Goal: Task Accomplishment & Management: Manage account settings

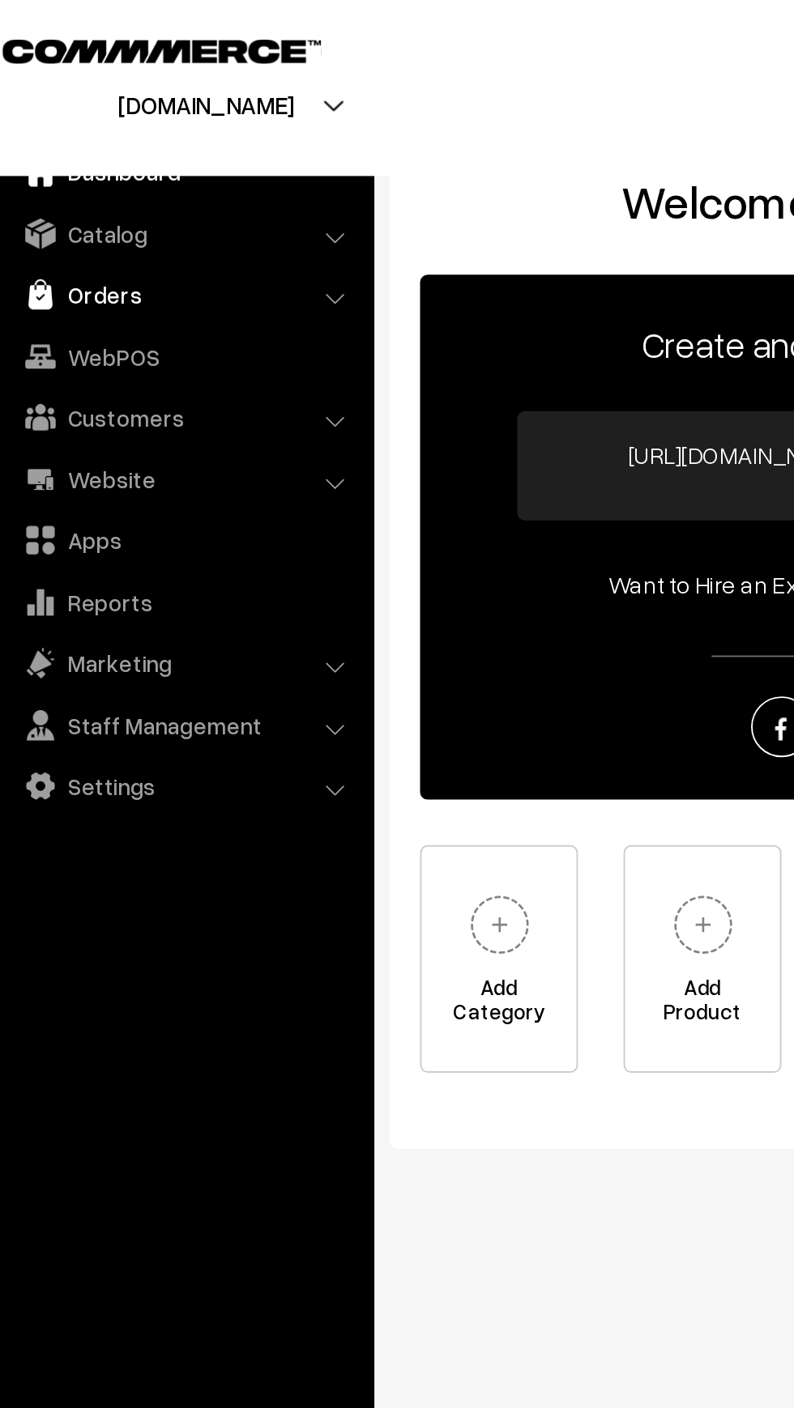
click at [60, 157] on link "Orders" at bounding box center [116, 157] width 193 height 29
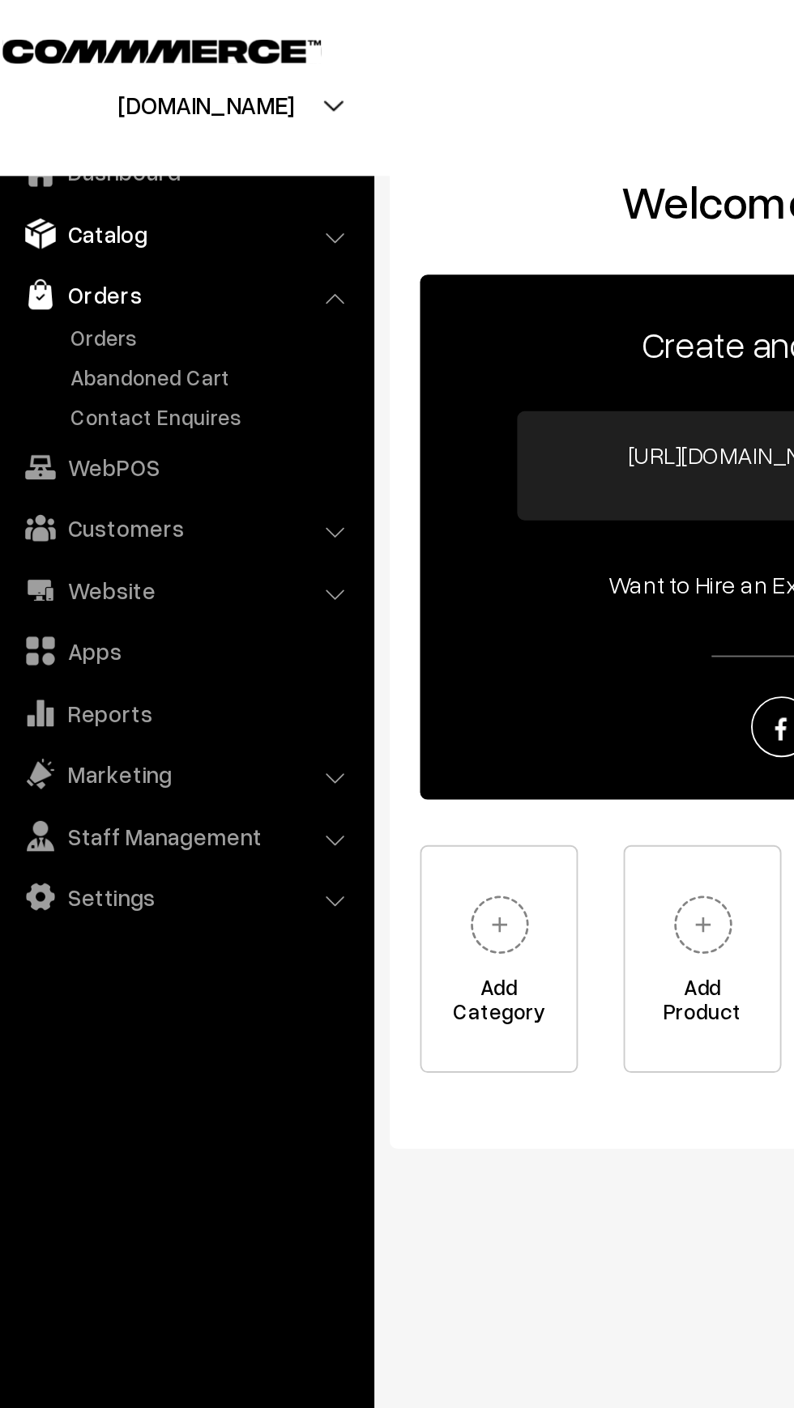
click at [62, 137] on link "Catalog" at bounding box center [116, 124] width 193 height 29
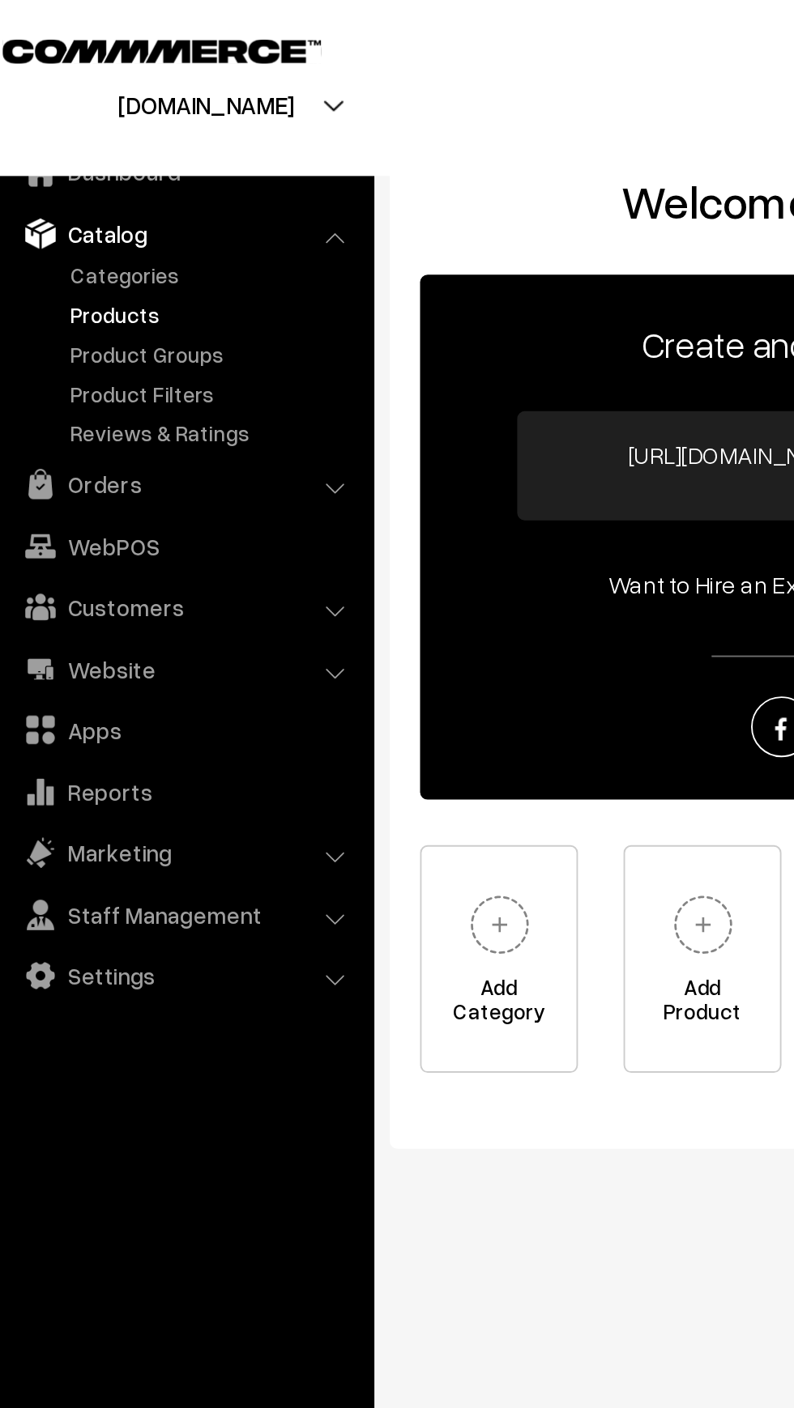
click at [66, 172] on link "Products" at bounding box center [133, 168] width 160 height 17
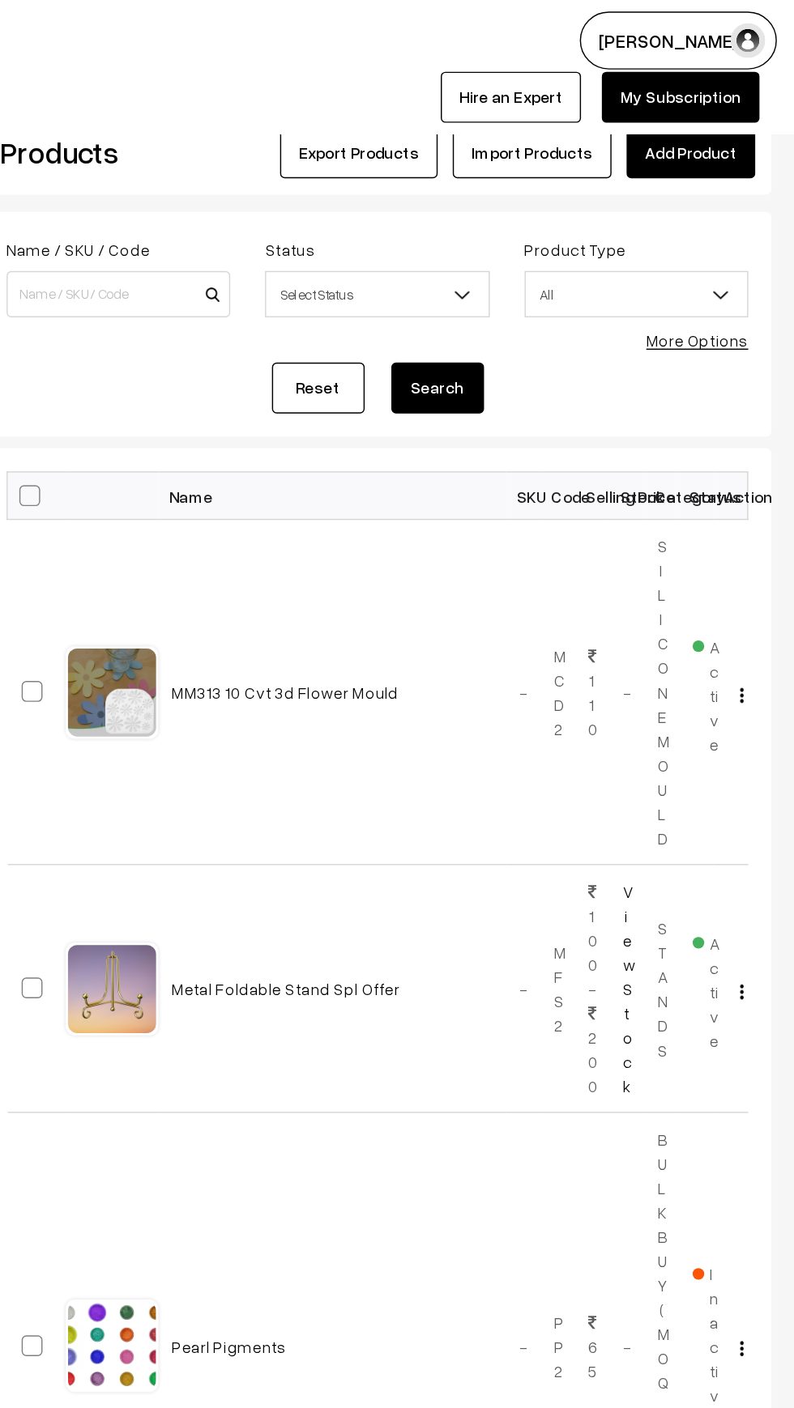
click at [718, 107] on link "Add Product" at bounding box center [721, 107] width 90 height 36
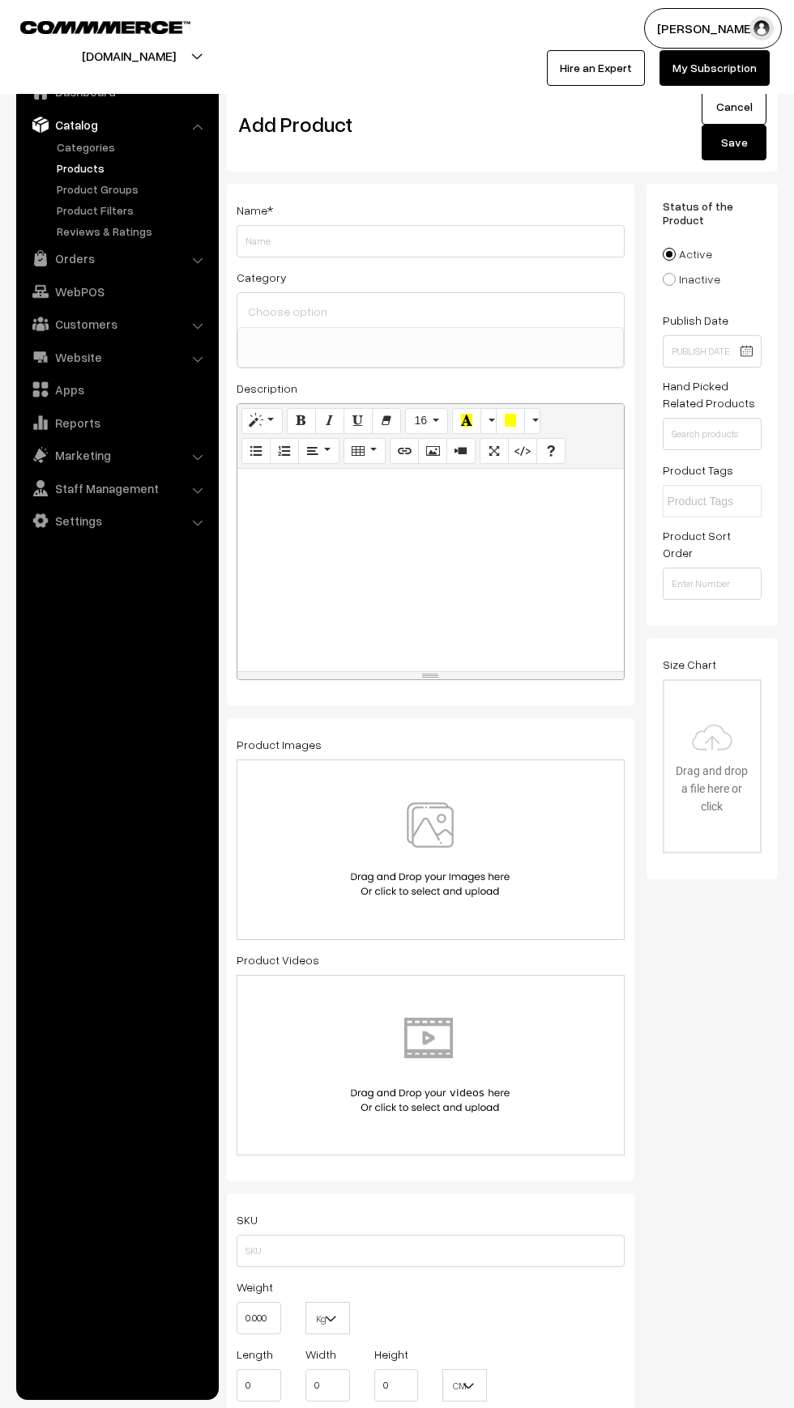
select select
click at [434, 845] on img at bounding box center [430, 849] width 167 height 95
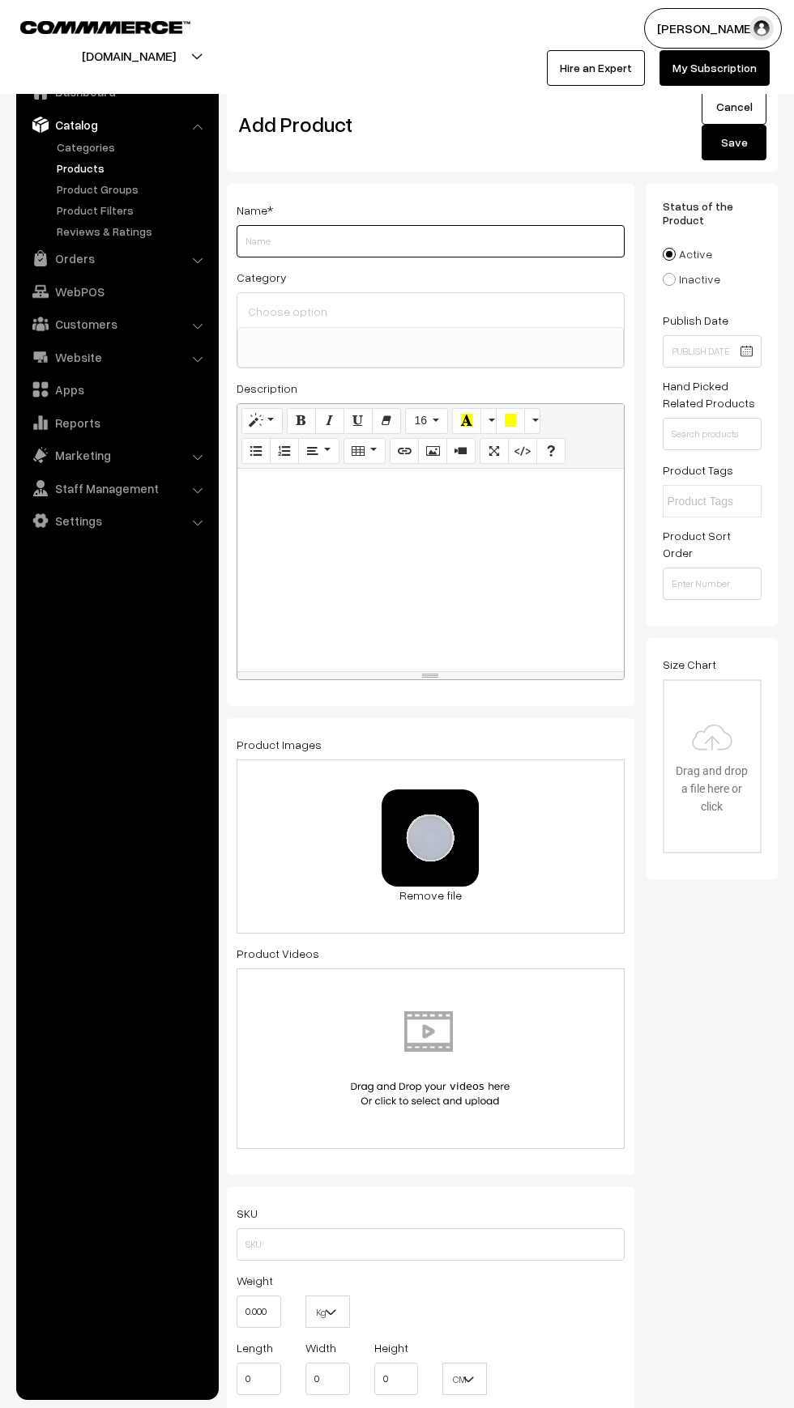
click at [281, 236] on input "Weight" at bounding box center [430, 241] width 388 height 32
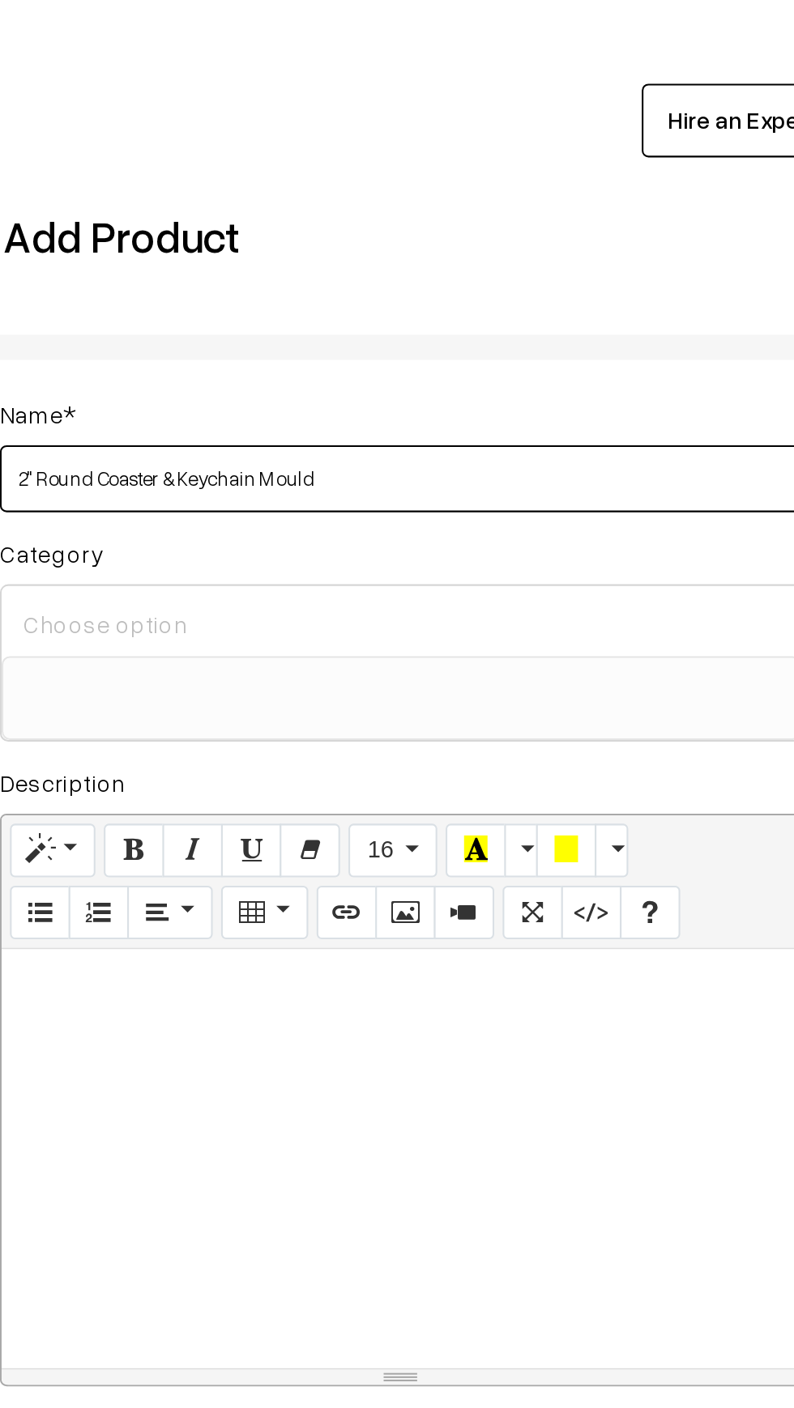
click at [406, 243] on input "2" Round Coaster & Keychain Mould" at bounding box center [430, 241] width 388 height 32
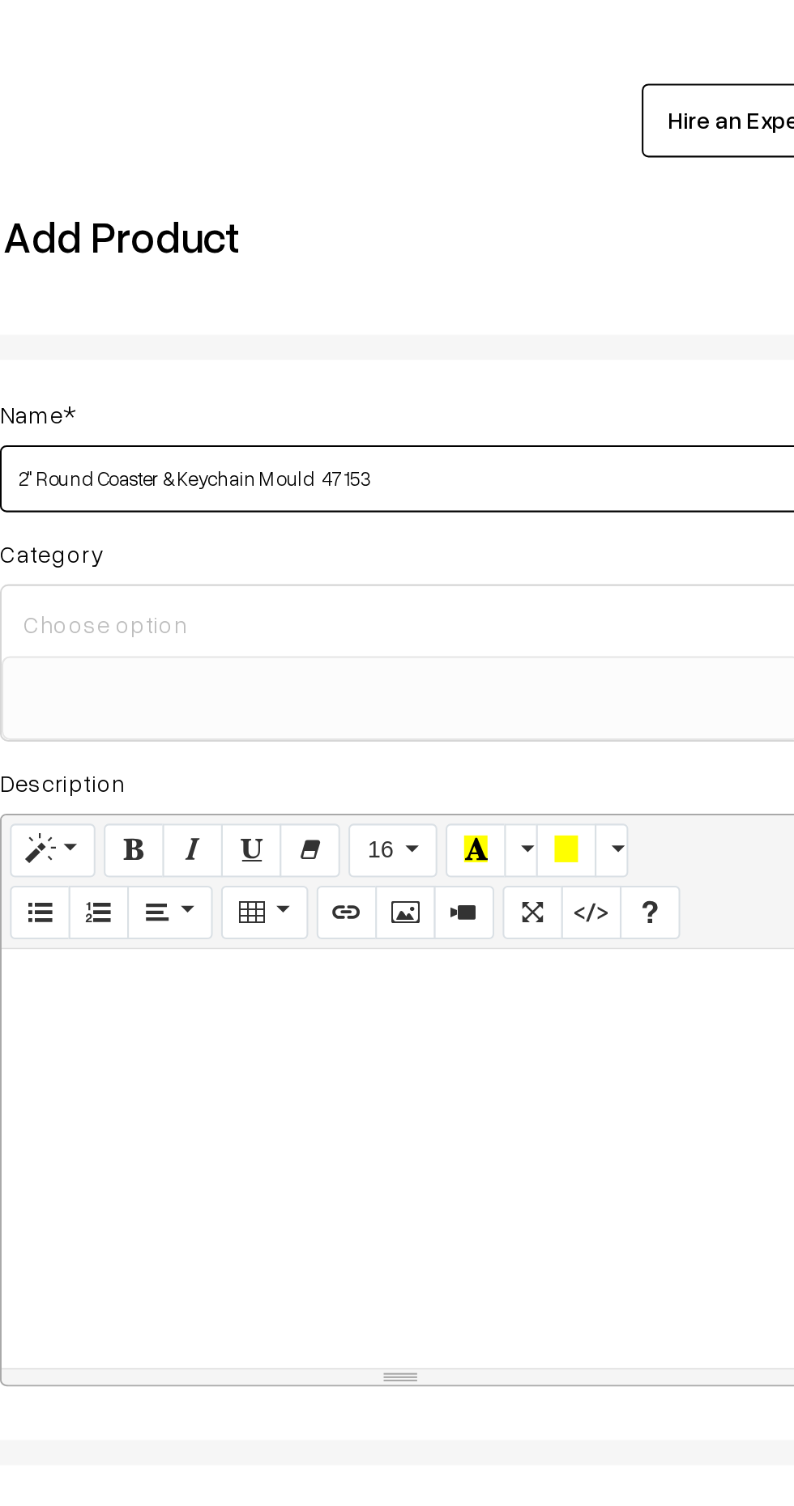
type input "2" Round Coaster & Keychain Mould 47153"
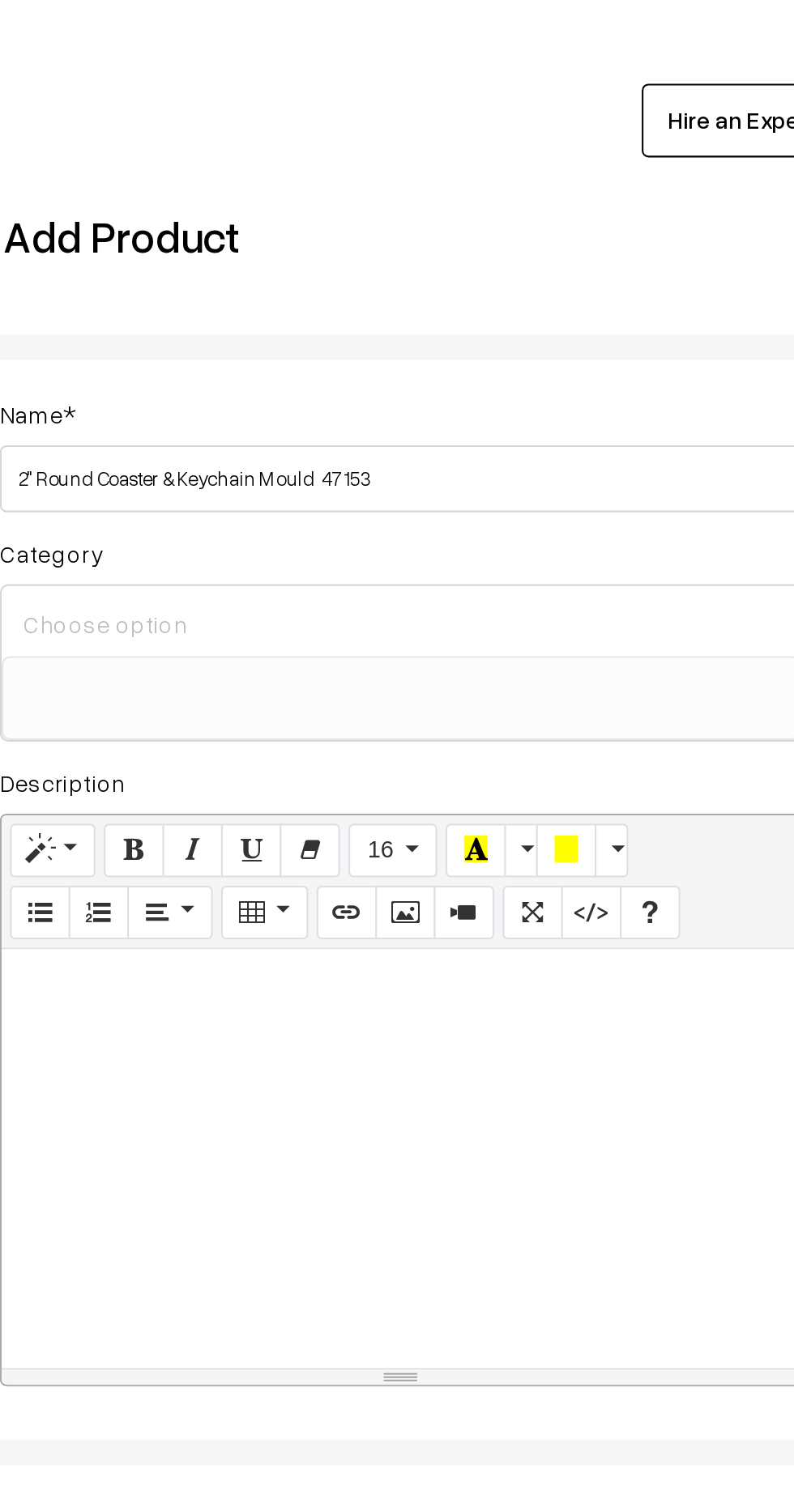
click at [270, 310] on input at bounding box center [430, 311] width 373 height 23
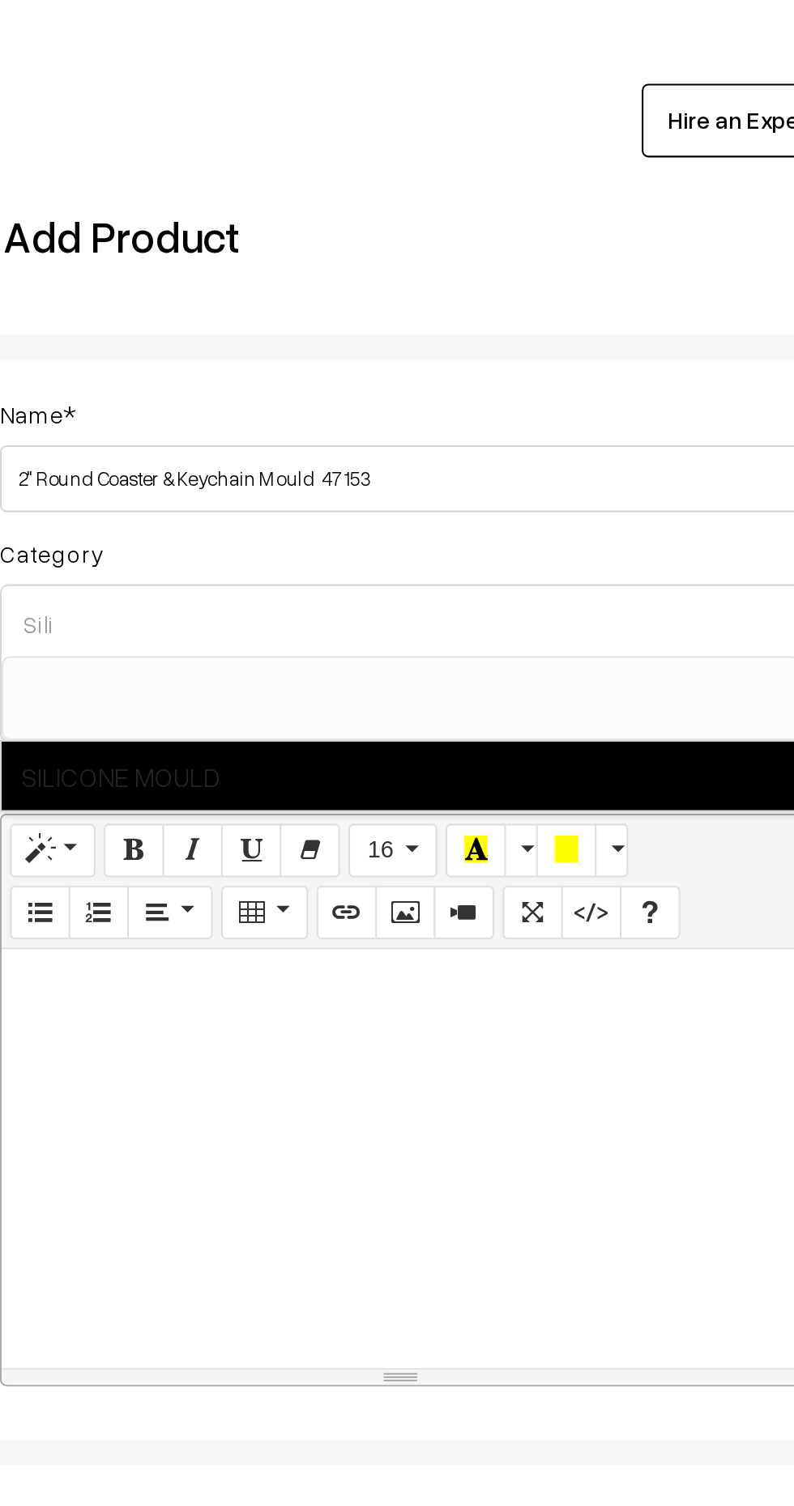
type input "Sili"
click at [268, 381] on span "SILICONE MOULD" at bounding box center [430, 384] width 386 height 33
select select "1"
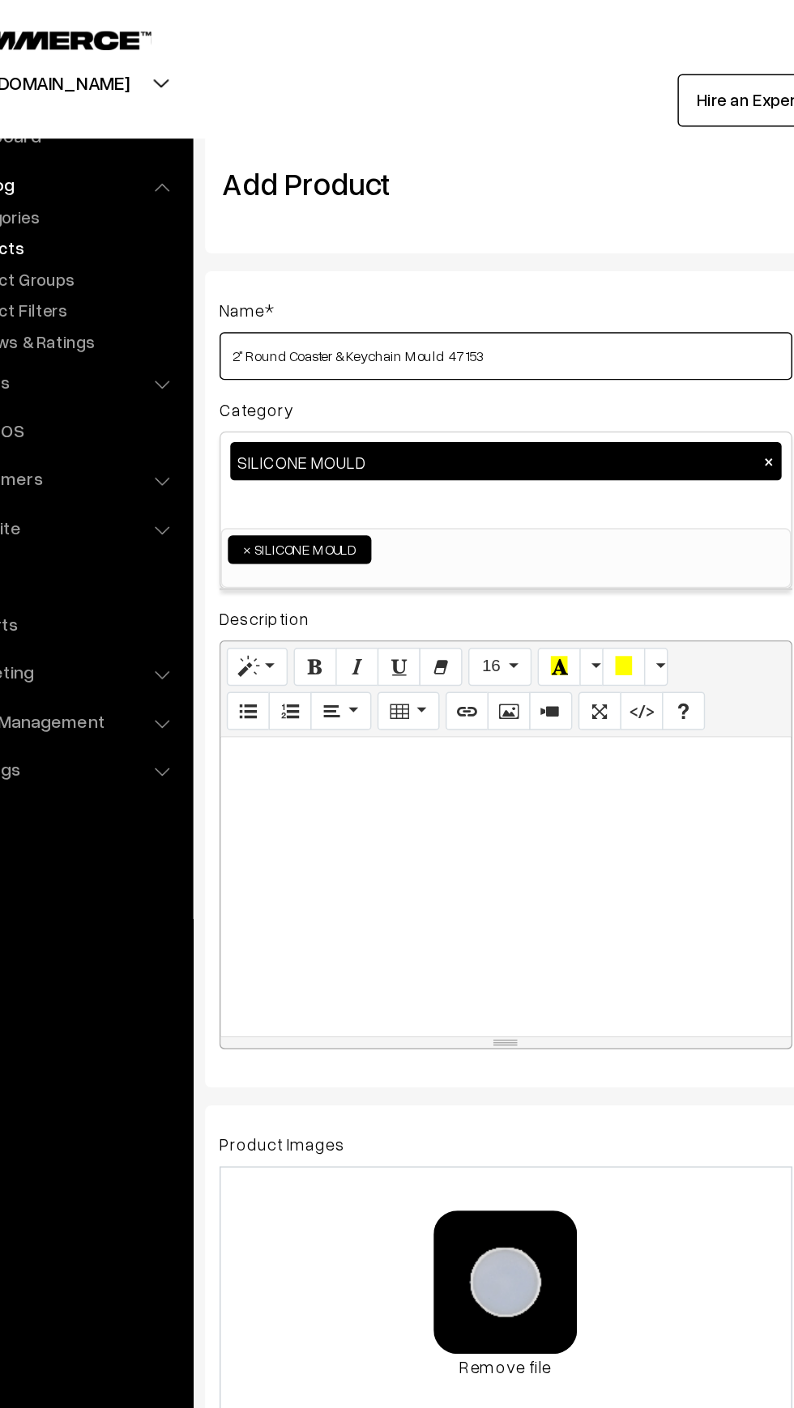
click at [276, 248] on input "2" Round Coaster & Keychain Mould 47153" at bounding box center [430, 241] width 388 height 32
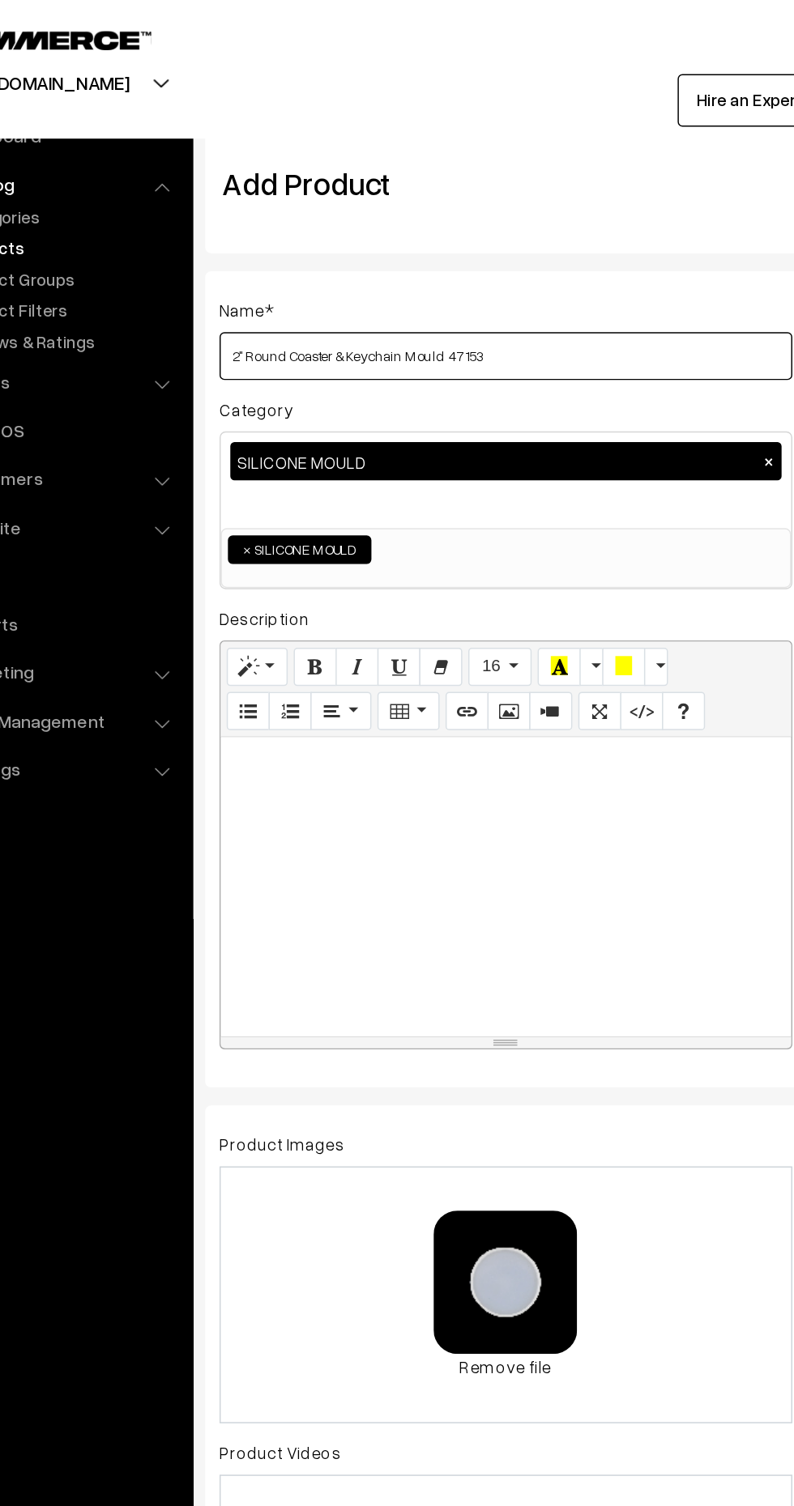
click at [281, 242] on input "2" Round Coaster & Keychain Mould 47153" at bounding box center [430, 241] width 388 height 32
click at [292, 243] on input "2" Round Coaster & Keychain Mould 47153" at bounding box center [430, 241] width 388 height 32
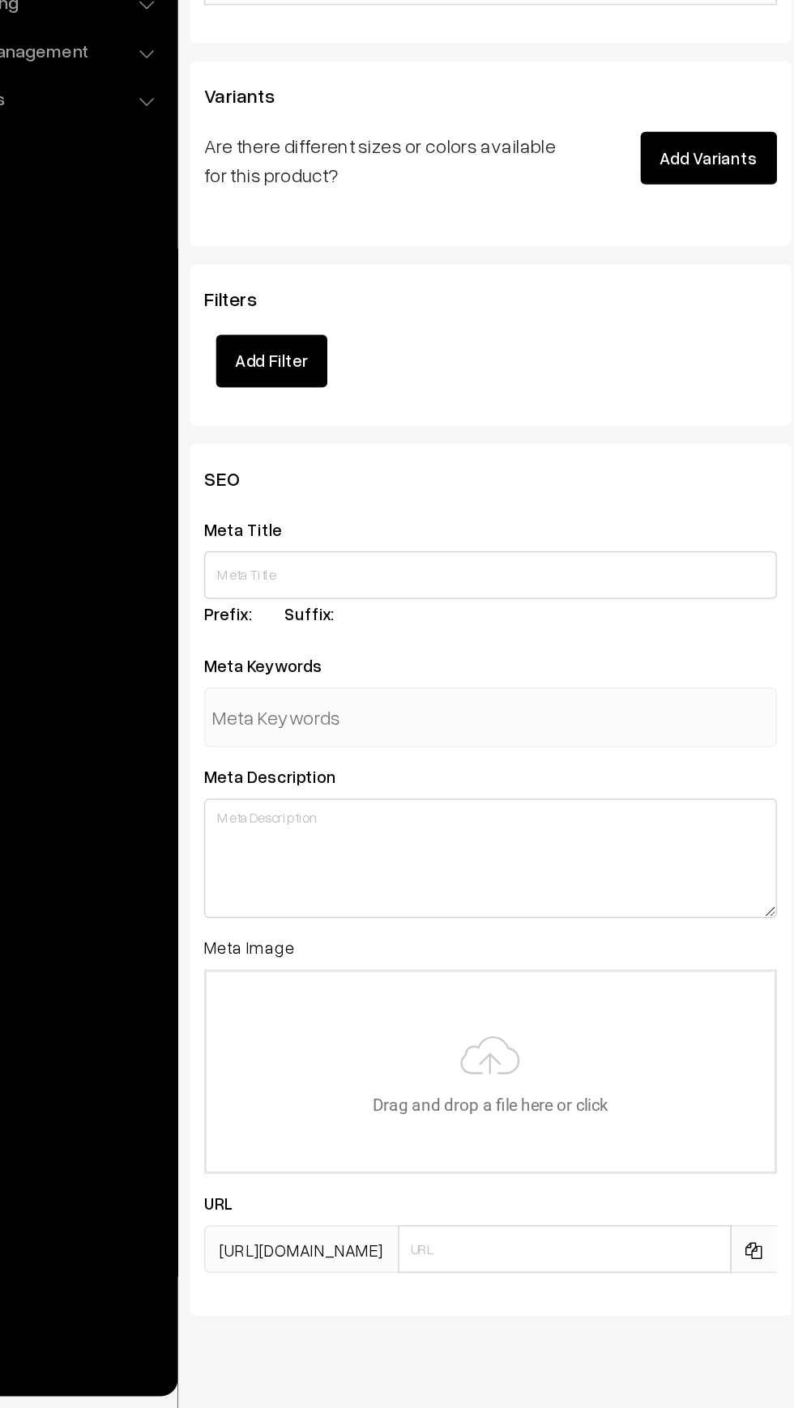
scroll to position [1333, 0]
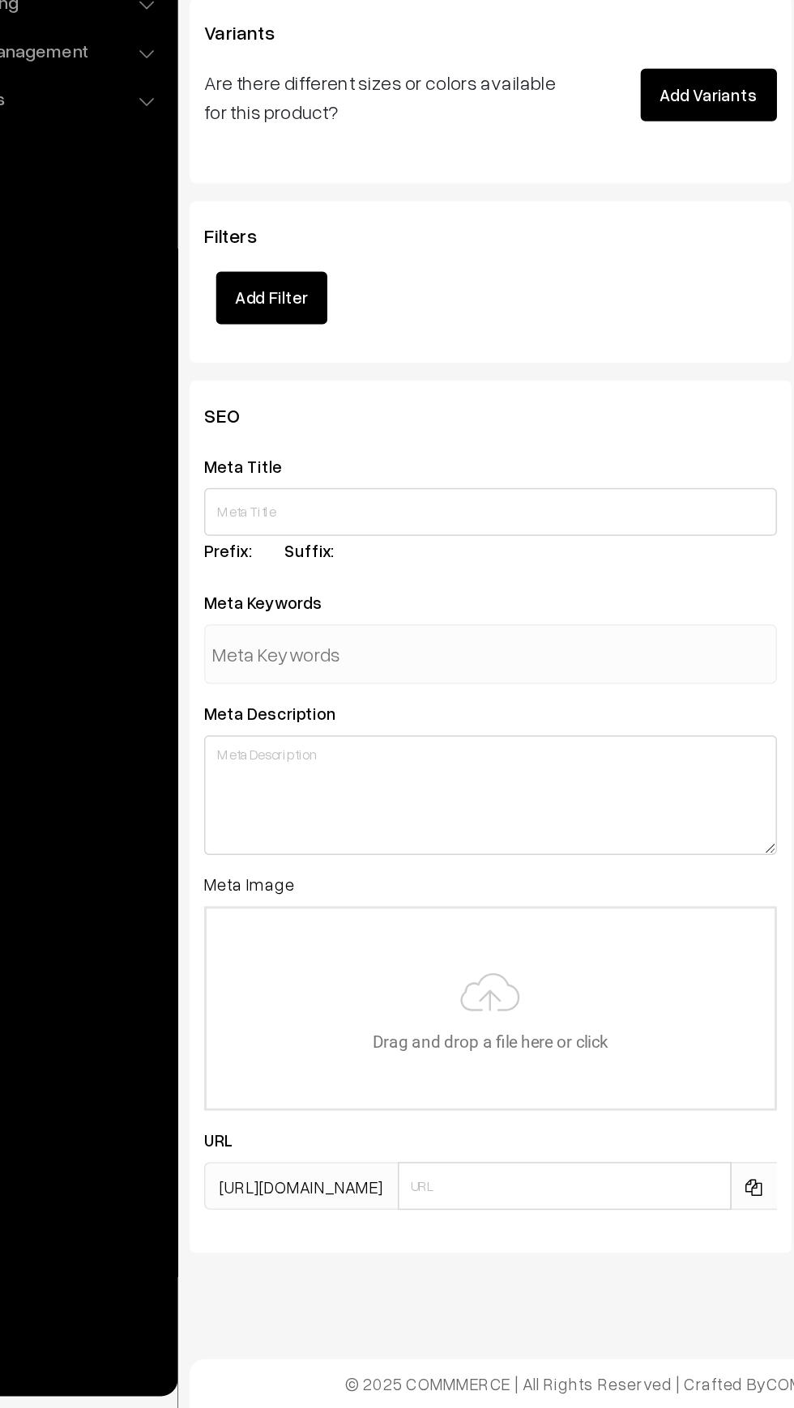
type input "2" Round Plain Coaster & Keychain Mould 47153"
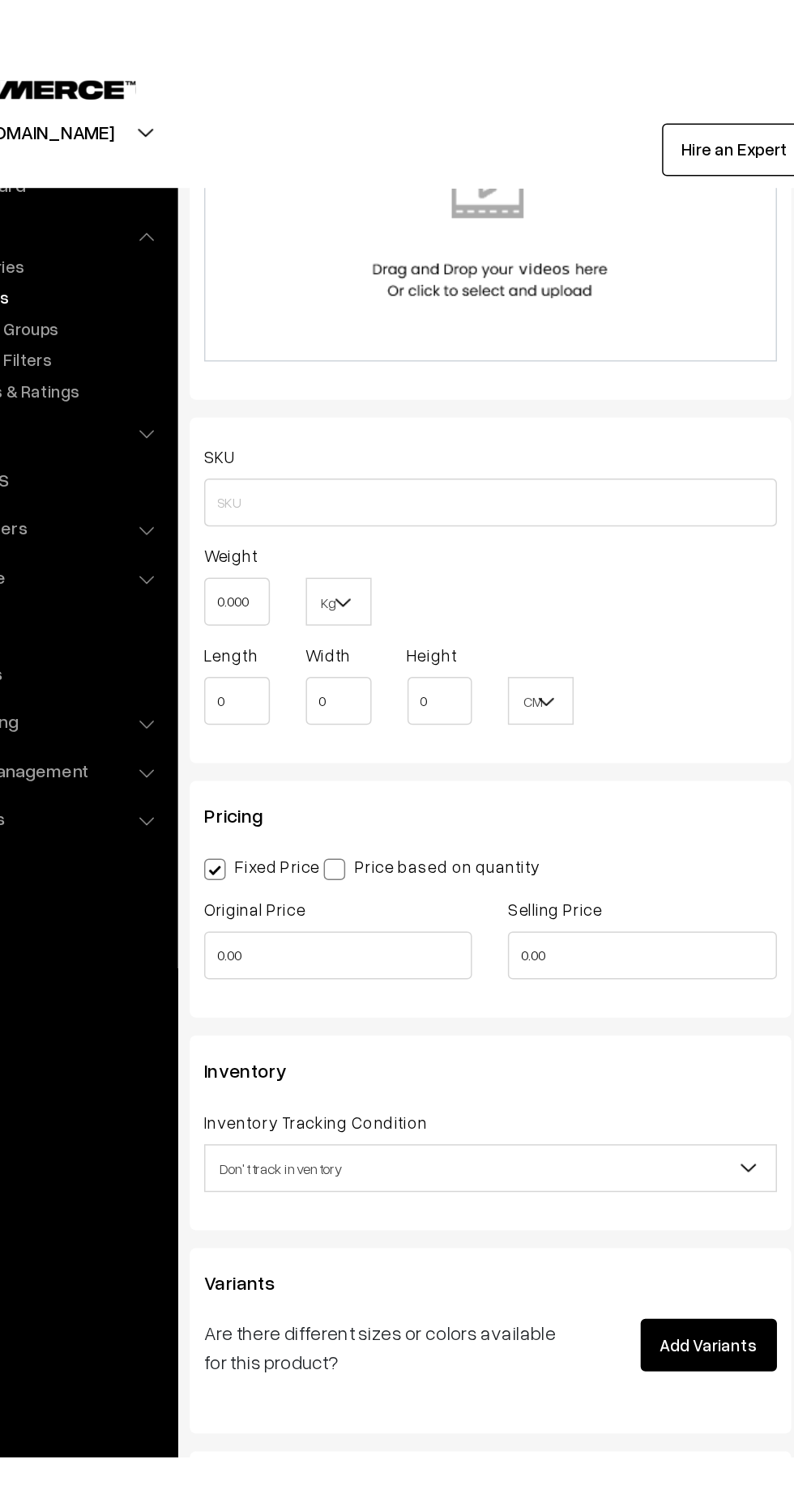
scroll to position [965, 0]
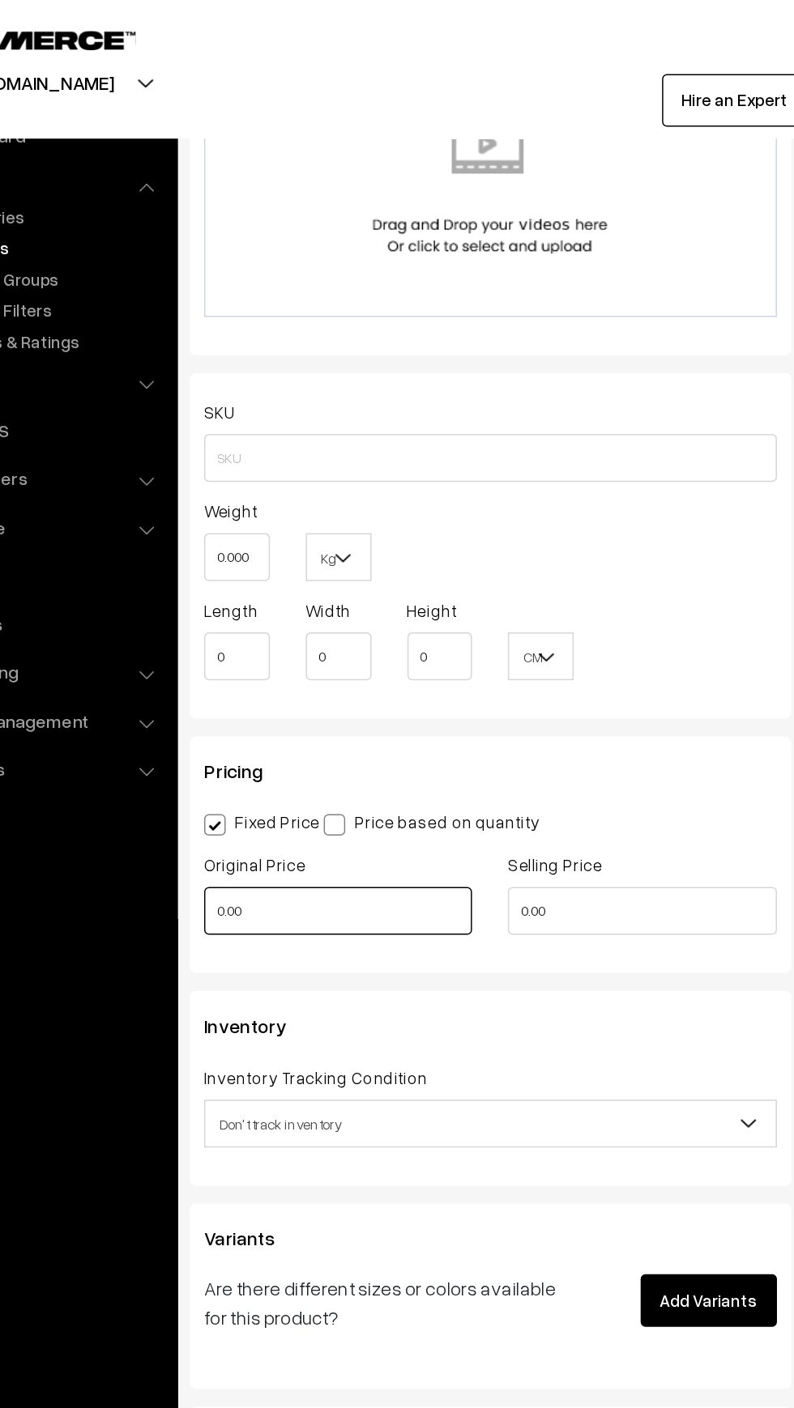
click at [364, 619] on input "0.00" at bounding box center [326, 617] width 181 height 32
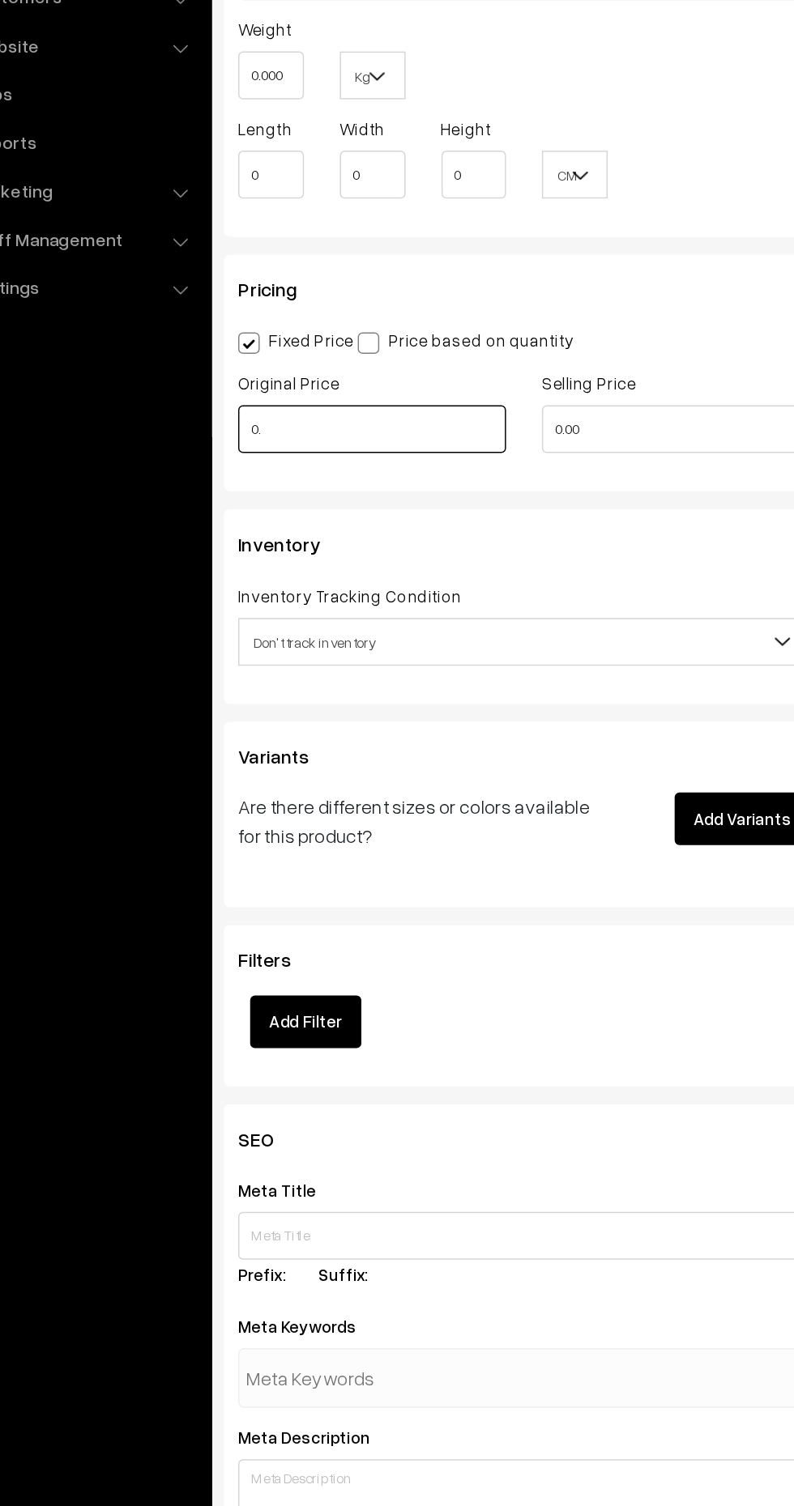
type input "0"
type input "30"
click at [494, 624] on input "0.00" at bounding box center [532, 617] width 181 height 32
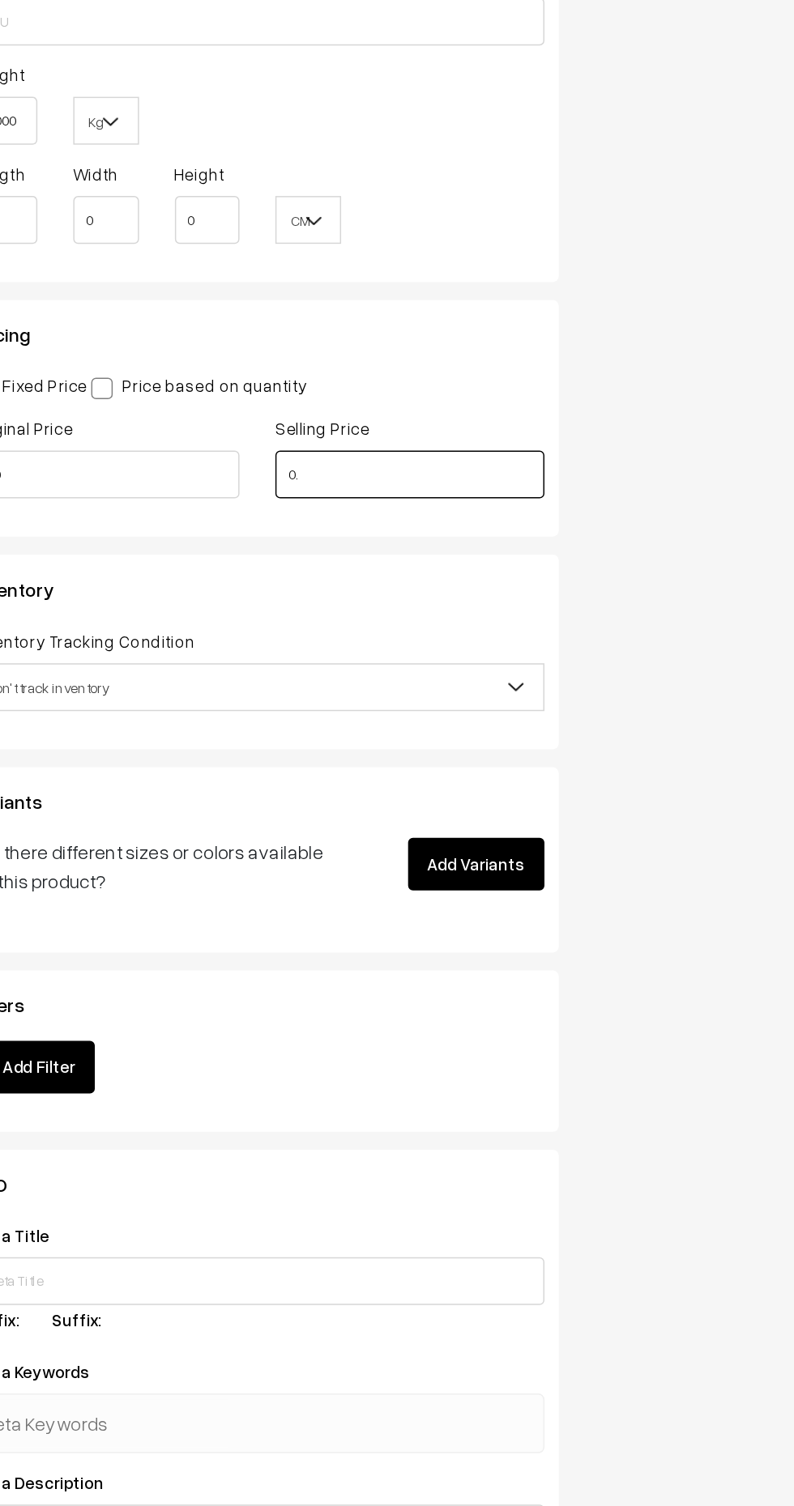
type input "0"
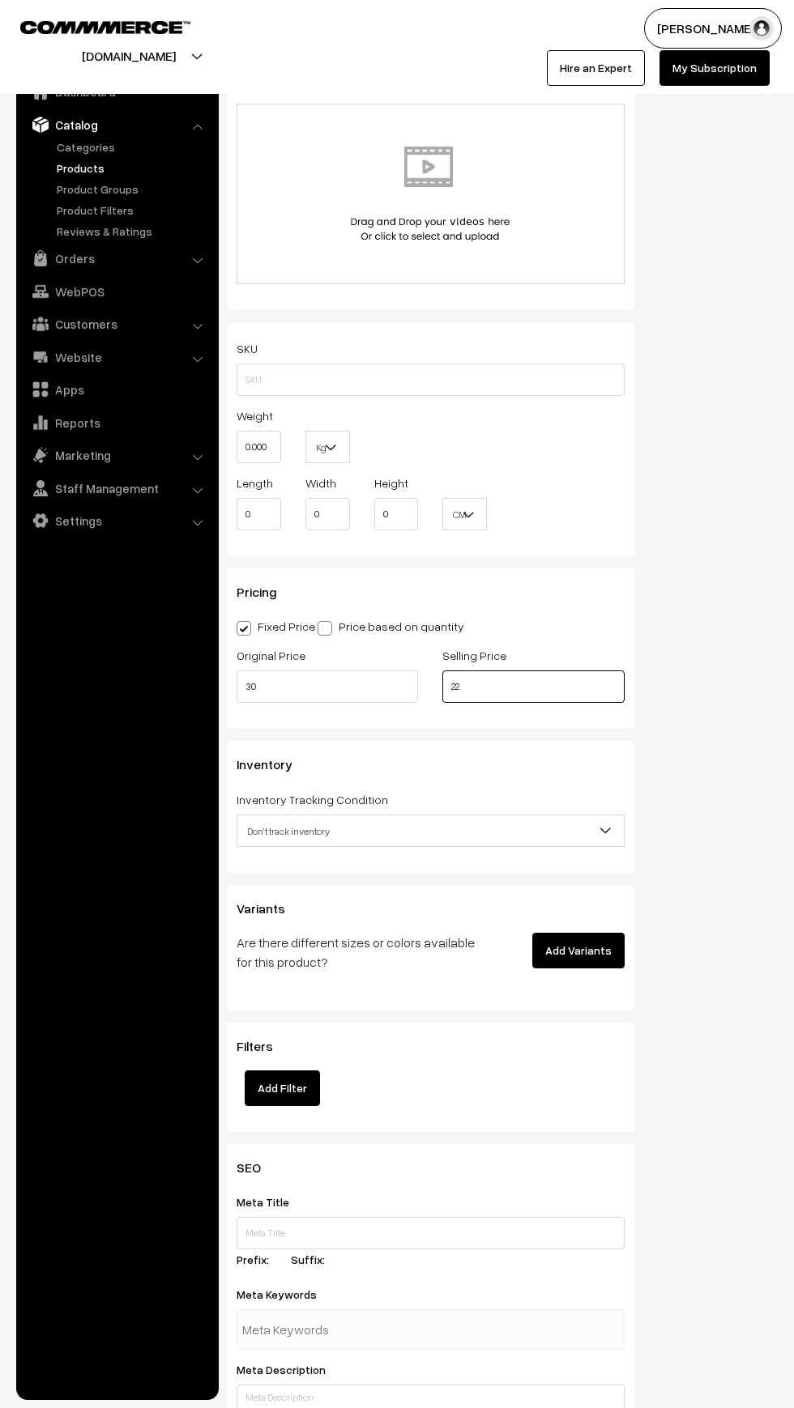
scroll to position [0, 0]
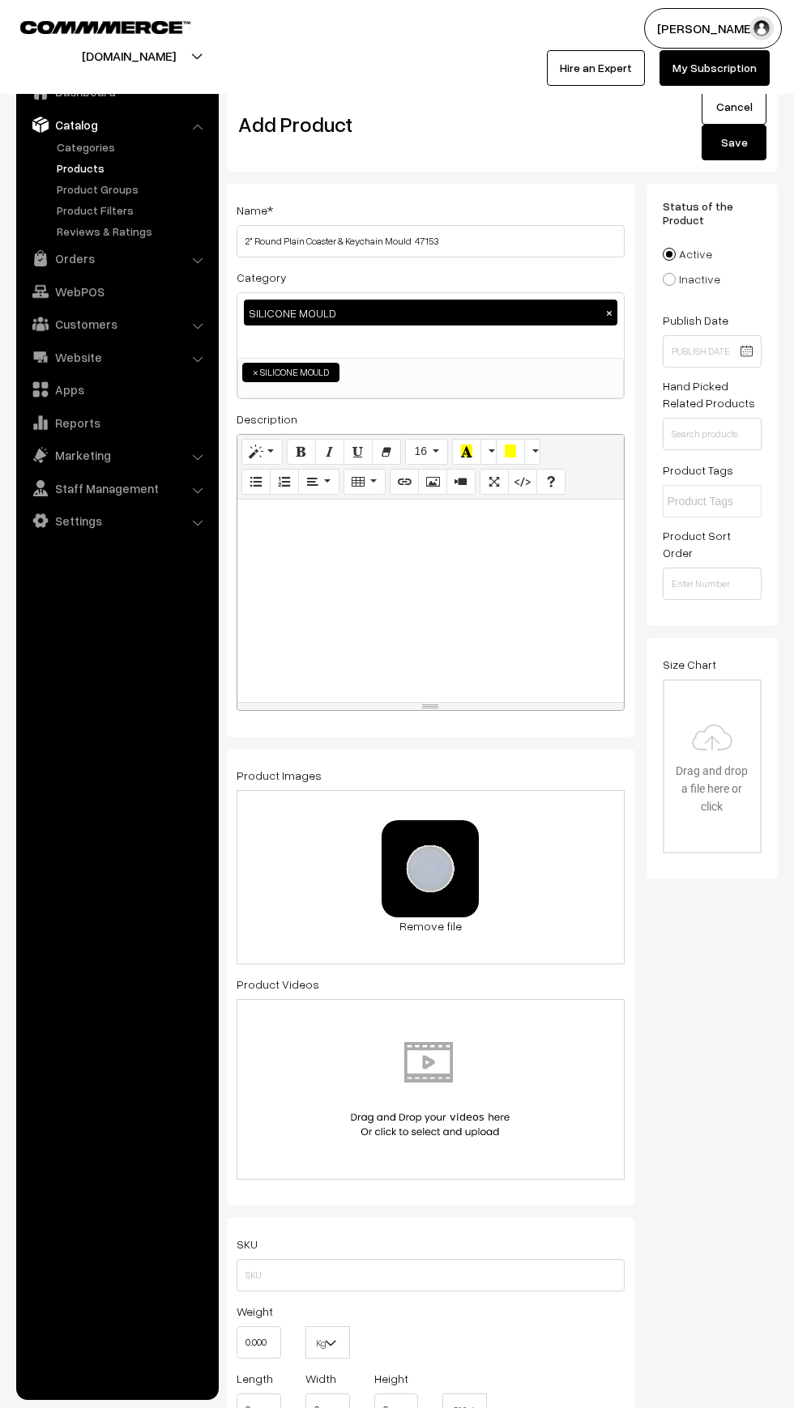
type input "22"
click at [734, 143] on button "Save" at bounding box center [733, 143] width 65 height 36
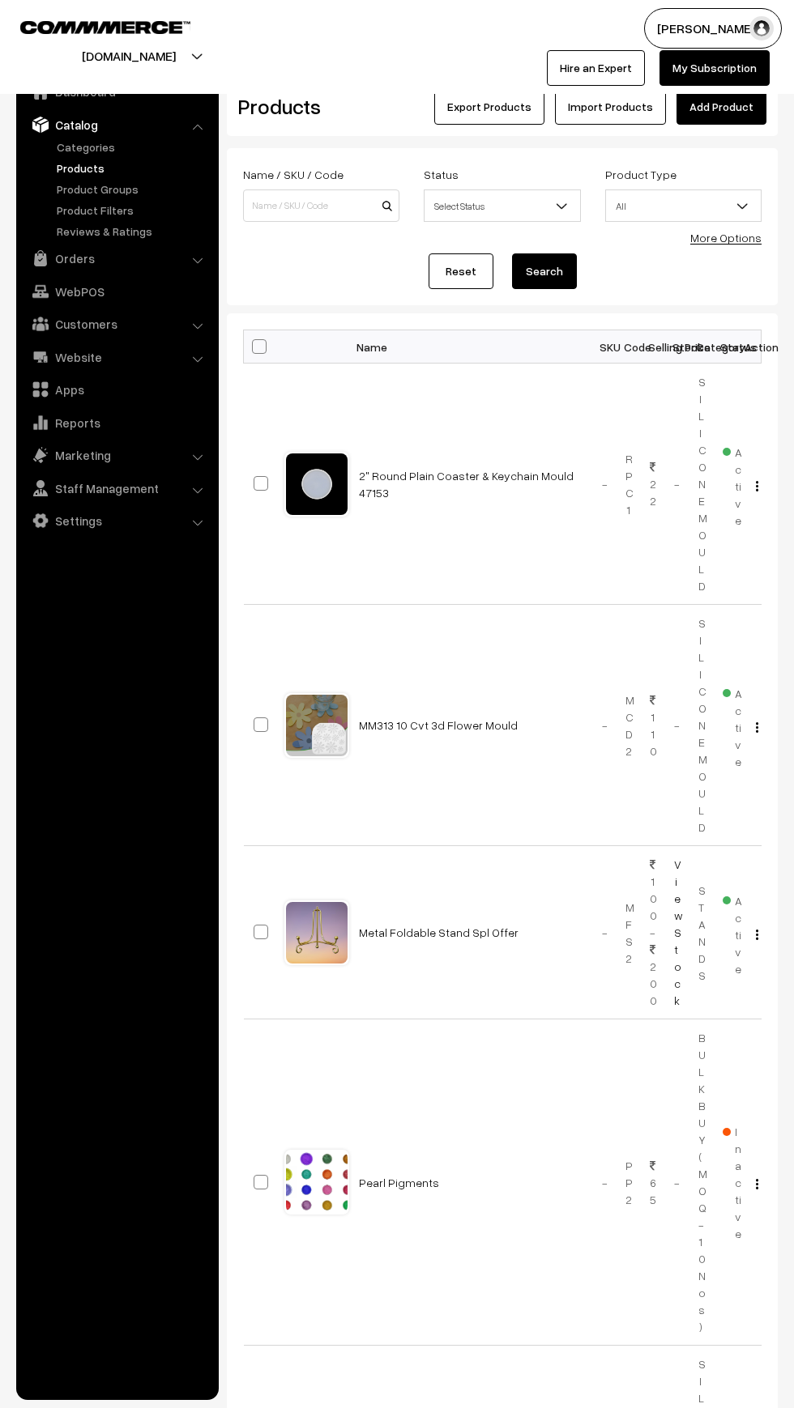
click at [711, 106] on link "Add Product" at bounding box center [721, 107] width 90 height 36
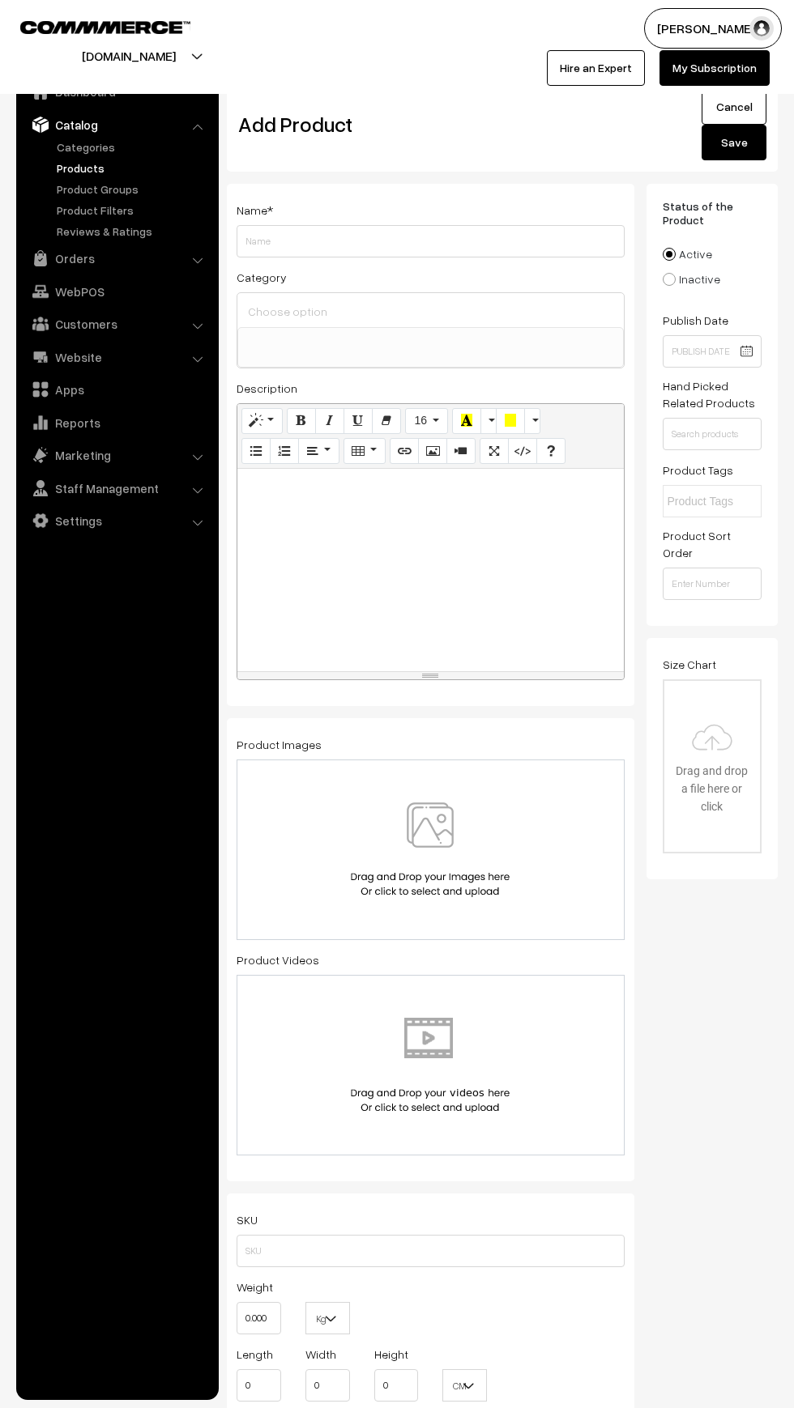
select select
click at [283, 241] on input "Weight" at bounding box center [430, 241] width 388 height 32
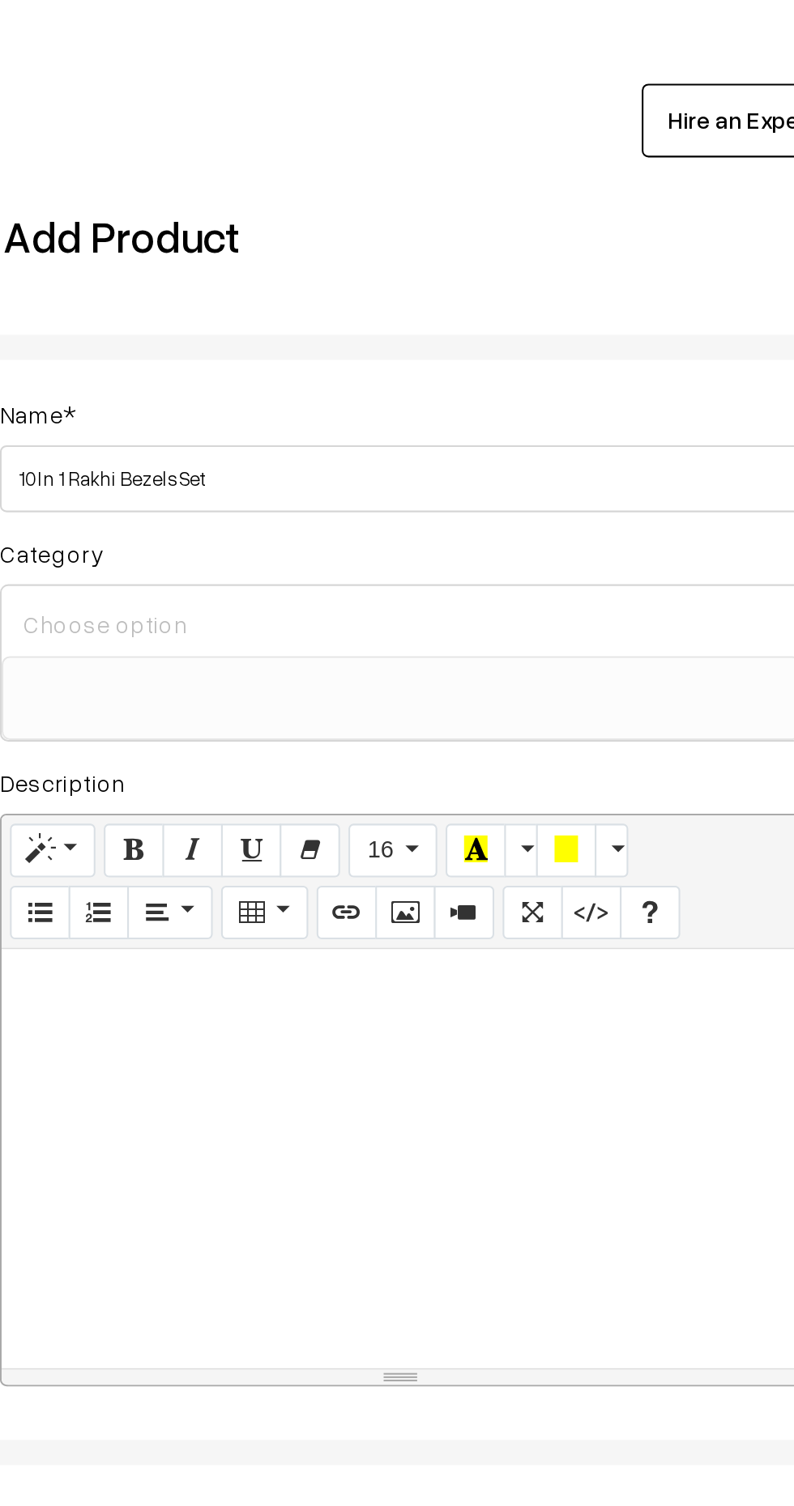
click at [255, 243] on input "10 In 1 Rakhi Bezels Set" at bounding box center [430, 241] width 388 height 32
type input "BZ179 10 In 1 Rakhi Bezels Set"
click at [278, 310] on input at bounding box center [430, 311] width 373 height 23
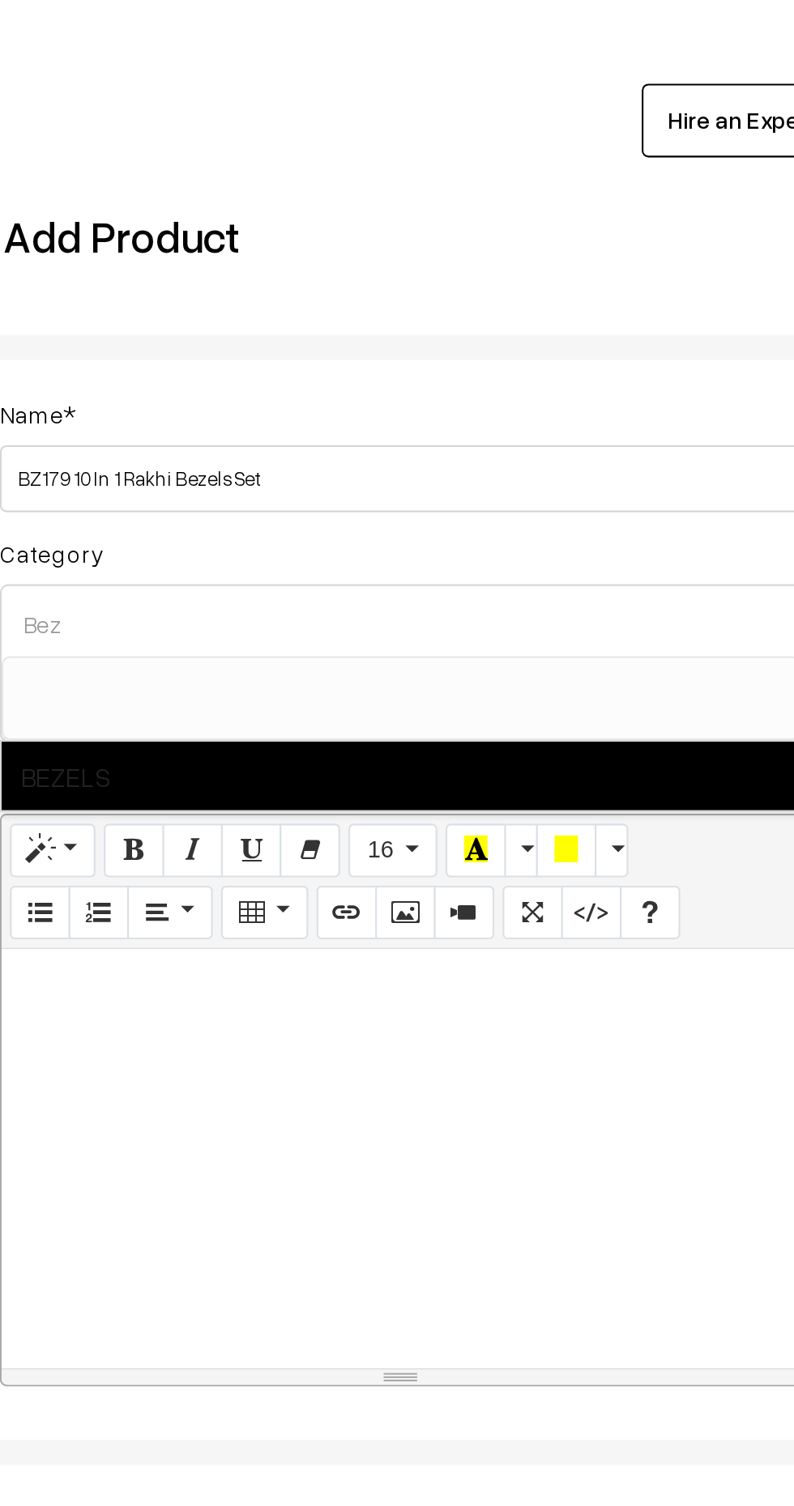
type input "Bez"
click at [265, 390] on span "BEZELS" at bounding box center [430, 384] width 386 height 33
select select "33"
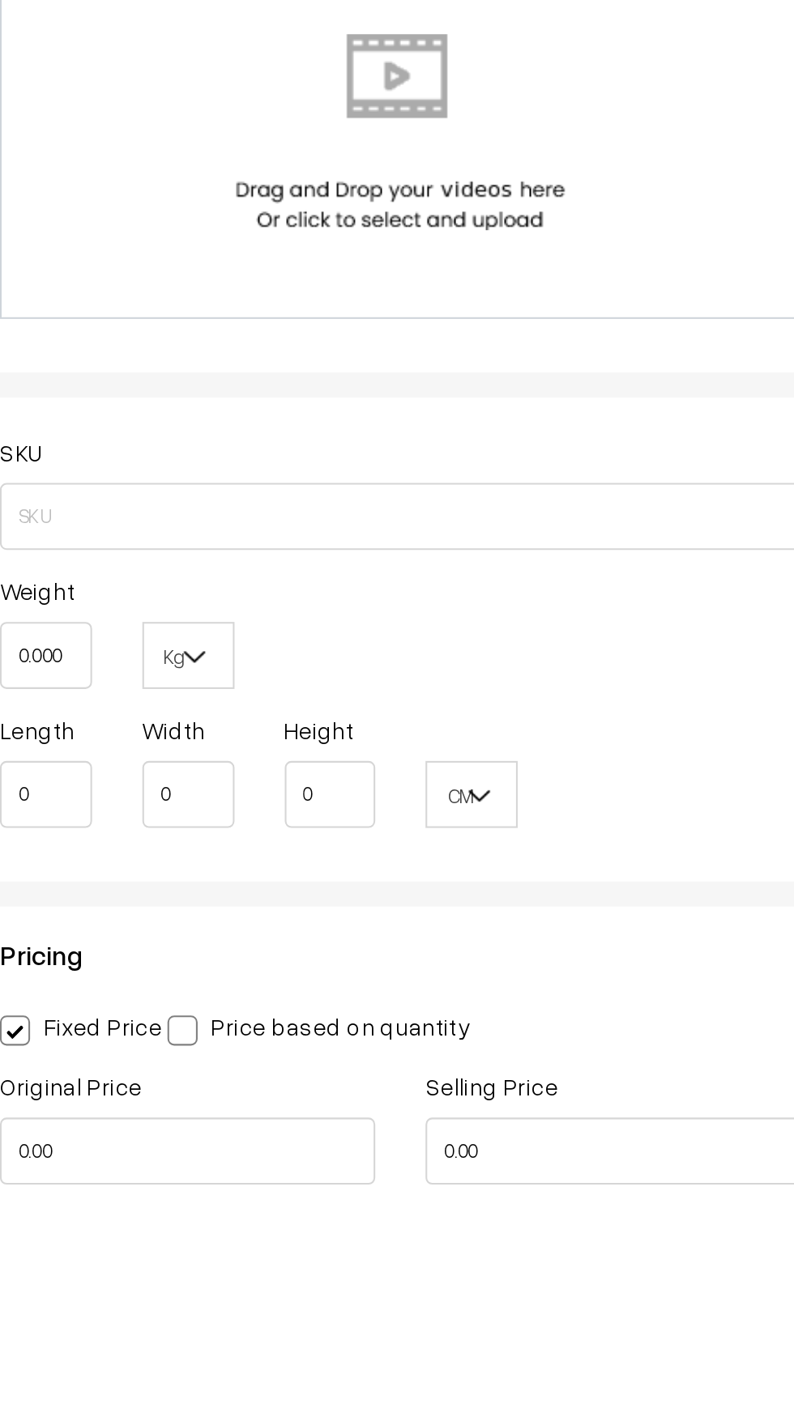
scroll to position [198, 0]
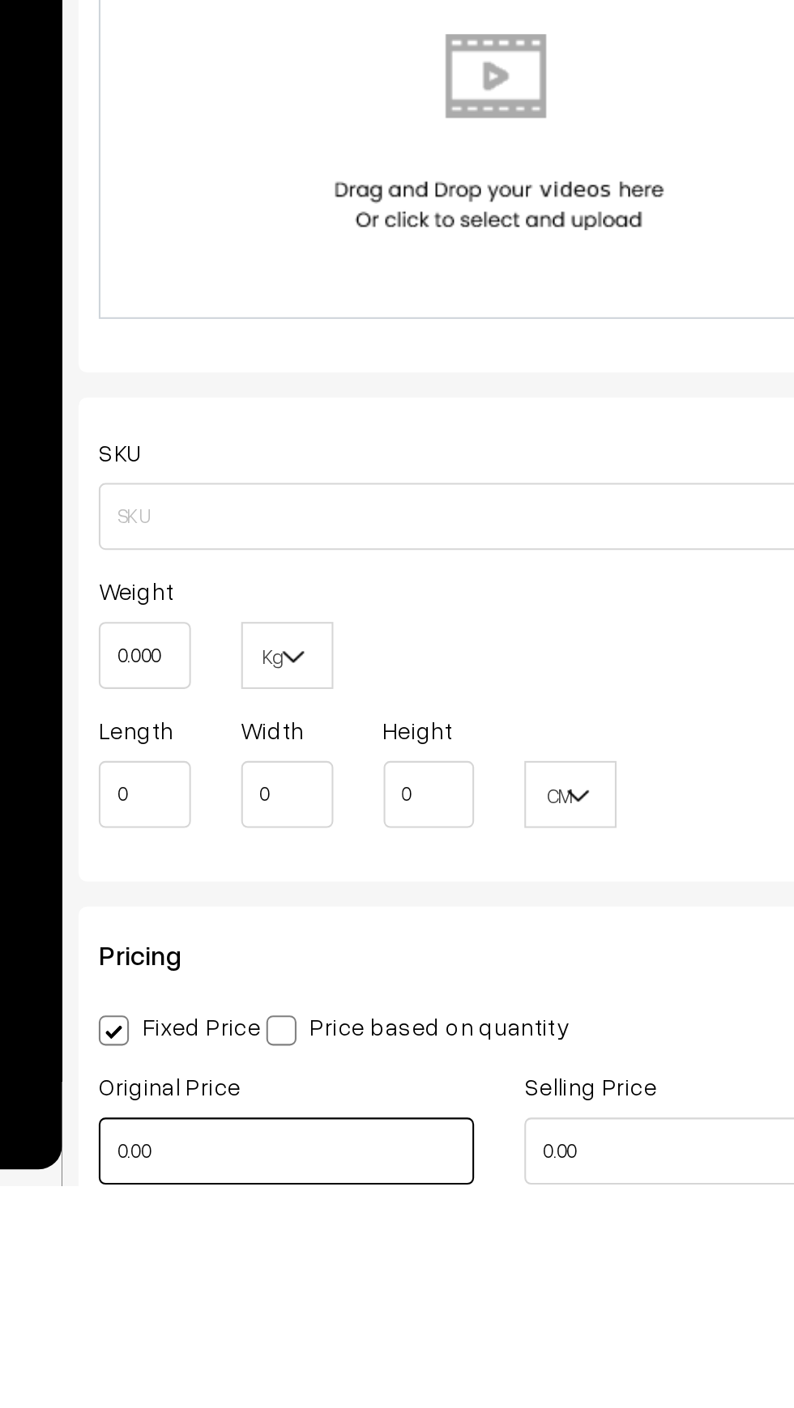
click at [341, 1391] on input "0.00" at bounding box center [326, 1391] width 181 height 32
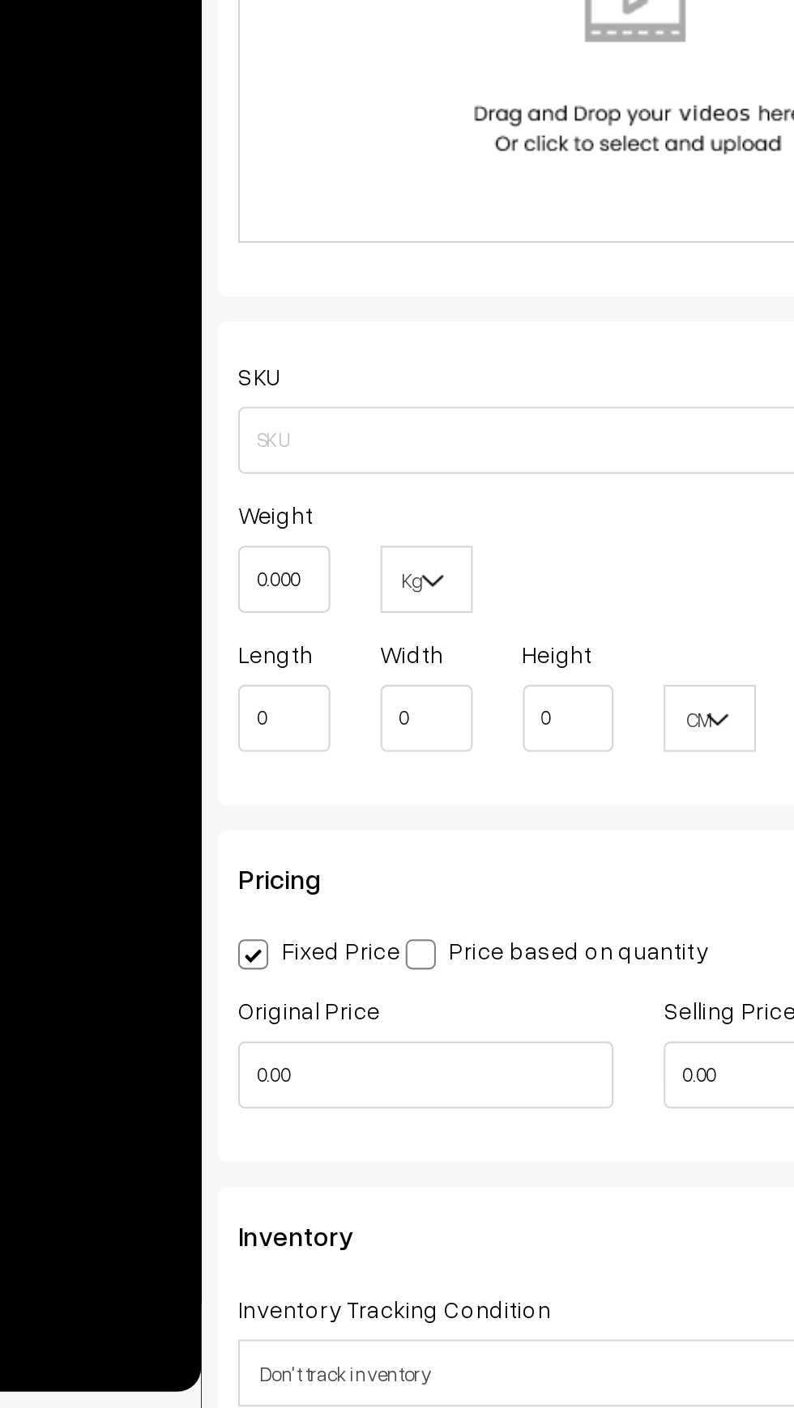
type input "0"
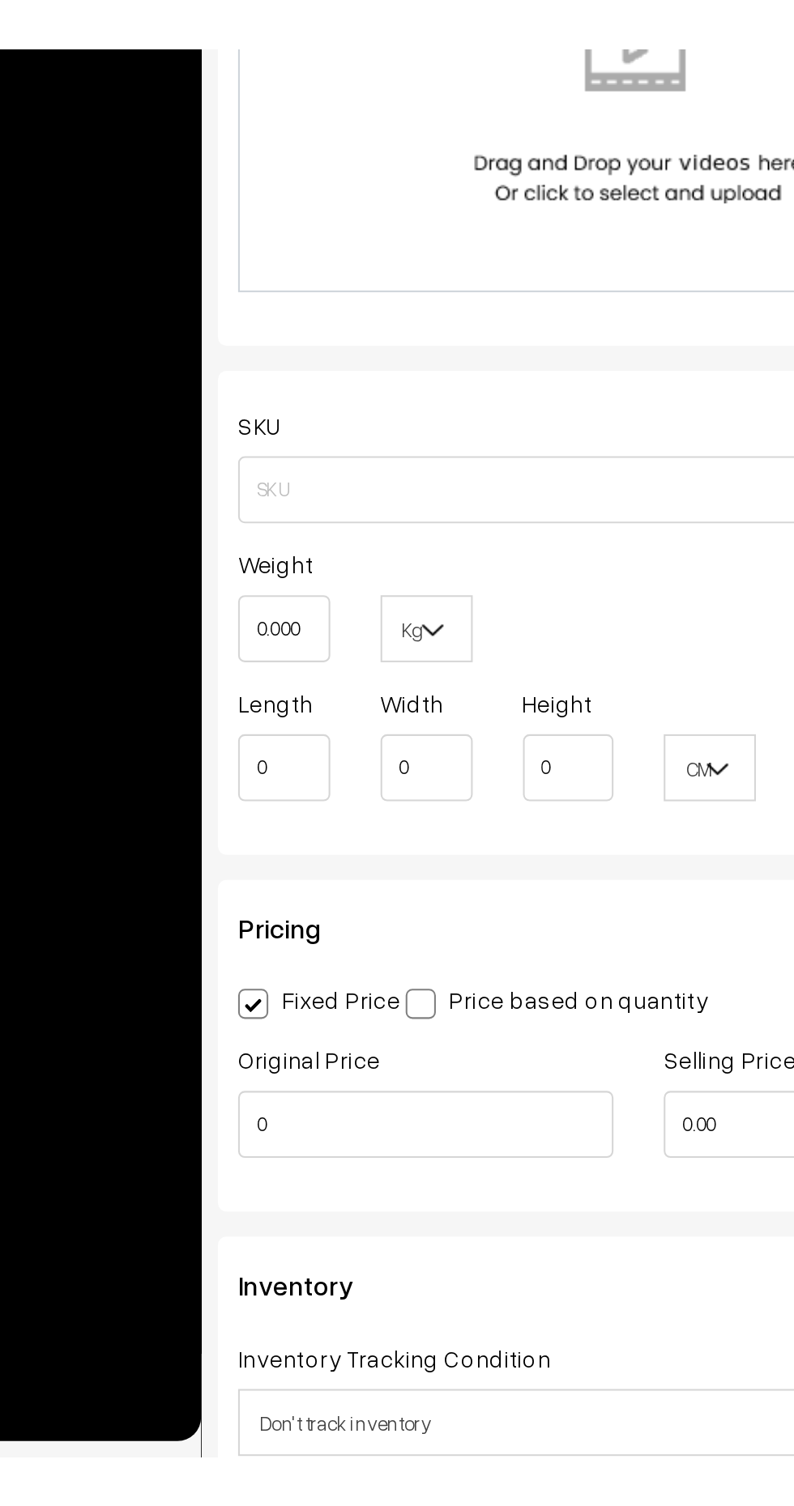
scroll to position [342, 0]
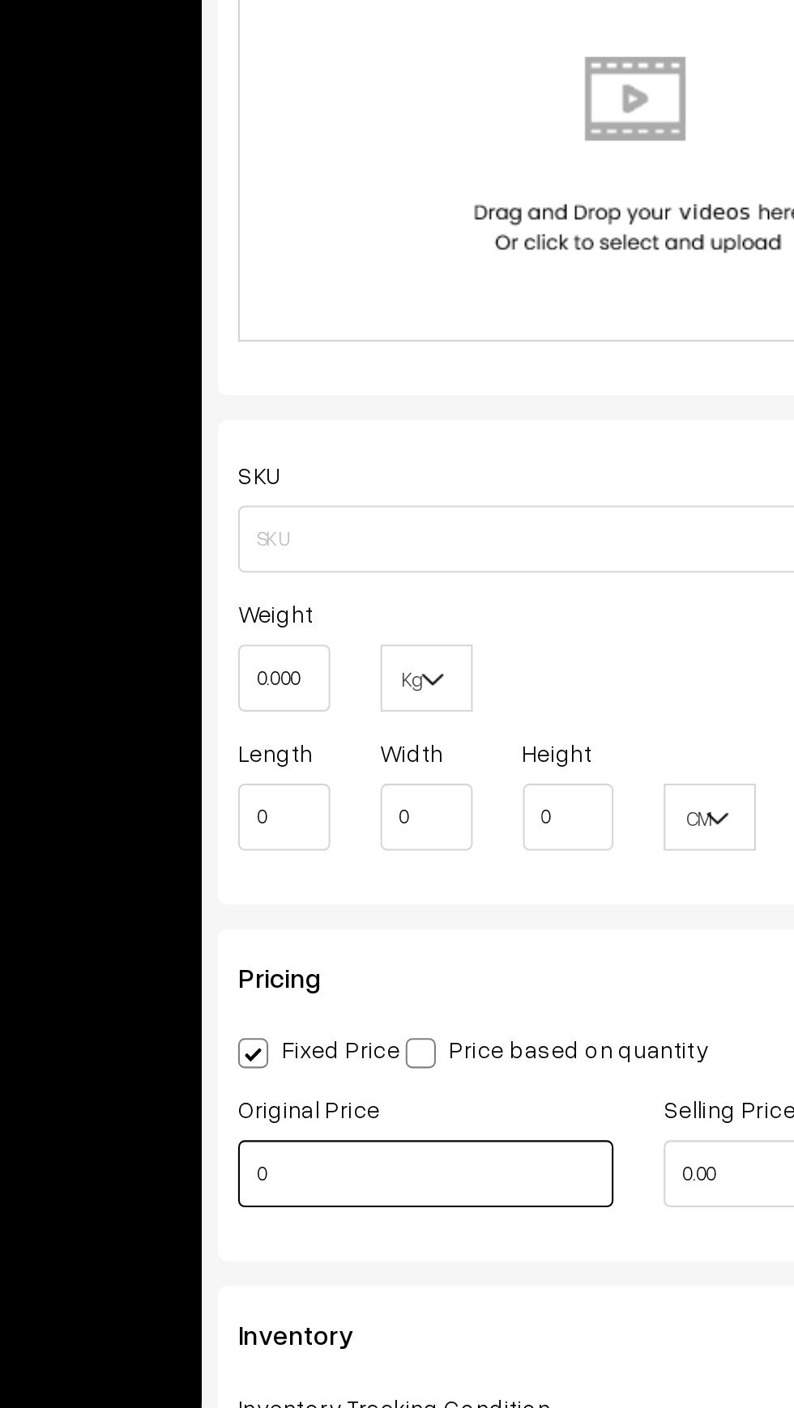
click at [304, 1253] on input "0" at bounding box center [326, 1247] width 181 height 32
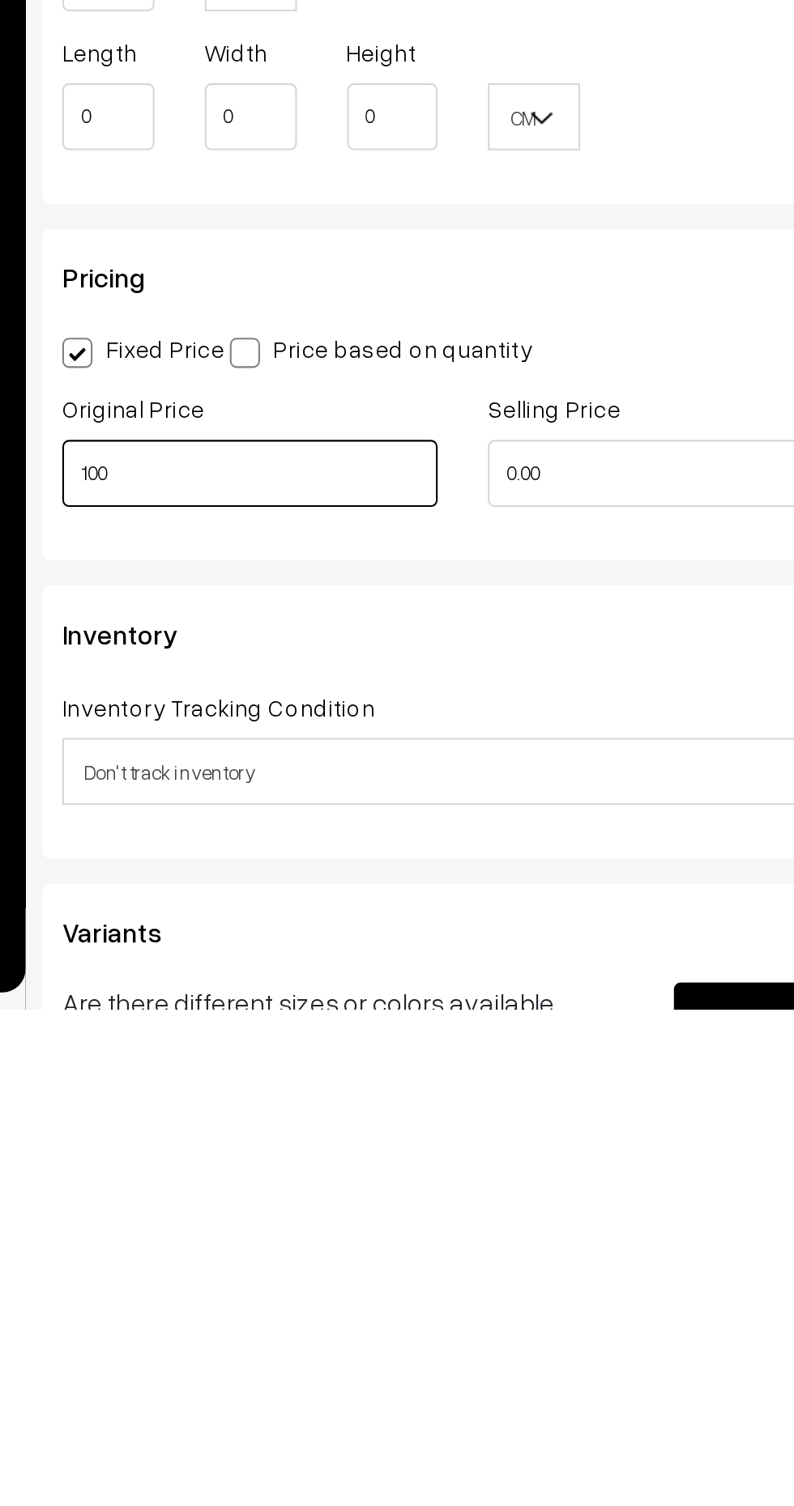
type input "100"
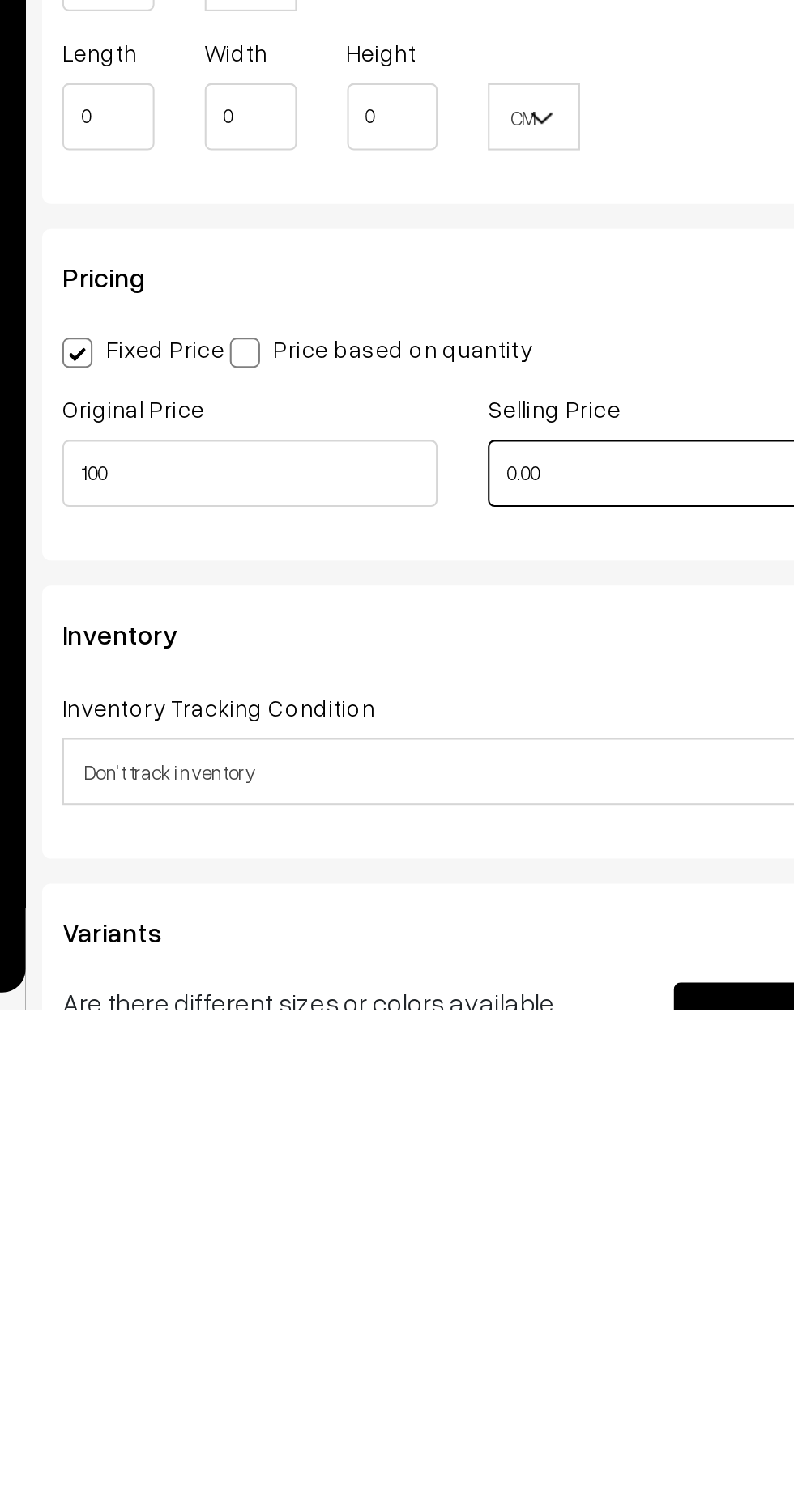
click at [488, 1249] on input "0.00" at bounding box center [532, 1247] width 181 height 32
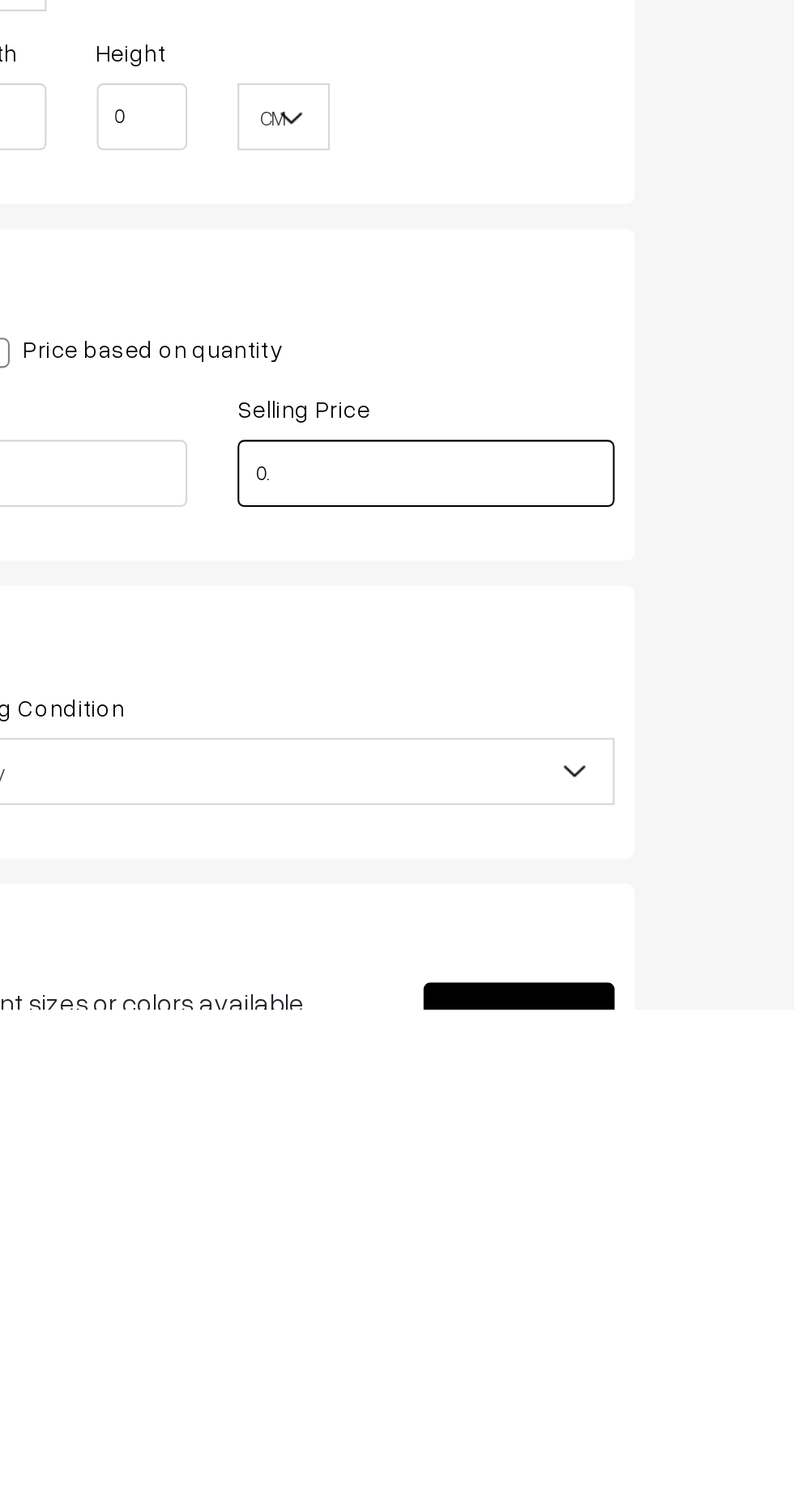
type input "0"
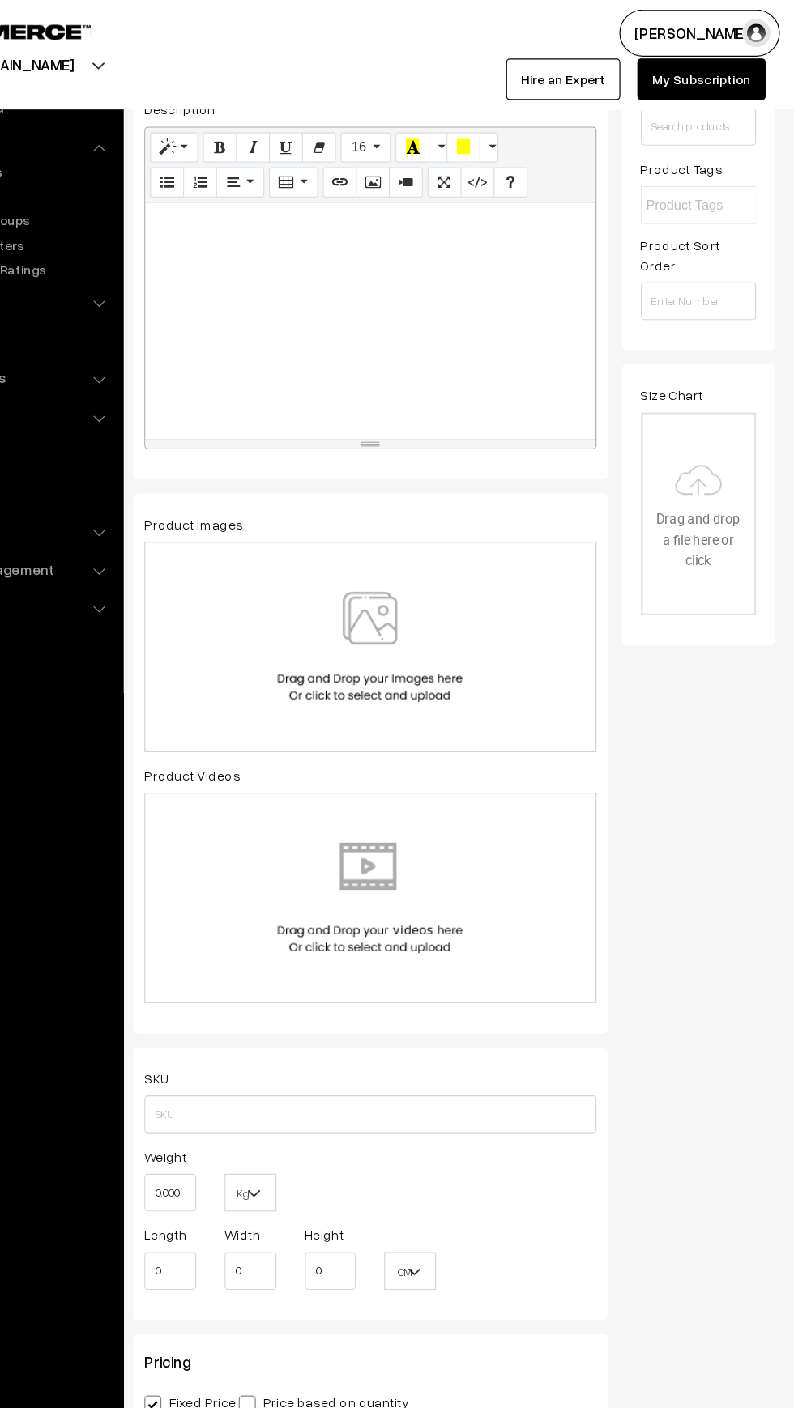
scroll to position [0, 0]
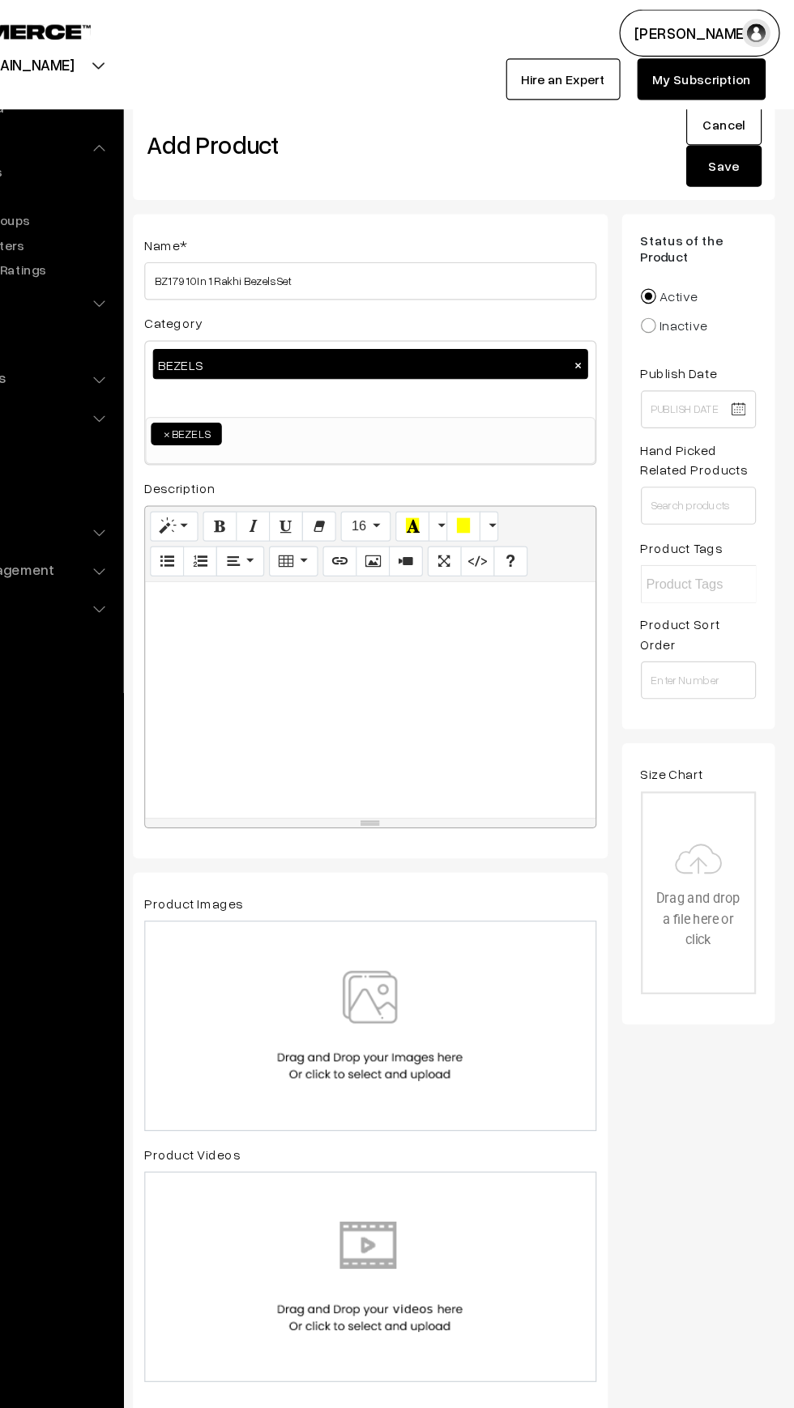
type input "50"
click at [406, 242] on input "BZ179 10 In 1 Rakhi Bezels Set" at bounding box center [430, 241] width 388 height 32
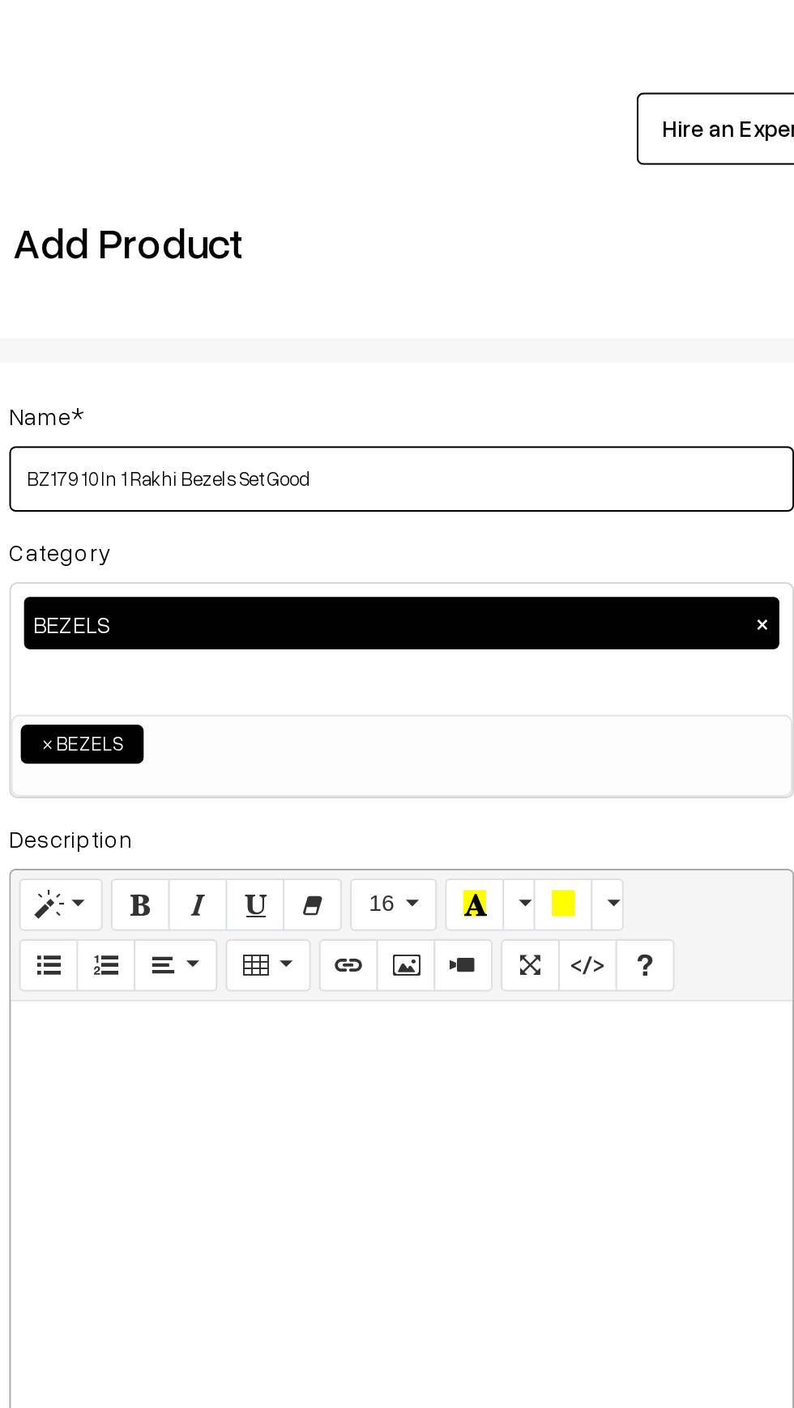
click at [408, 236] on input "BZ179 10 In 1 Rakhi Bezels Set Good" at bounding box center [430, 241] width 388 height 32
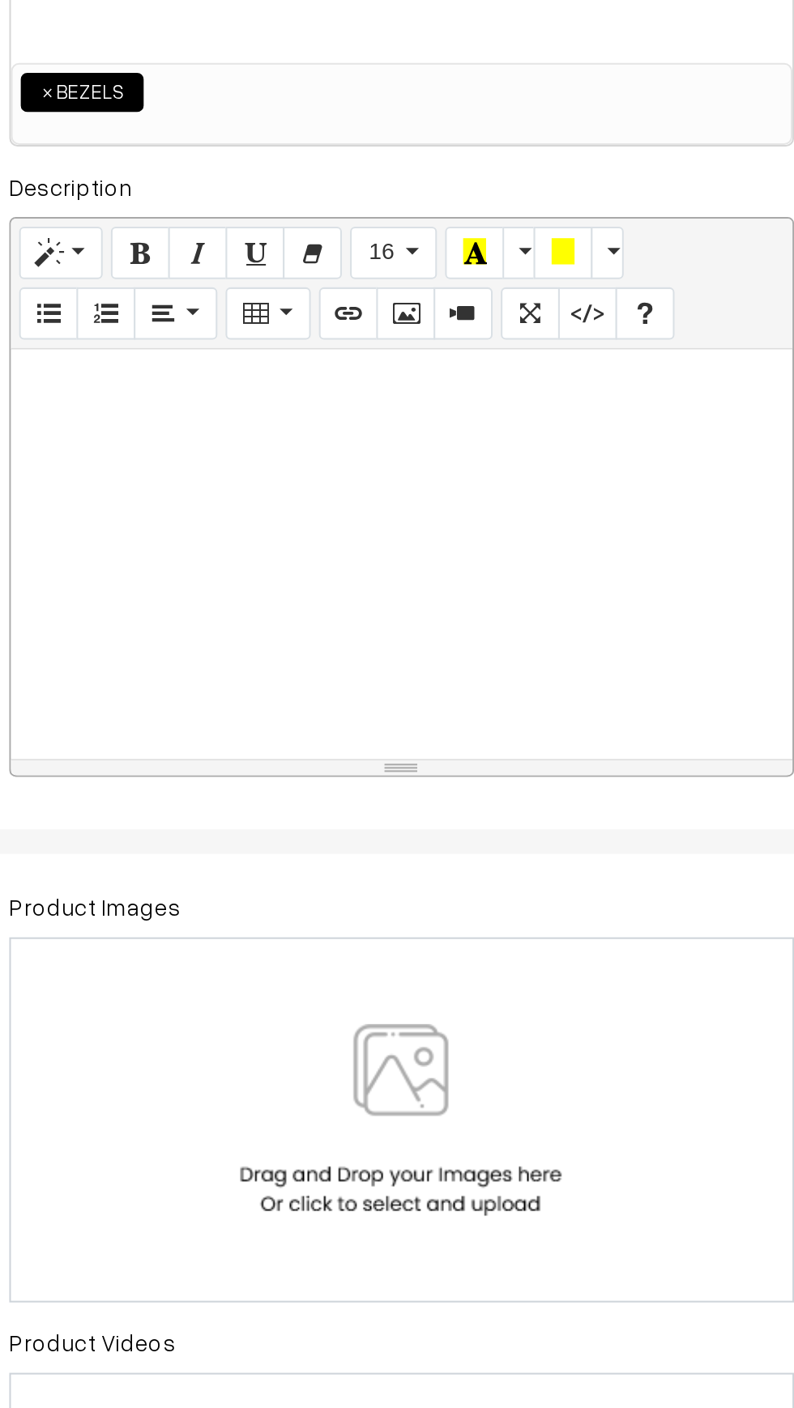
type input "BZ179 10 In 1 Rakhi Bezels Set Gold"
click at [438, 862] on img at bounding box center [430, 880] width 167 height 95
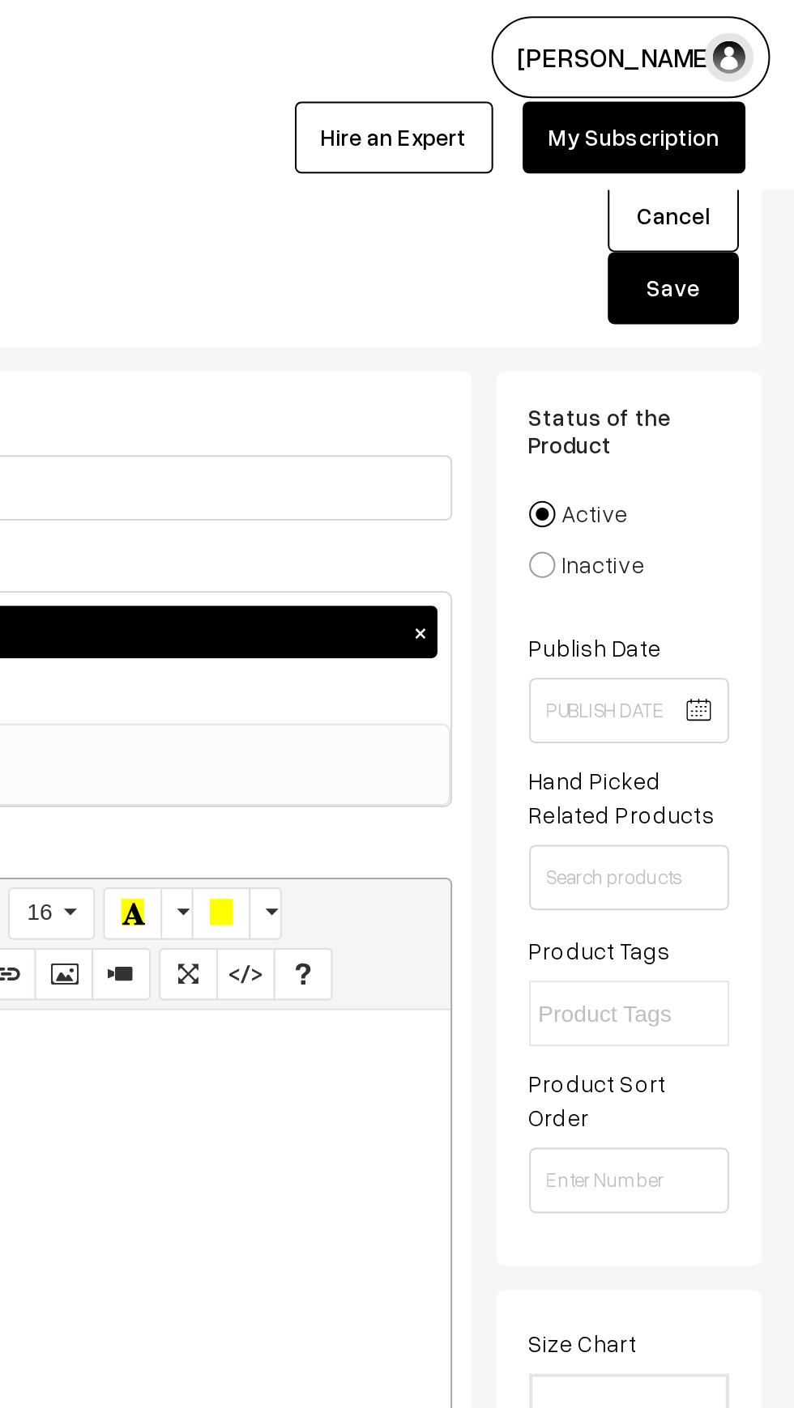
click at [720, 153] on button "Save" at bounding box center [733, 143] width 65 height 36
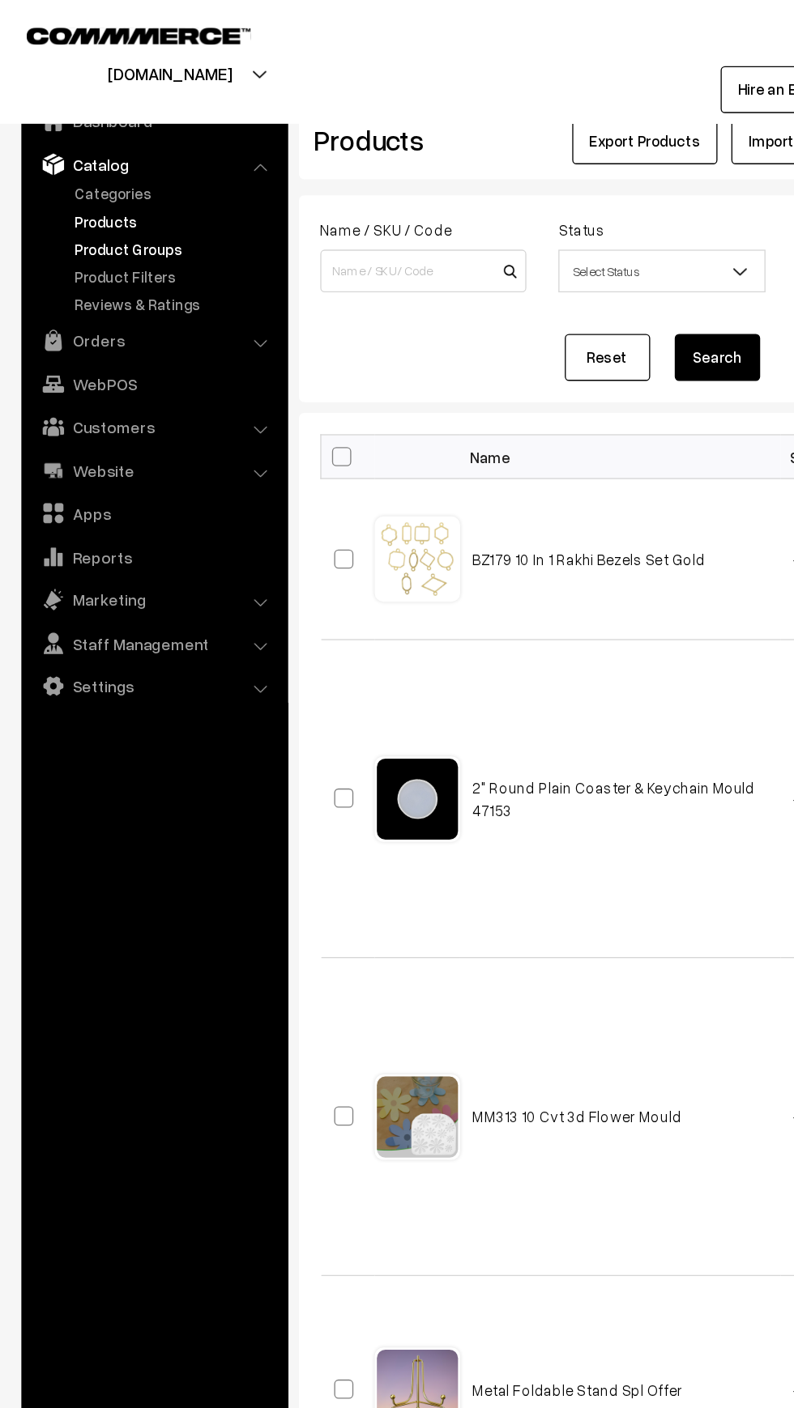
click at [68, 186] on link "Product Groups" at bounding box center [133, 189] width 160 height 17
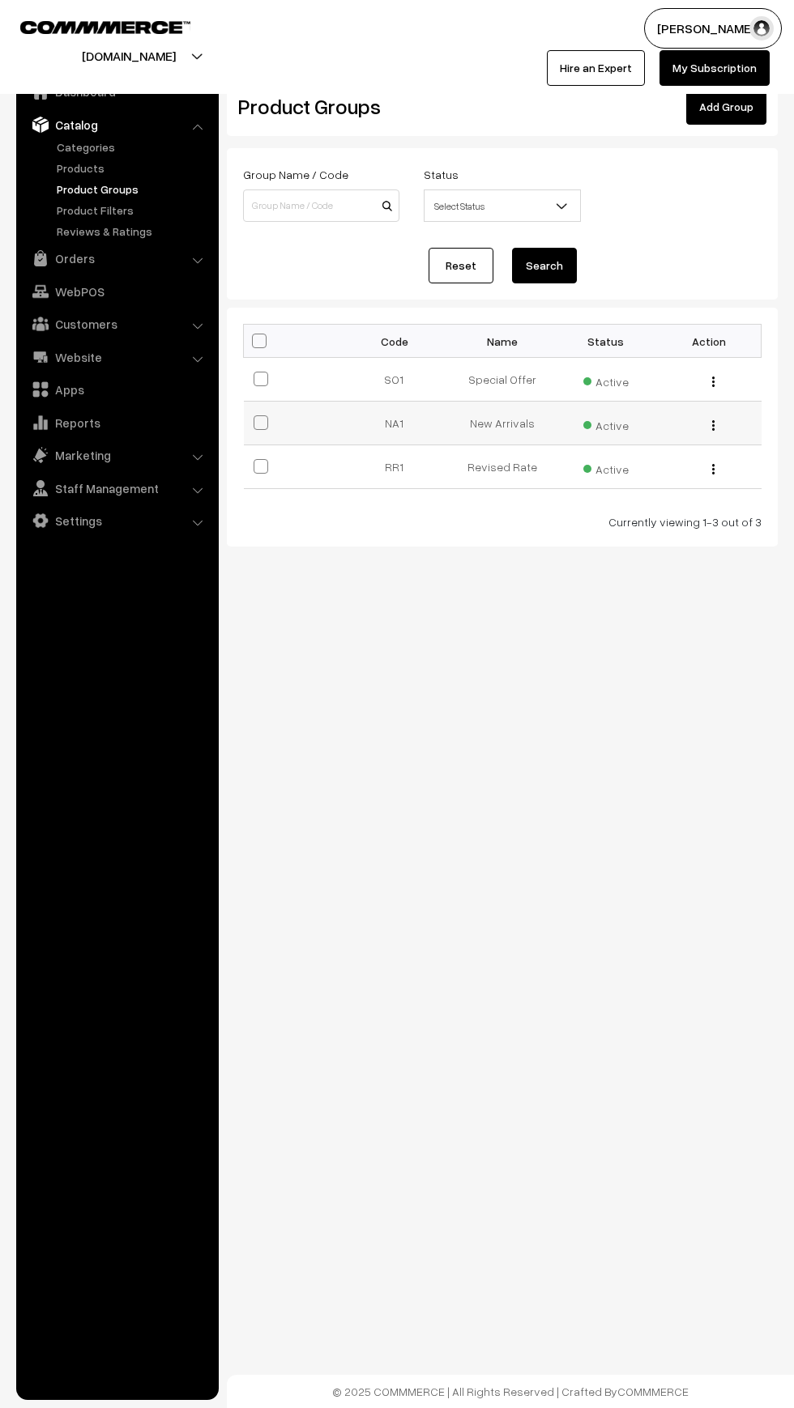
click at [496, 440] on td "New Arrivals" at bounding box center [502, 424] width 104 height 44
click at [491, 423] on td "New Arrivals" at bounding box center [502, 424] width 104 height 44
click at [713, 425] on img "button" at bounding box center [713, 425] width 2 height 11
click at [577, 461] on link "Edit" at bounding box center [641, 448] width 138 height 36
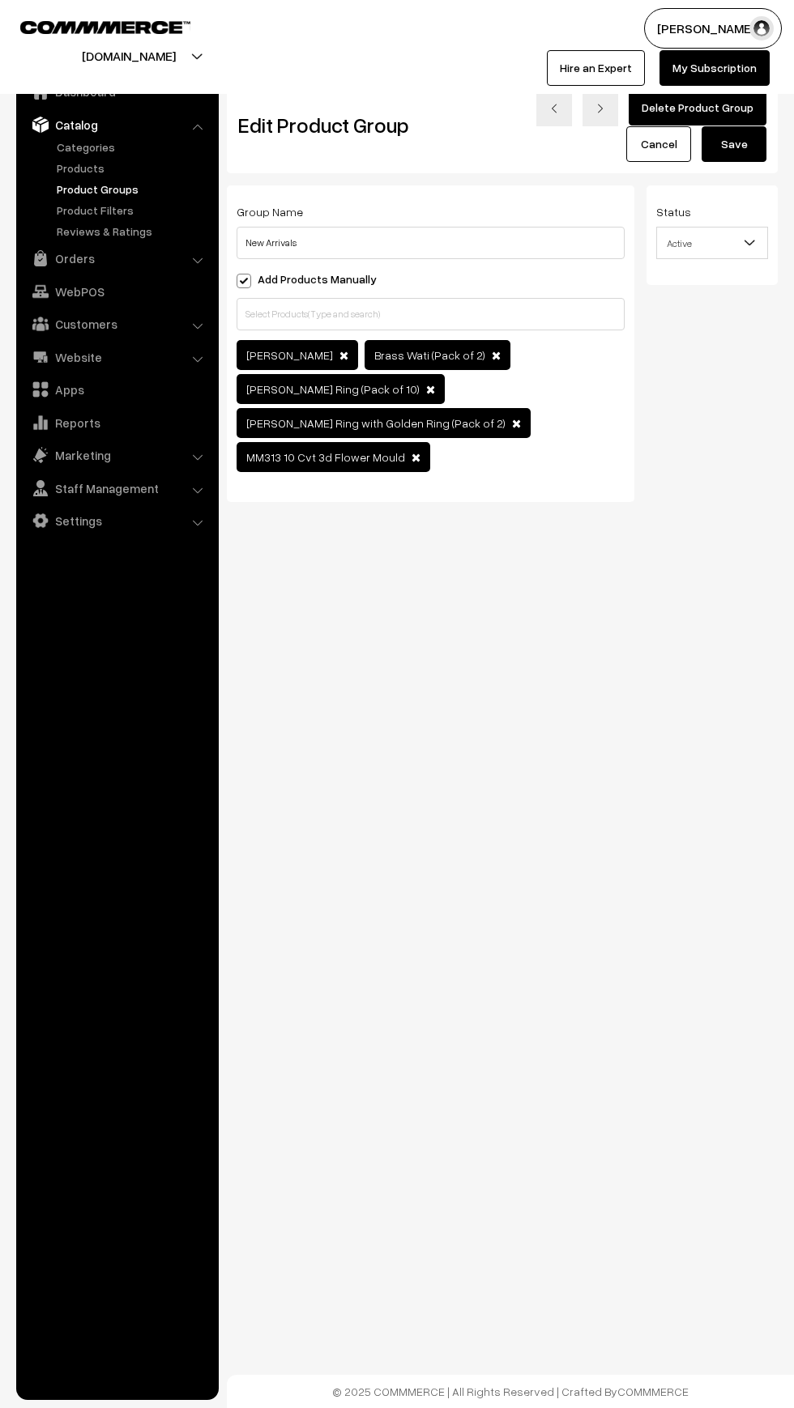
click at [494, 471] on div "Chandan Wati Brass Wati (Pack of 2)" at bounding box center [430, 408] width 388 height 136
click at [533, 363] on div "Chandan Wati Brass Wati (Pack of 2)" at bounding box center [430, 408] width 388 height 136
click at [458, 485] on div "Group Name New Arrivals Add Products Manually Chandan Wati Tags Weight" at bounding box center [430, 343] width 407 height 317
click at [560, 381] on div "Chandan Wati Brass Wati (Pack of 2)" at bounding box center [430, 408] width 388 height 136
click at [283, 315] on input "text" at bounding box center [430, 314] width 388 height 32
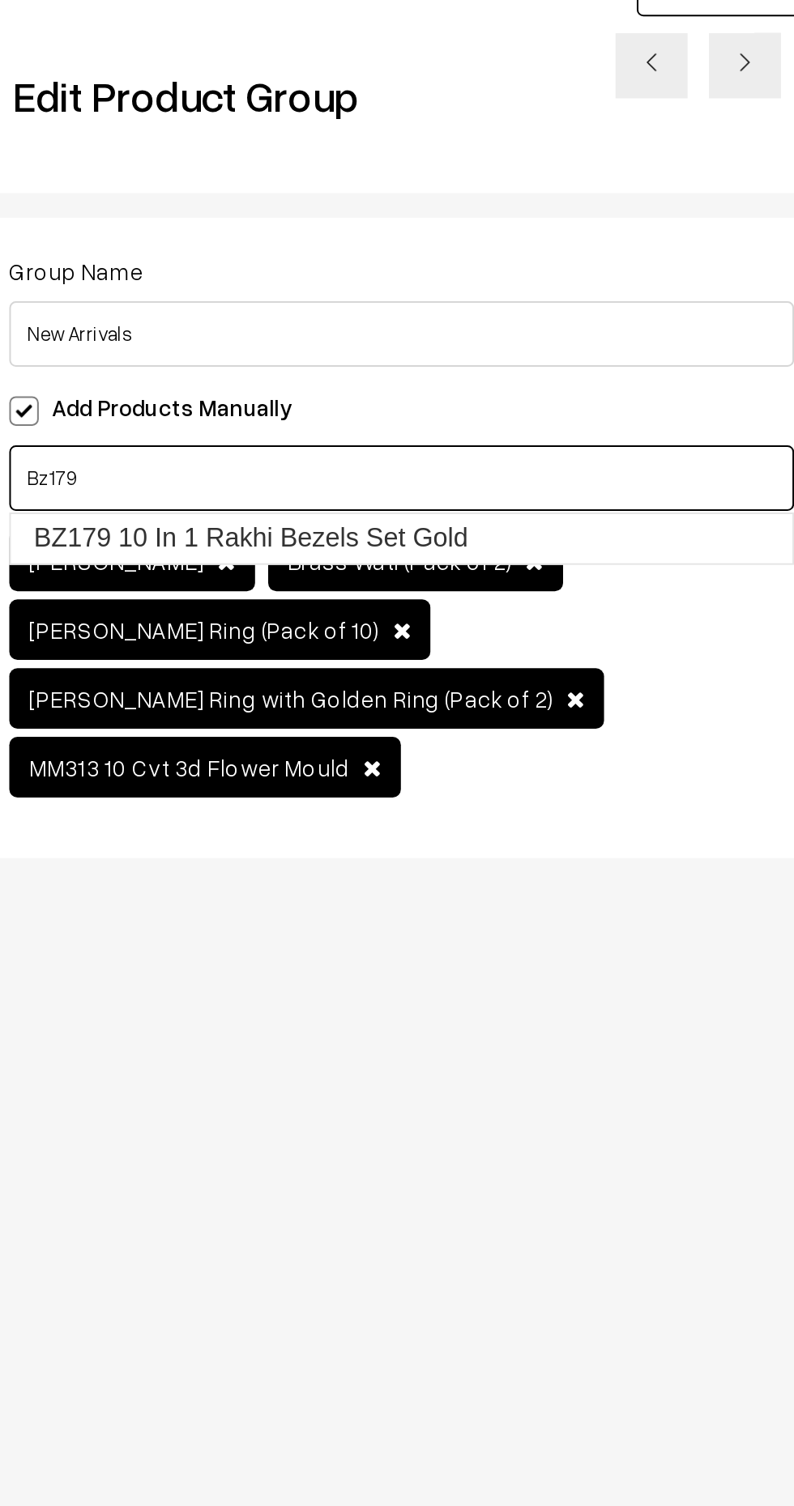
click at [270, 354] on link "BZ179 10 In 1 Rakhi Bezels Set Gold" at bounding box center [422, 344] width 370 height 24
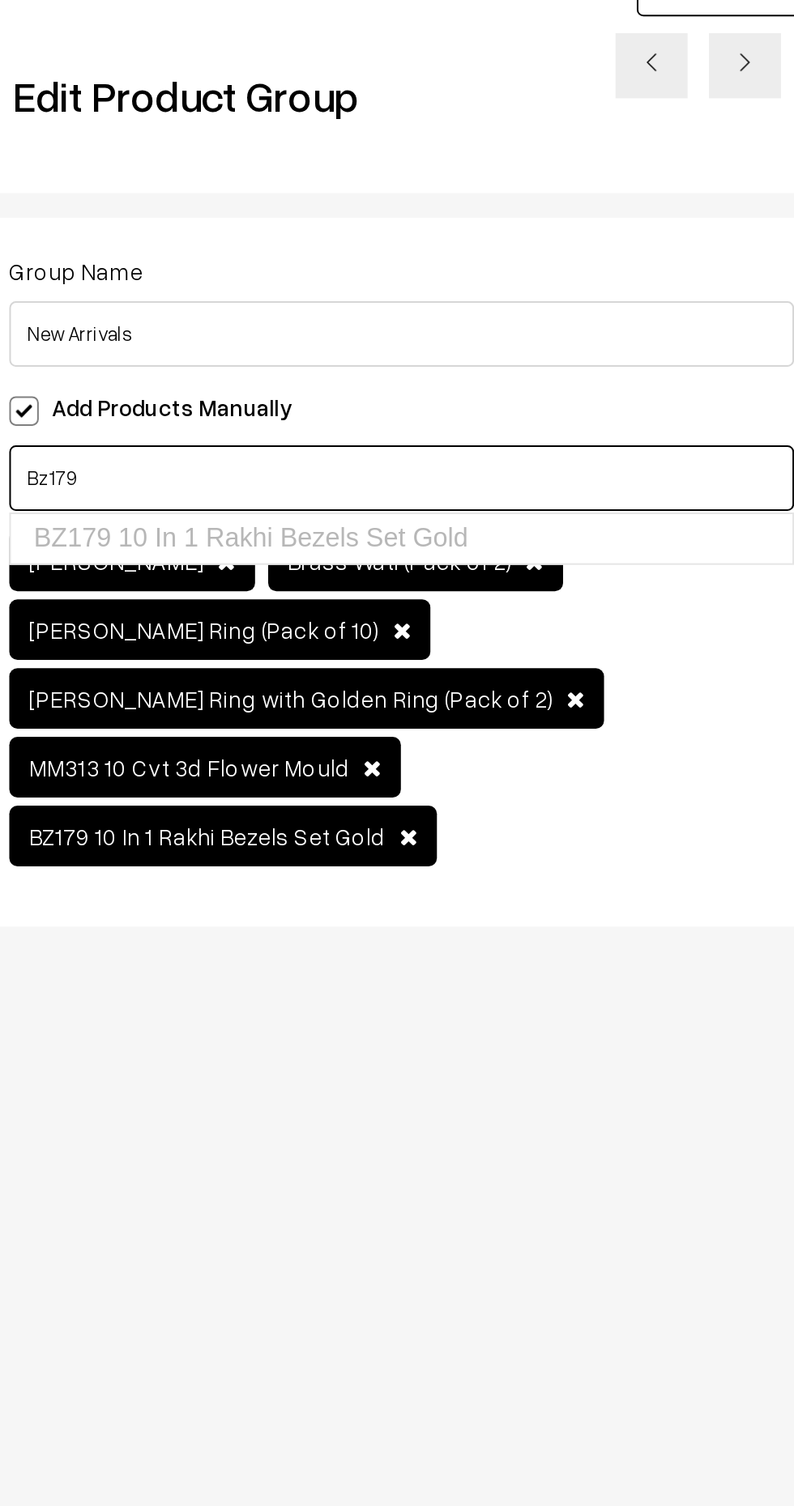
click at [300, 309] on input "Bz179" at bounding box center [430, 314] width 388 height 32
type input "B"
click at [270, 355] on link "2" Round Plain Coaster & Keychain Mould 47153" at bounding box center [422, 344] width 370 height 24
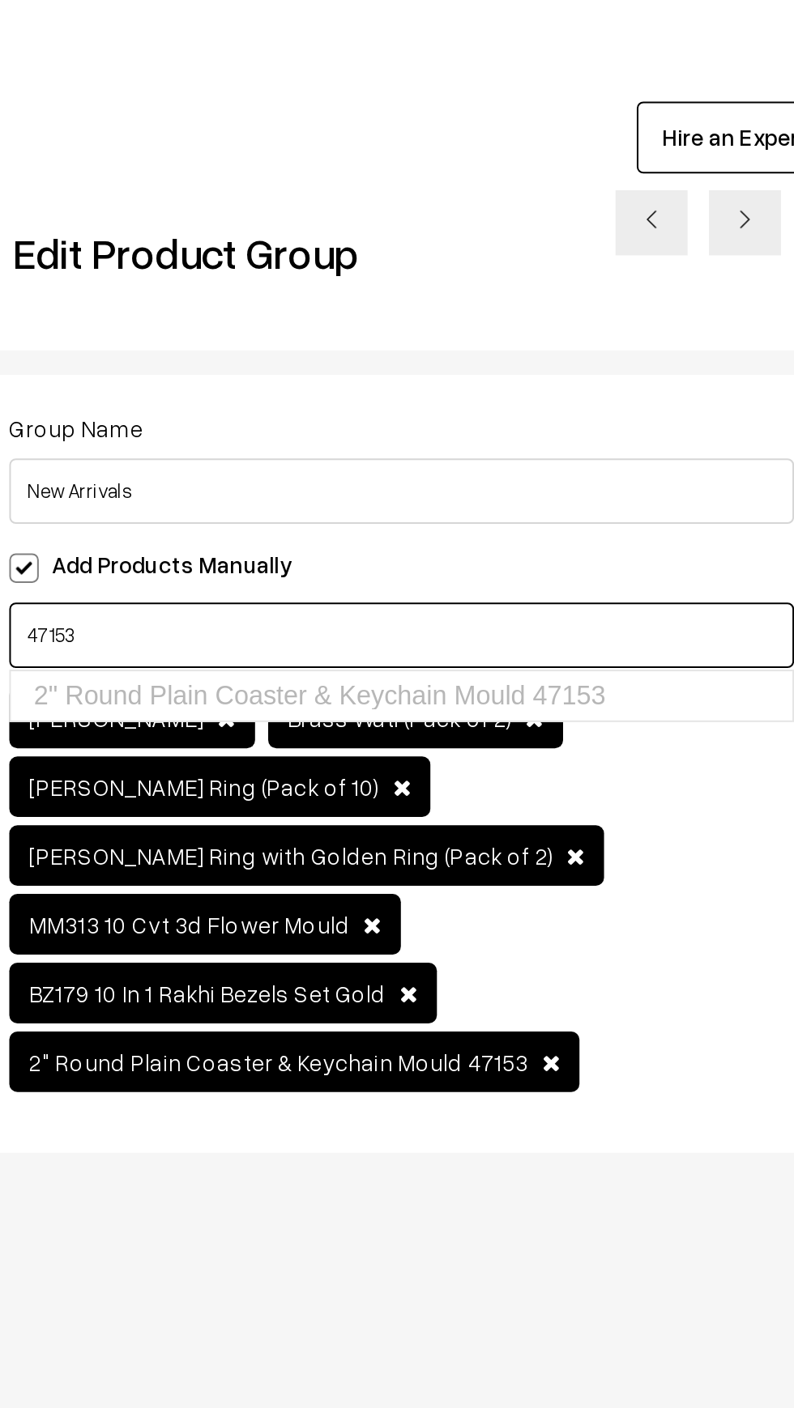
scroll to position [0, 5]
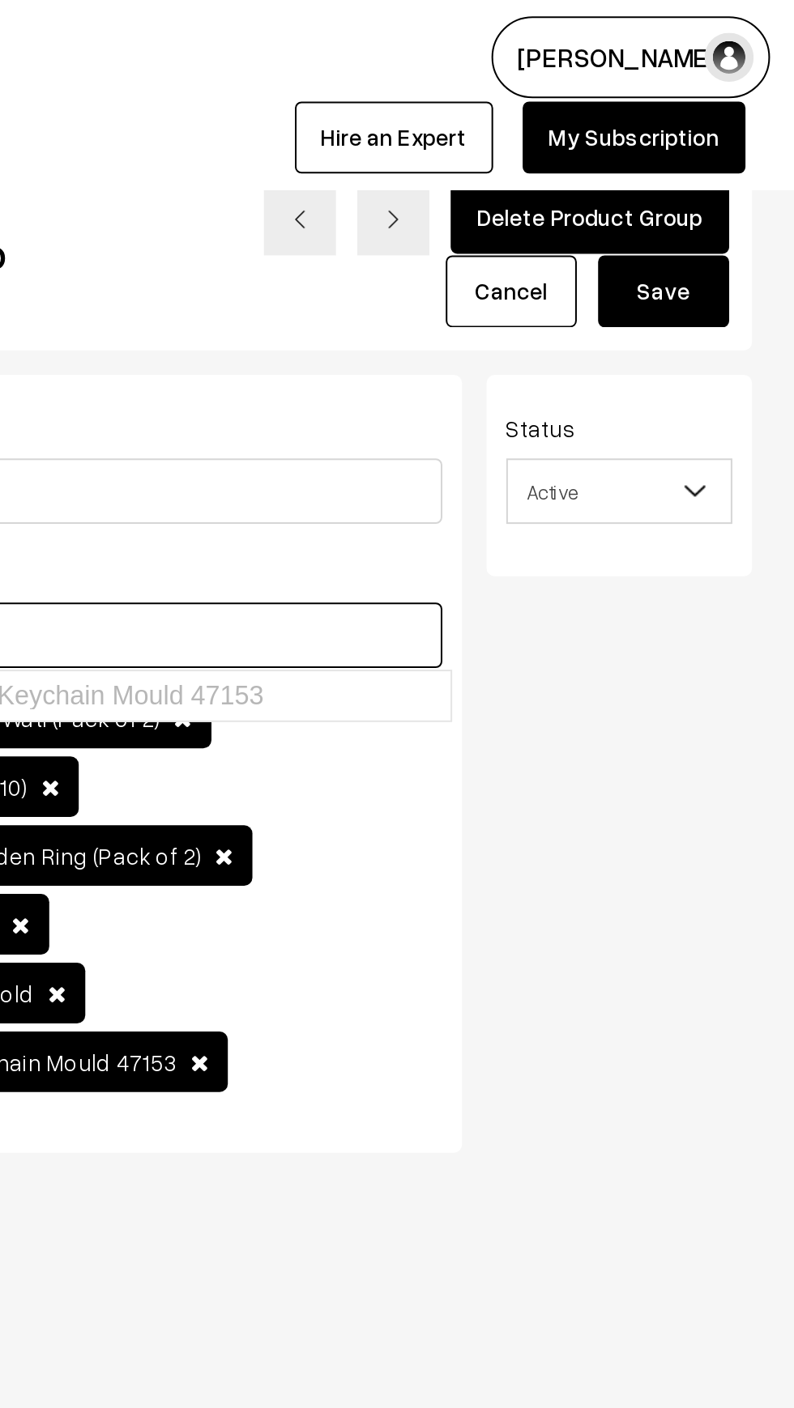
type input "47153"
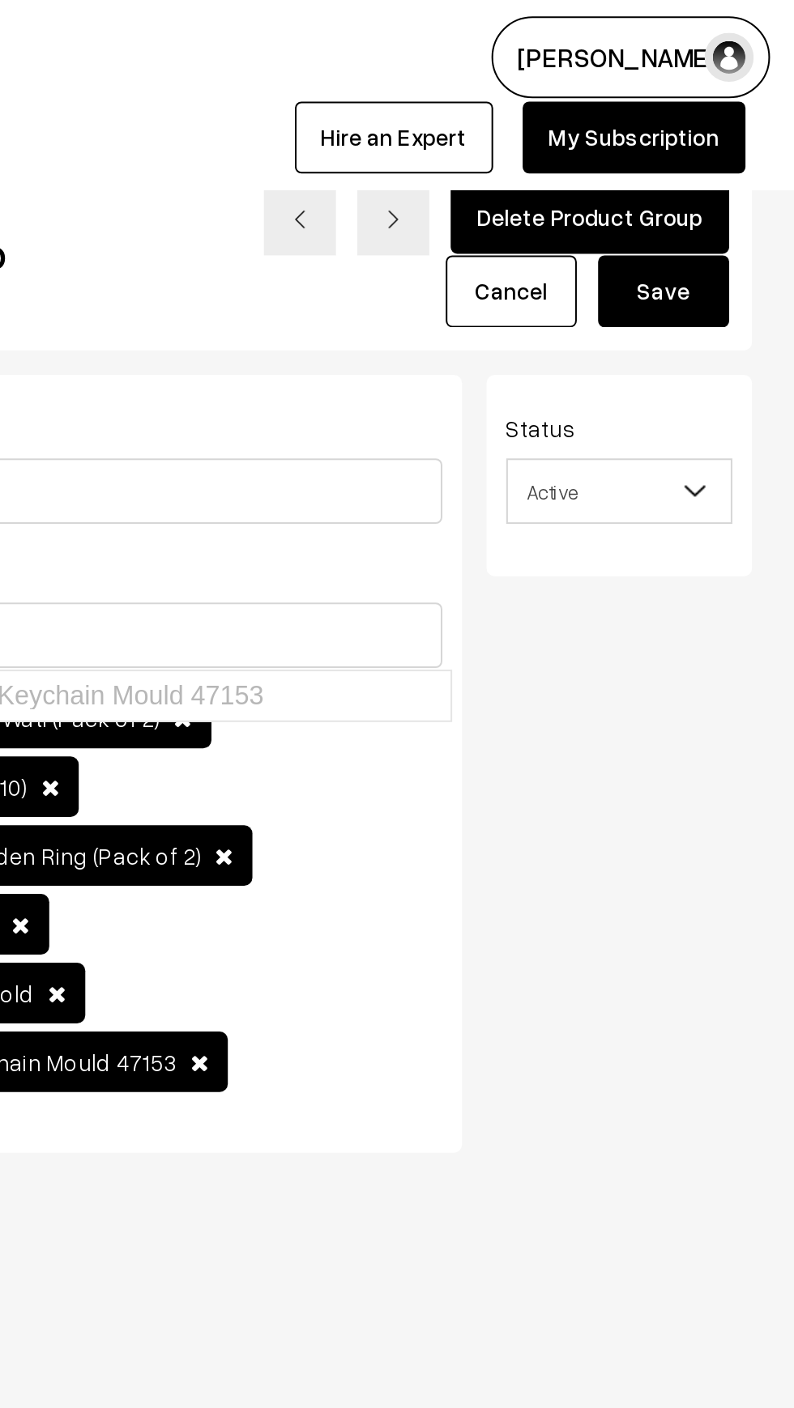
click at [723, 147] on button "Save" at bounding box center [728, 144] width 65 height 36
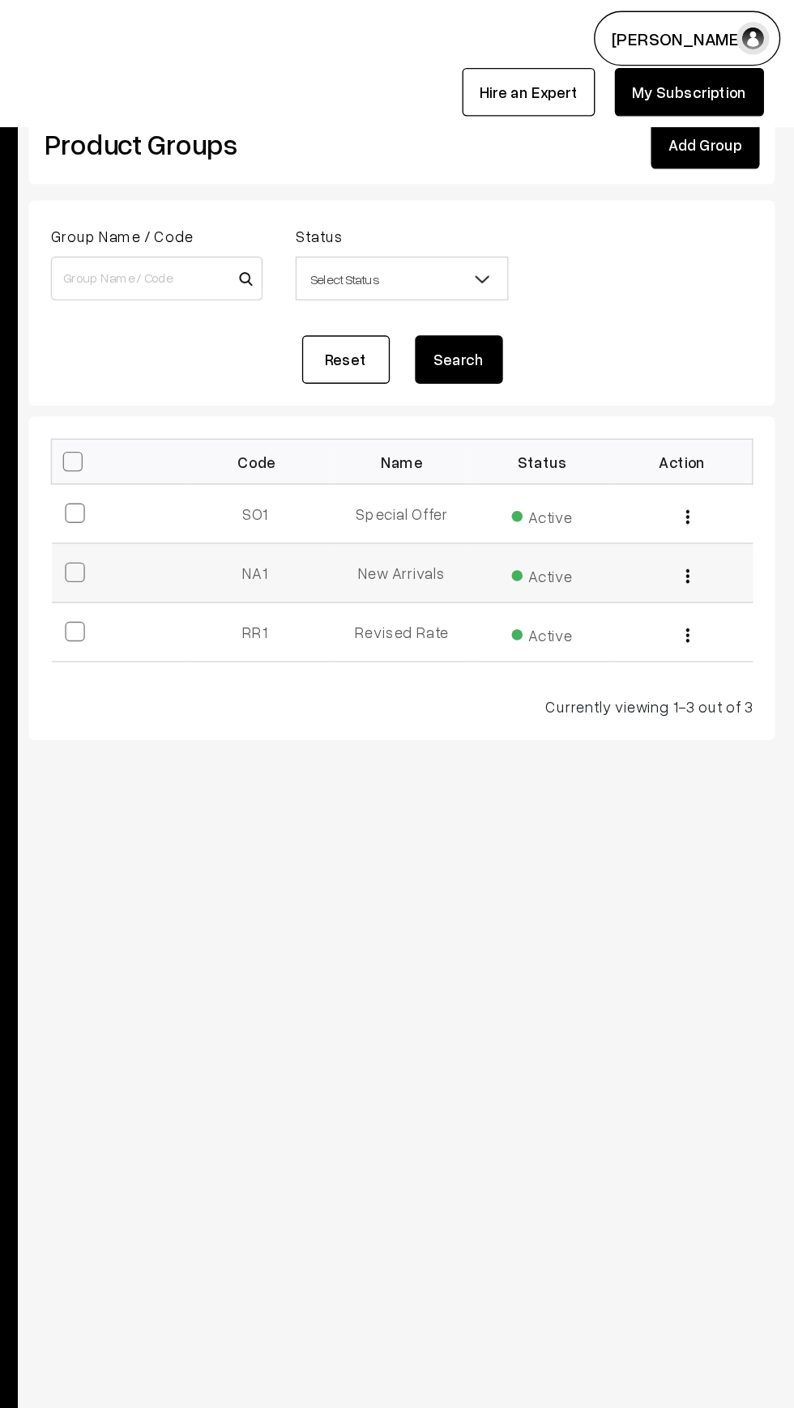
click at [713, 425] on img "button" at bounding box center [713, 425] width 2 height 11
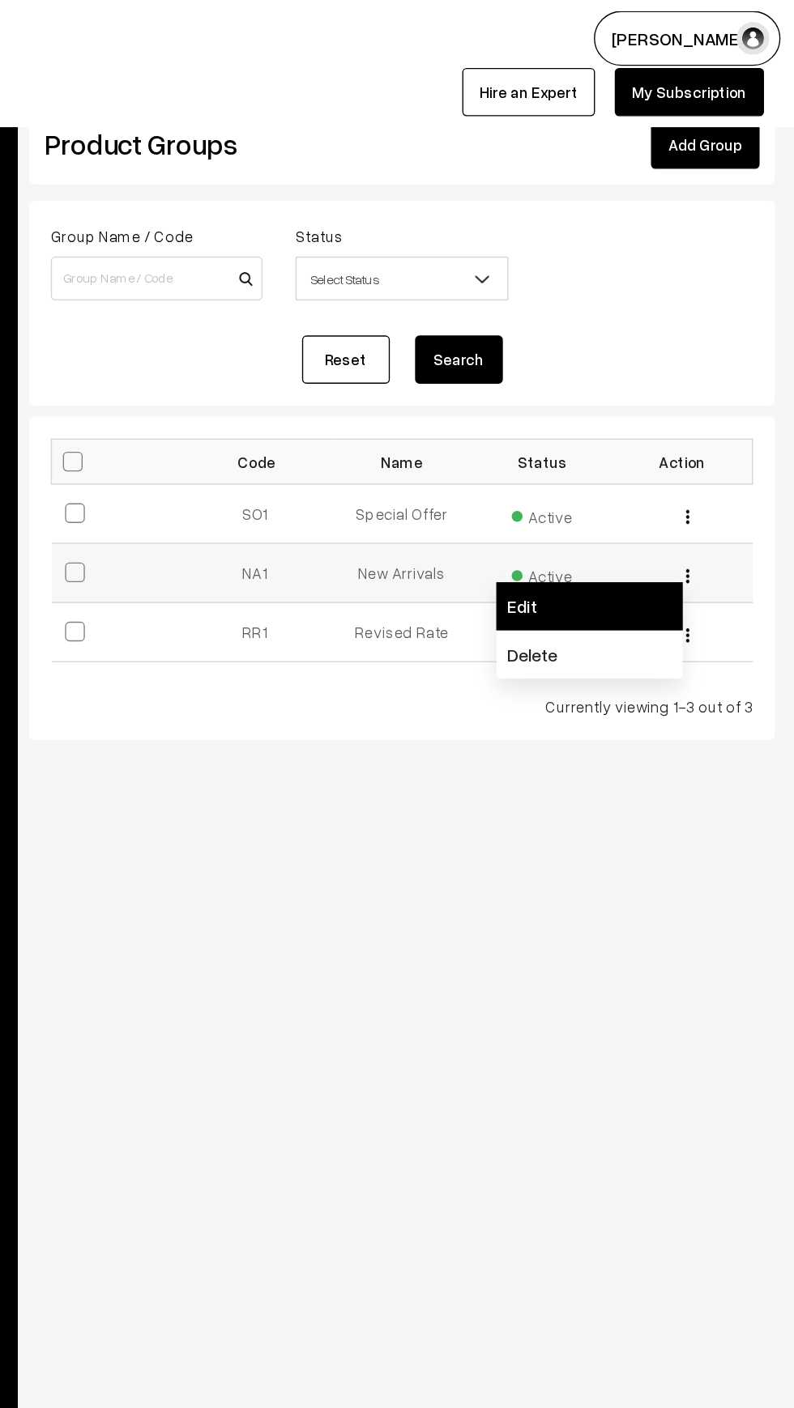
click at [594, 457] on link "Edit" at bounding box center [641, 448] width 138 height 36
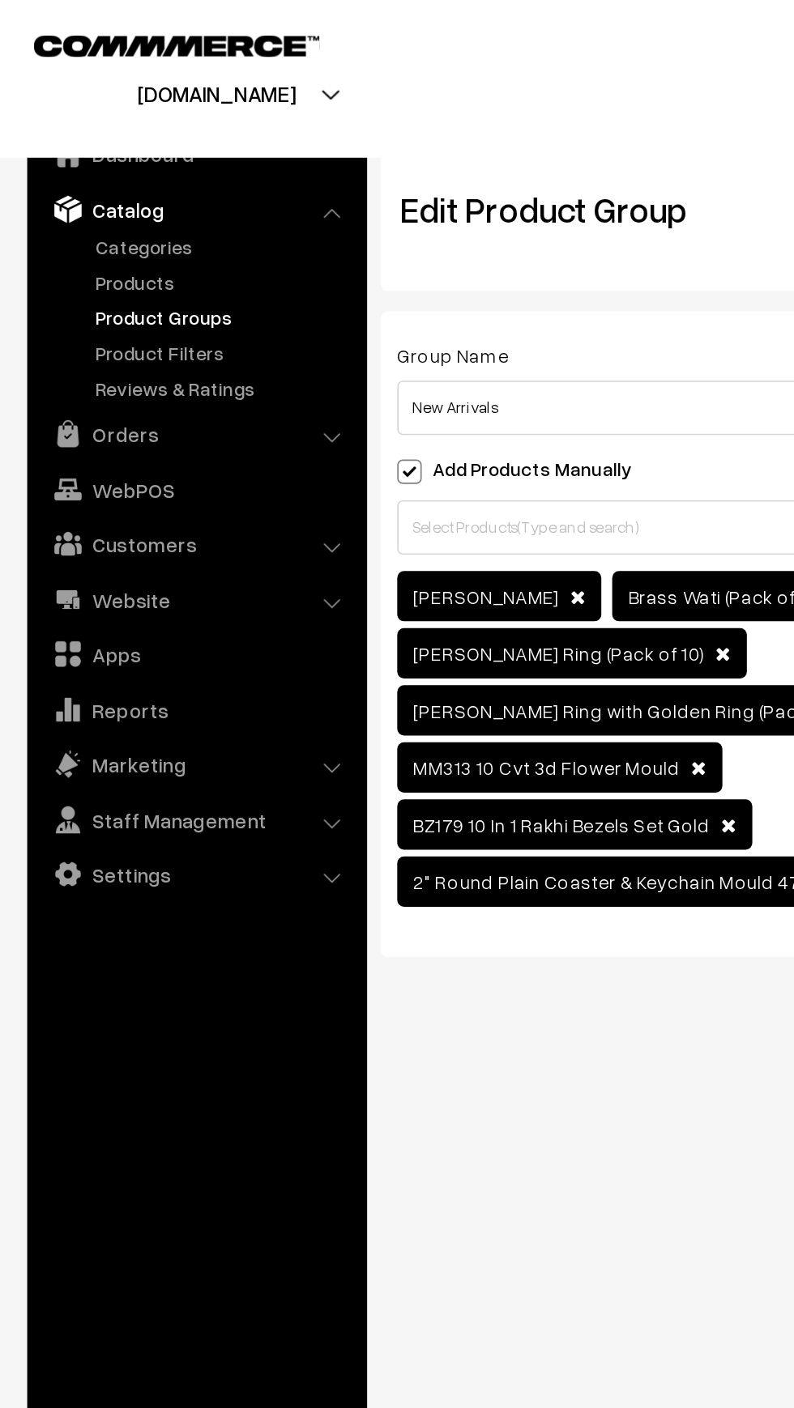
click at [245, 277] on span at bounding box center [243, 281] width 15 height 15
click at [245, 277] on input "Add Products Manually" at bounding box center [241, 278] width 11 height 11
click at [240, 279] on span at bounding box center [243, 281] width 15 height 15
click at [240, 279] on input "Add Products Manually" at bounding box center [241, 278] width 11 height 11
click at [242, 278] on span at bounding box center [243, 281] width 15 height 15
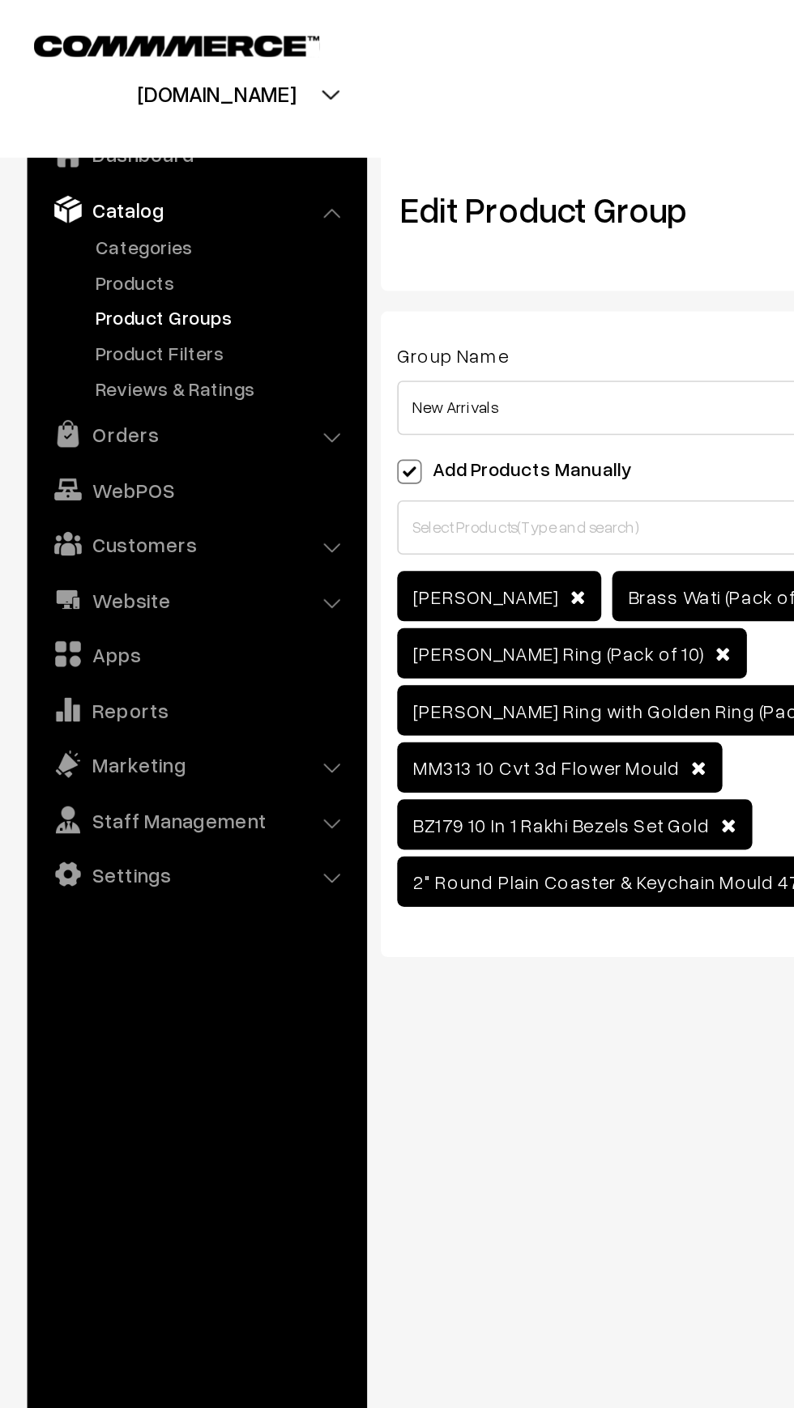
click at [242, 278] on input "Add Products Manually" at bounding box center [241, 278] width 11 height 11
click at [236, 276] on span at bounding box center [243, 281] width 15 height 15
click at [236, 276] on input "Add Products Manually" at bounding box center [241, 278] width 11 height 11
click at [249, 279] on span at bounding box center [243, 281] width 15 height 15
click at [247, 279] on input "Add Products Manually" at bounding box center [241, 278] width 11 height 11
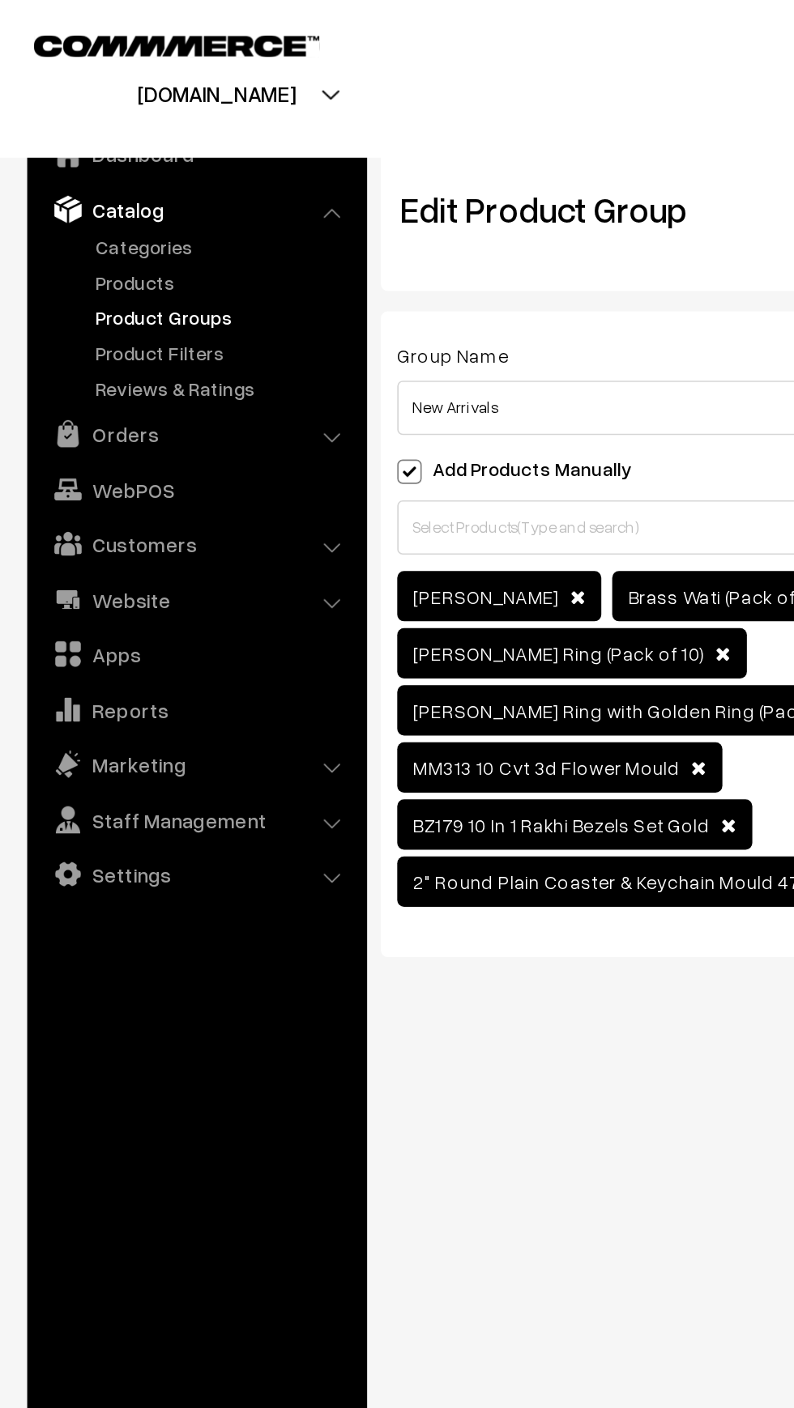
click at [237, 276] on span at bounding box center [243, 281] width 15 height 15
click at [237, 276] on input "Add Products Manually" at bounding box center [241, 278] width 11 height 11
click at [59, 168] on link "Products" at bounding box center [133, 168] width 160 height 17
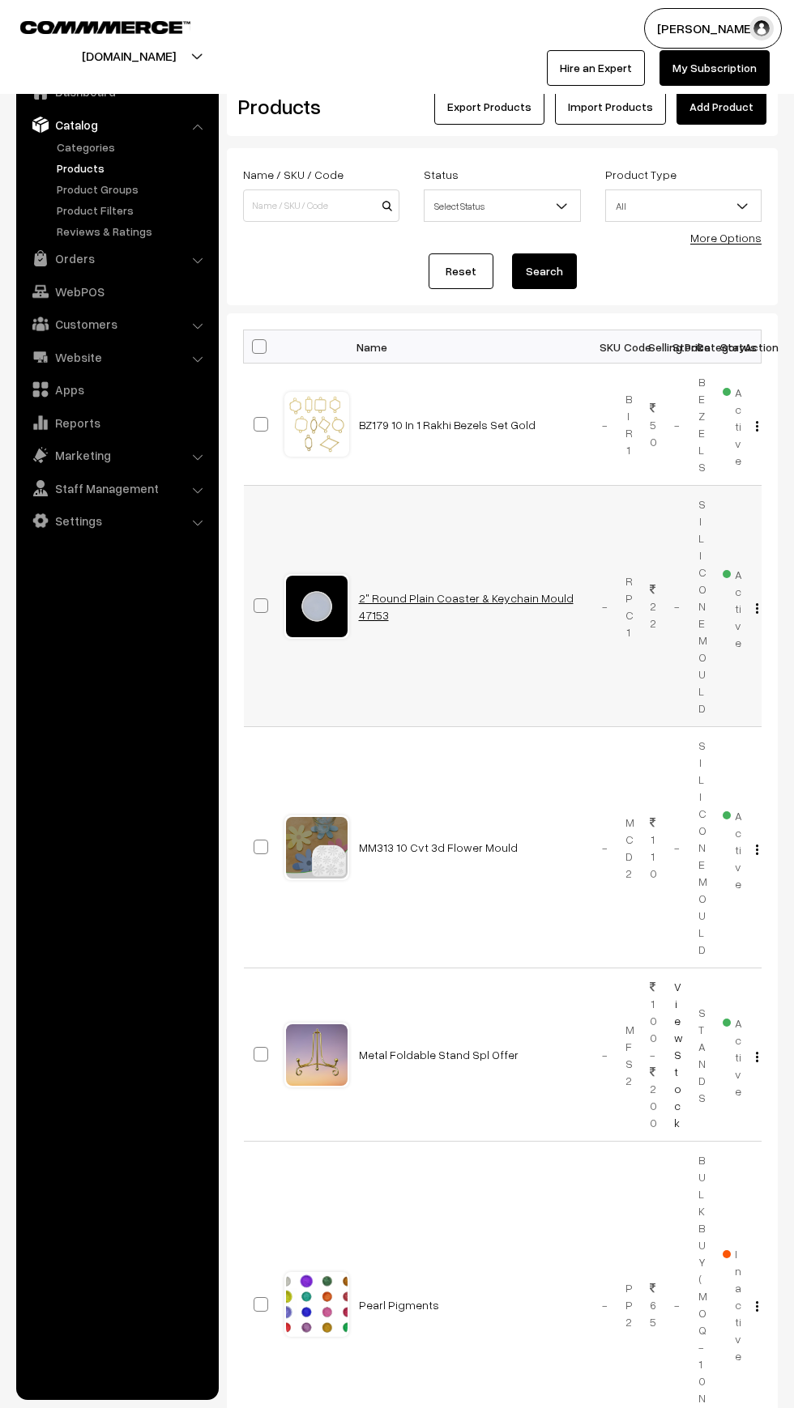
click at [408, 606] on link "2" Round Plain Coaster & Keychain Mould 47153" at bounding box center [466, 606] width 215 height 31
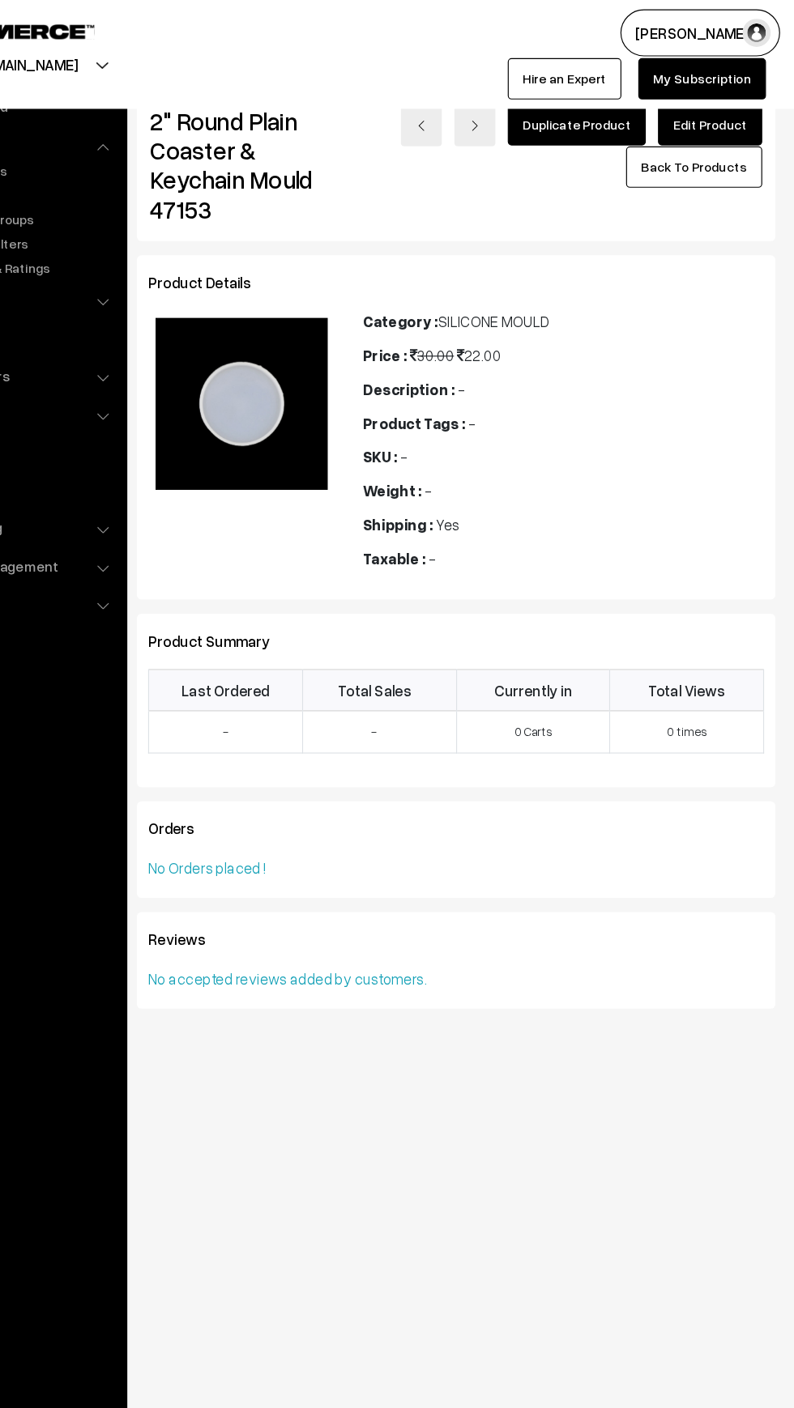
click at [703, 117] on link "Edit Product" at bounding box center [721, 108] width 90 height 36
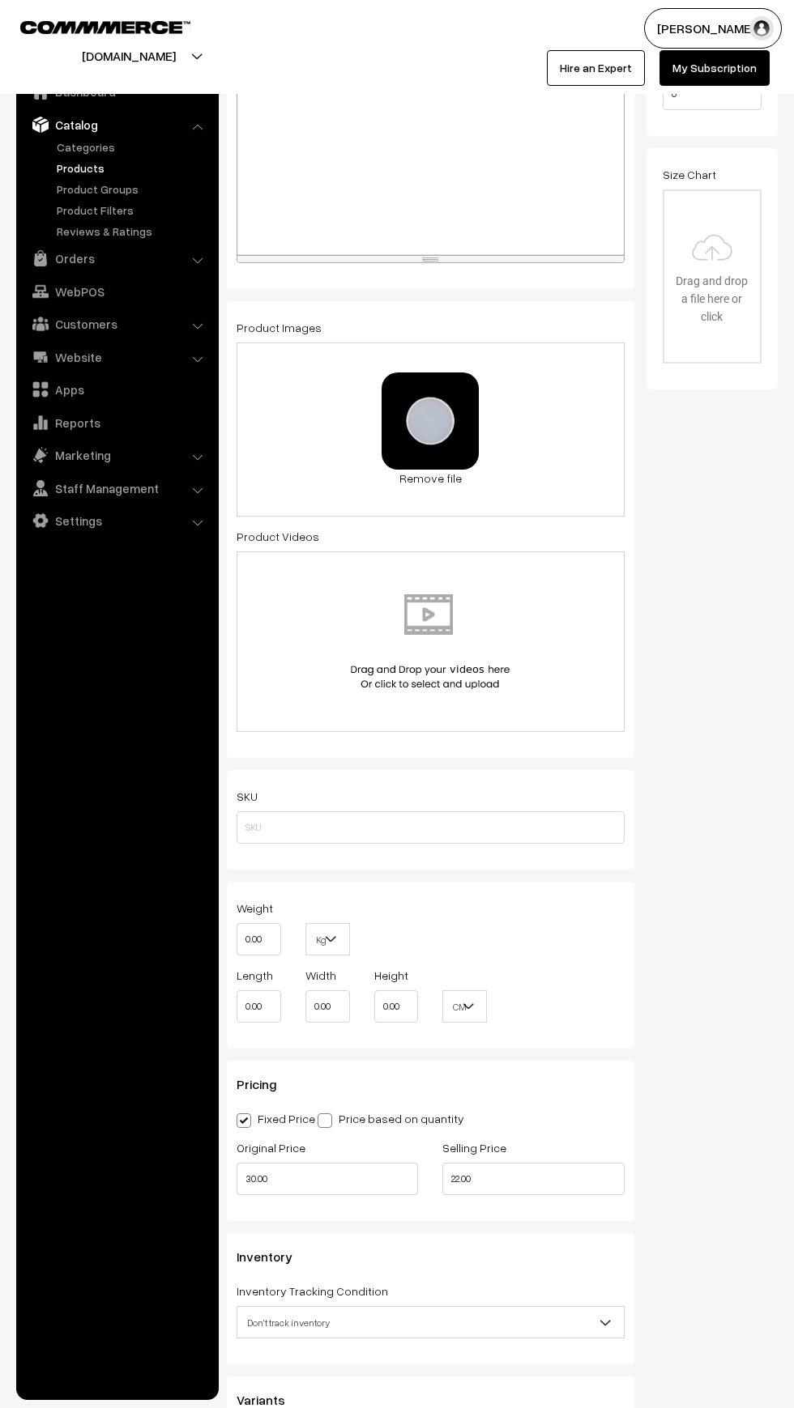
scroll to position [457, 0]
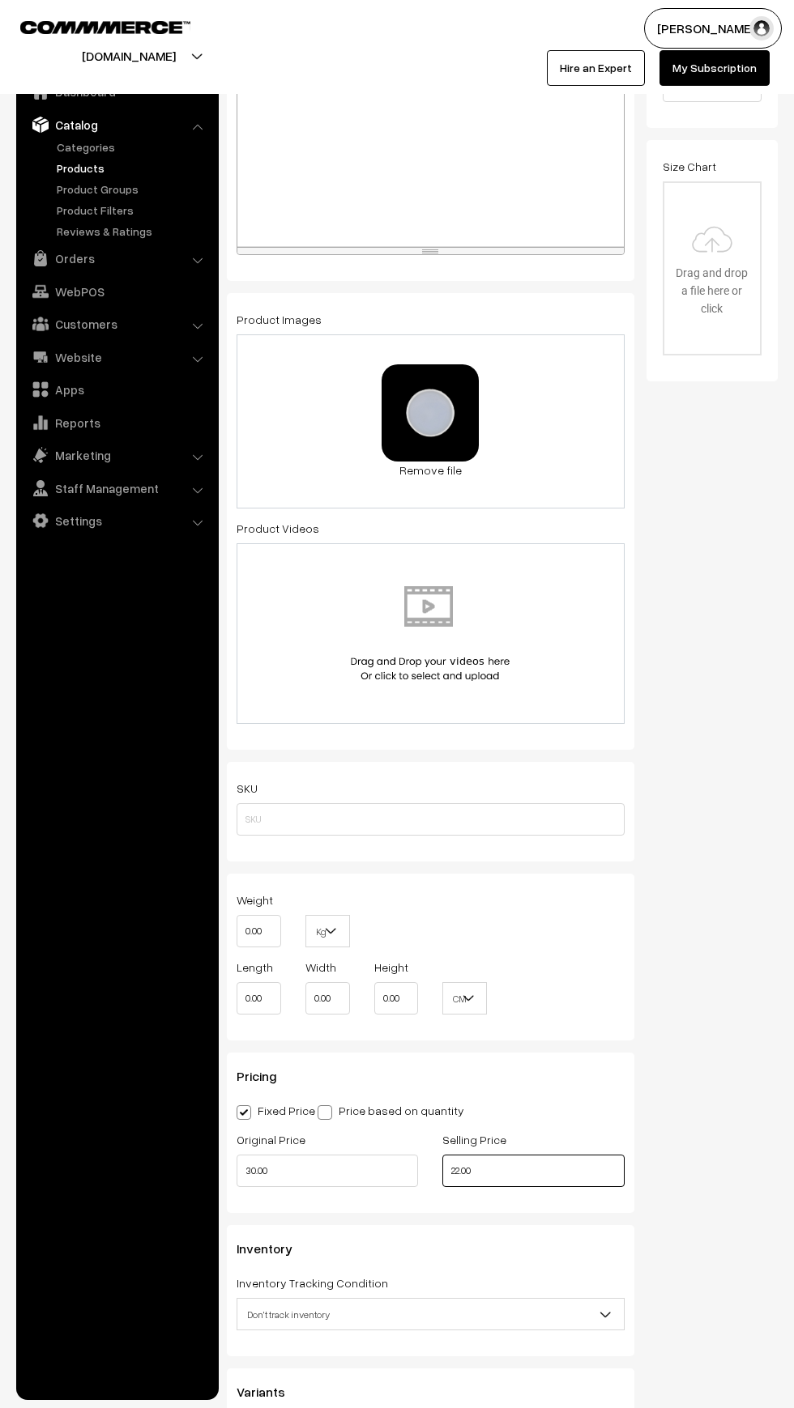
click at [522, 1174] on input "22.00" at bounding box center [532, 1171] width 181 height 32
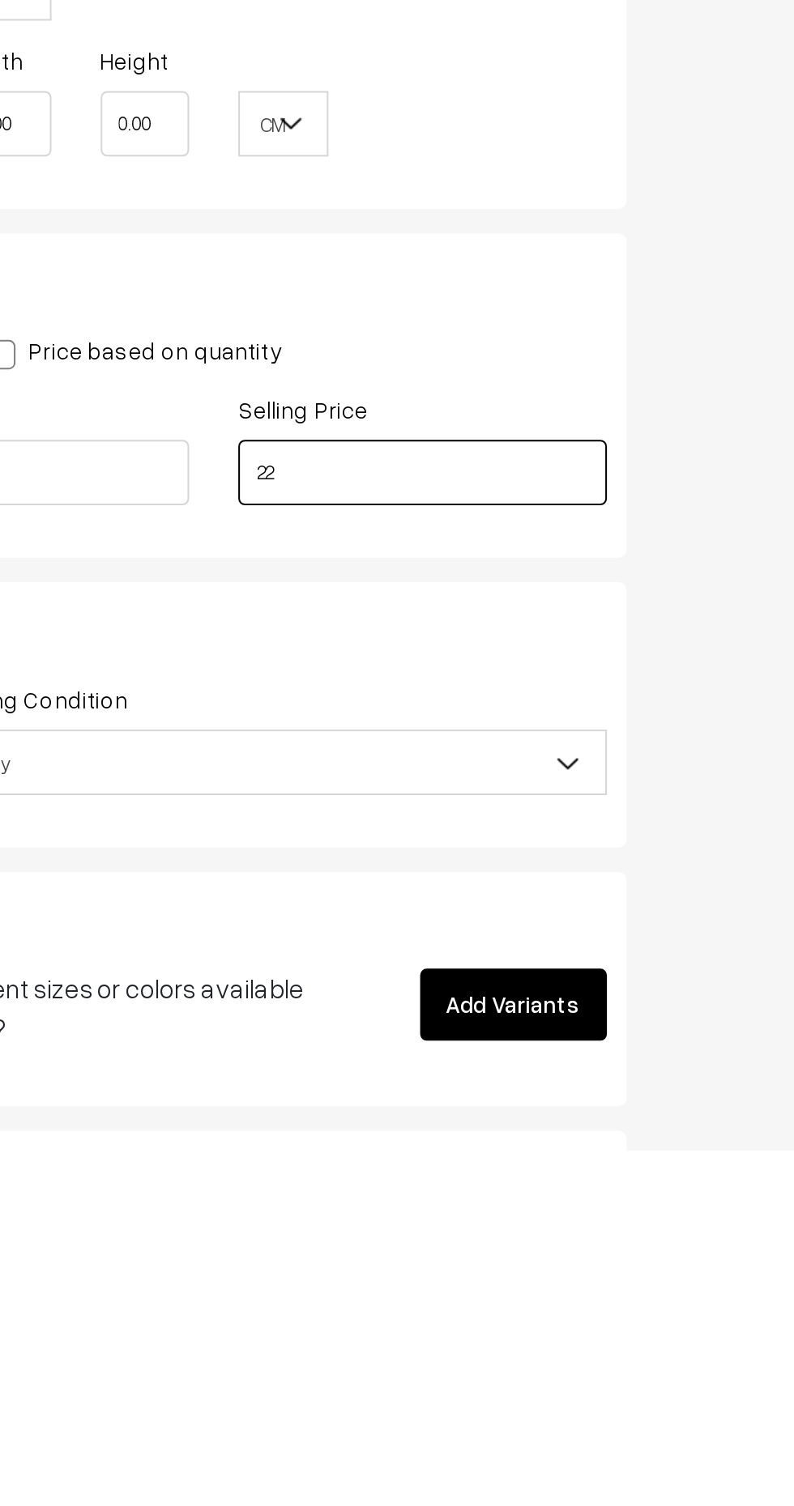
type input "2"
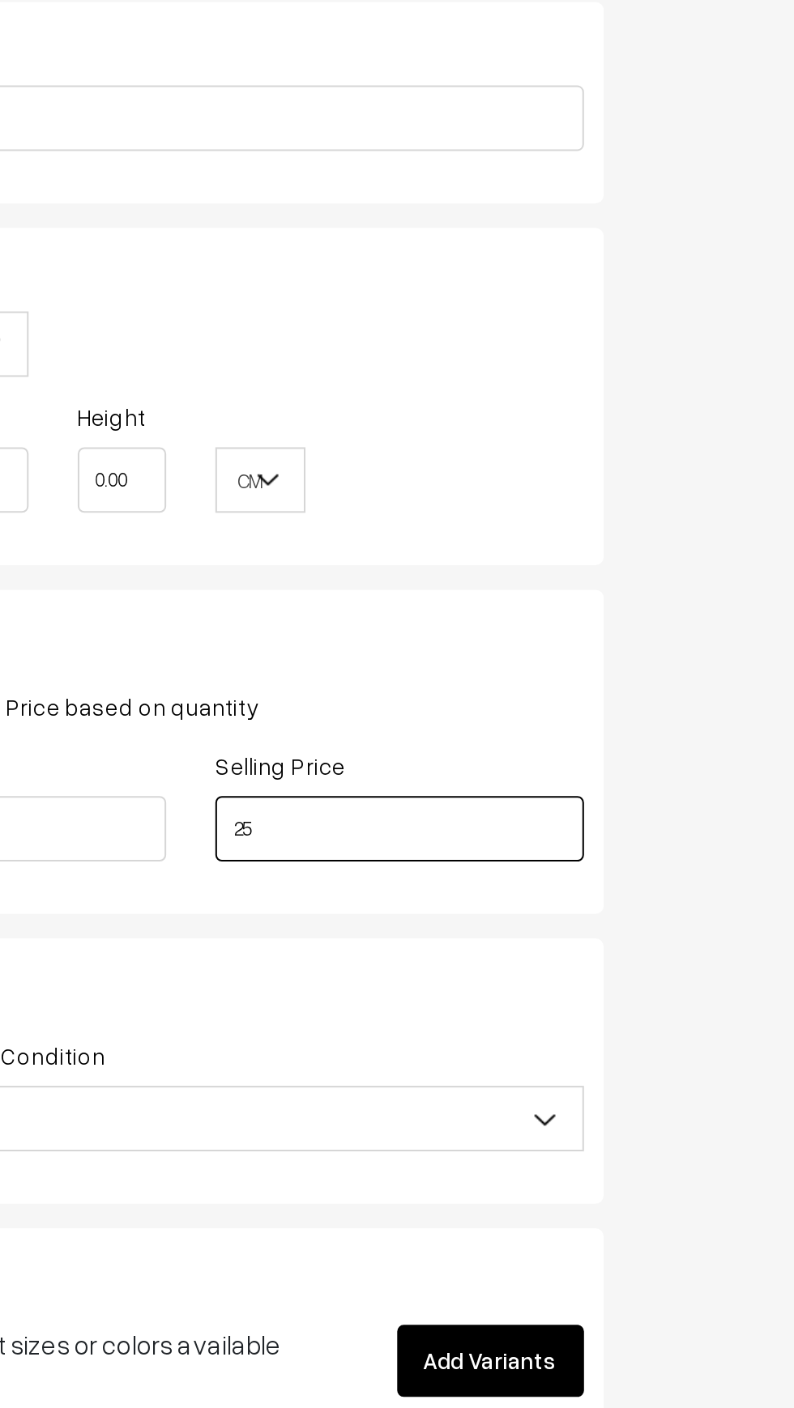
scroll to position [0, 7]
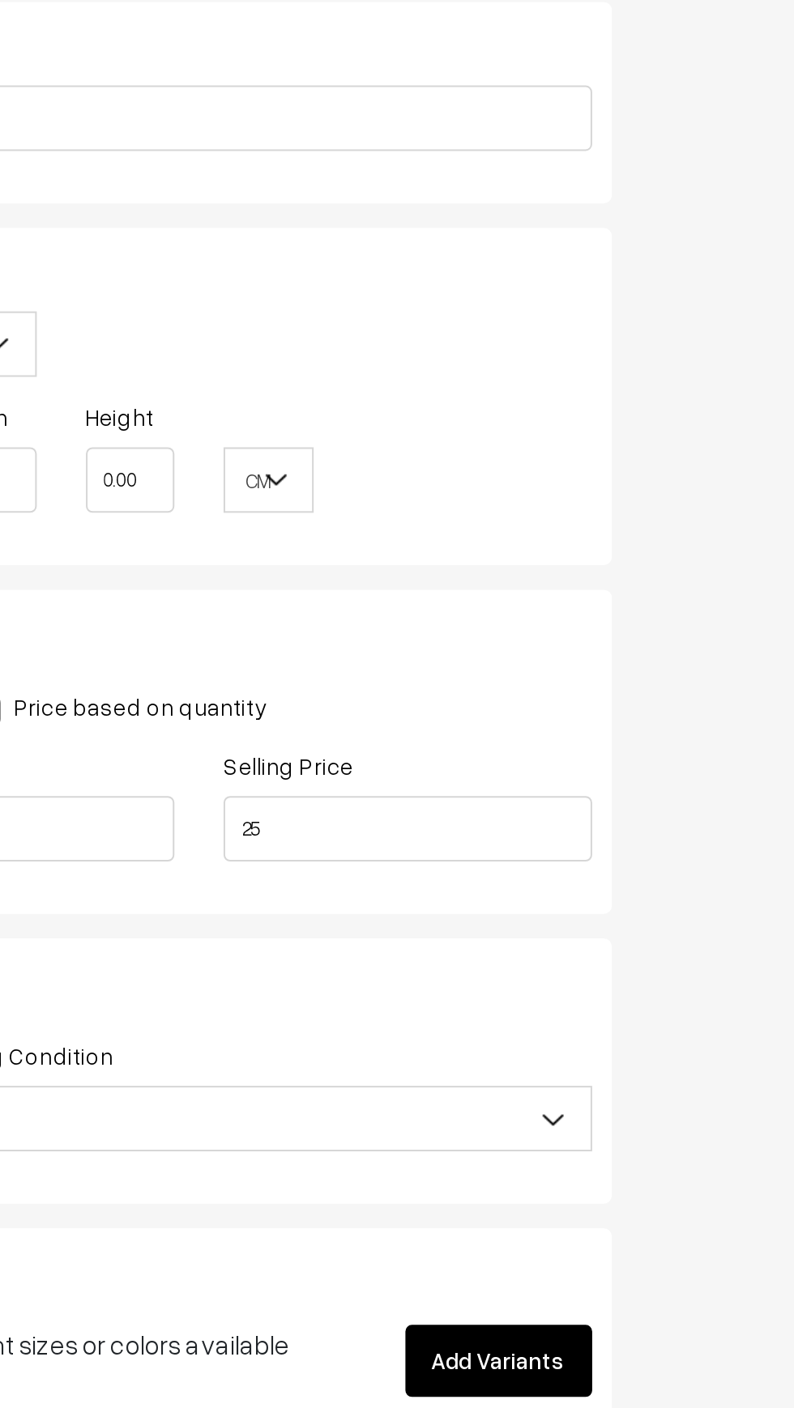
type input "25.00"
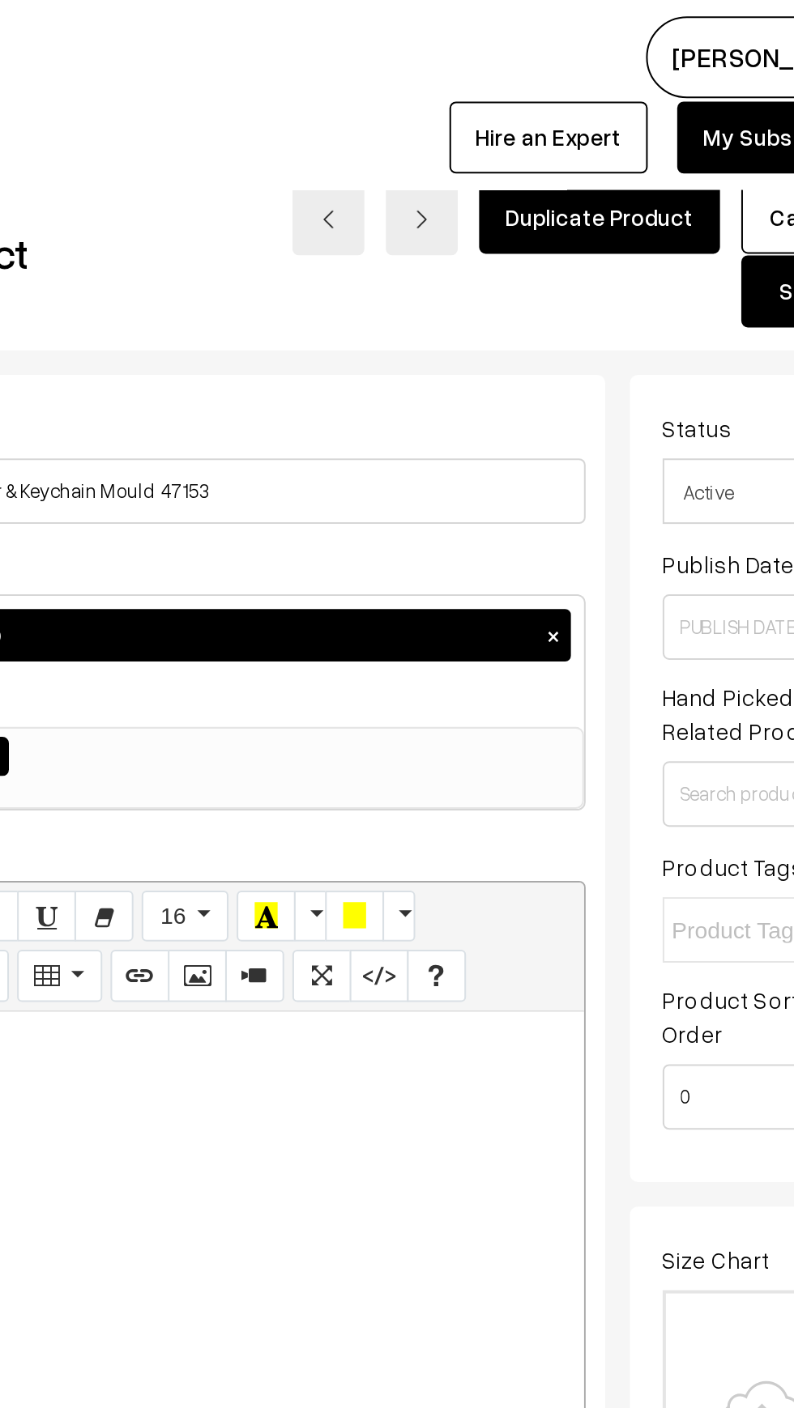
scroll to position [0, 11]
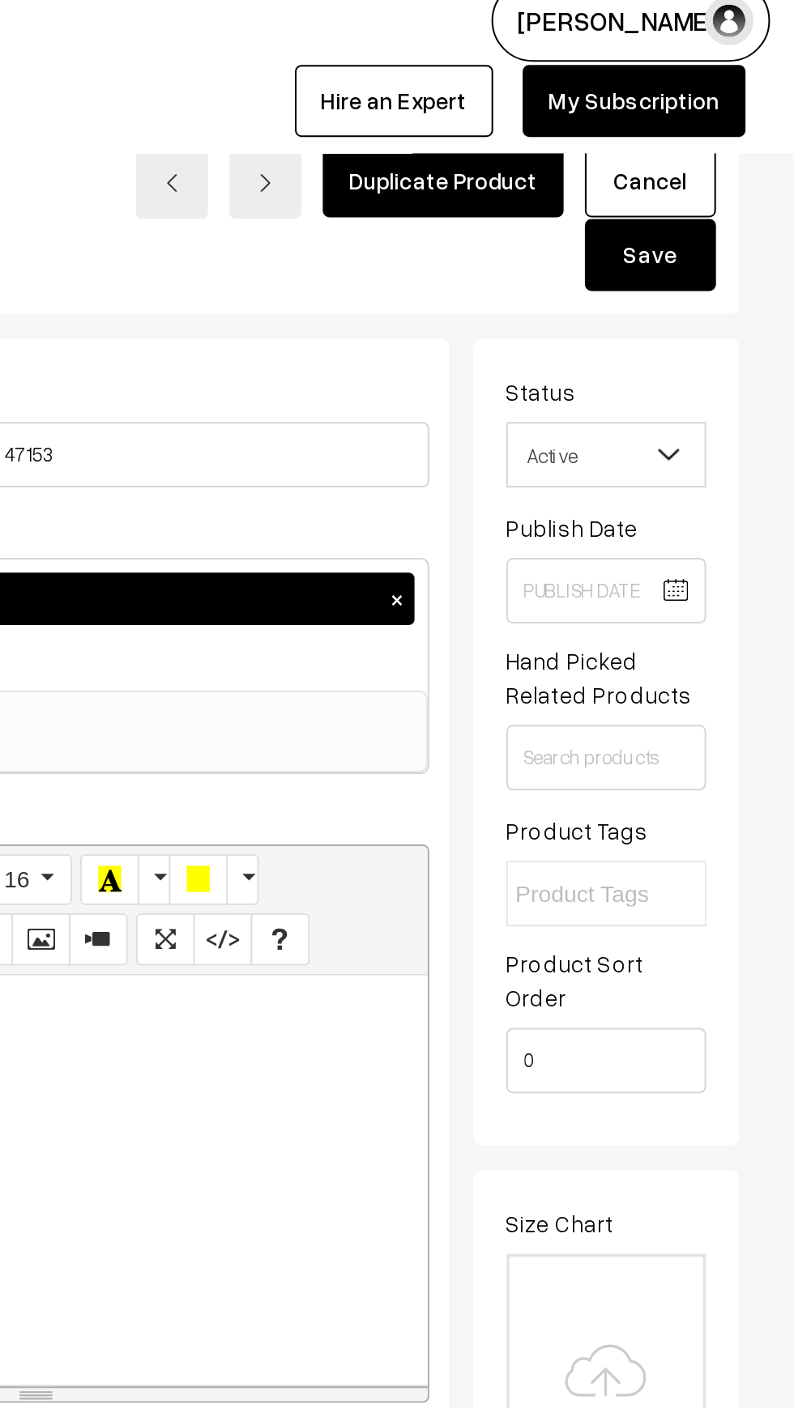
click at [725, 155] on button "Save" at bounding box center [722, 144] width 65 height 36
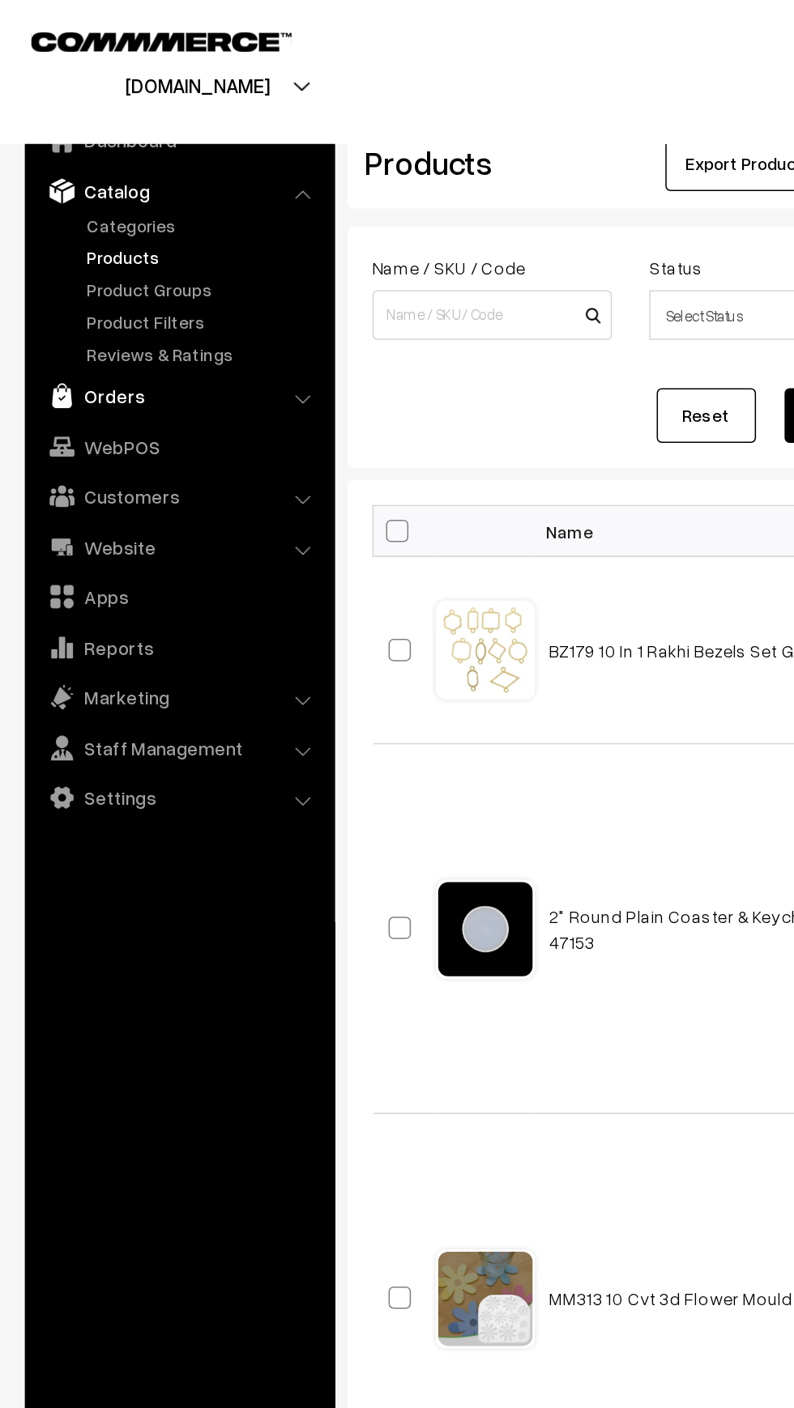
click at [64, 249] on link "Orders" at bounding box center [116, 258] width 193 height 29
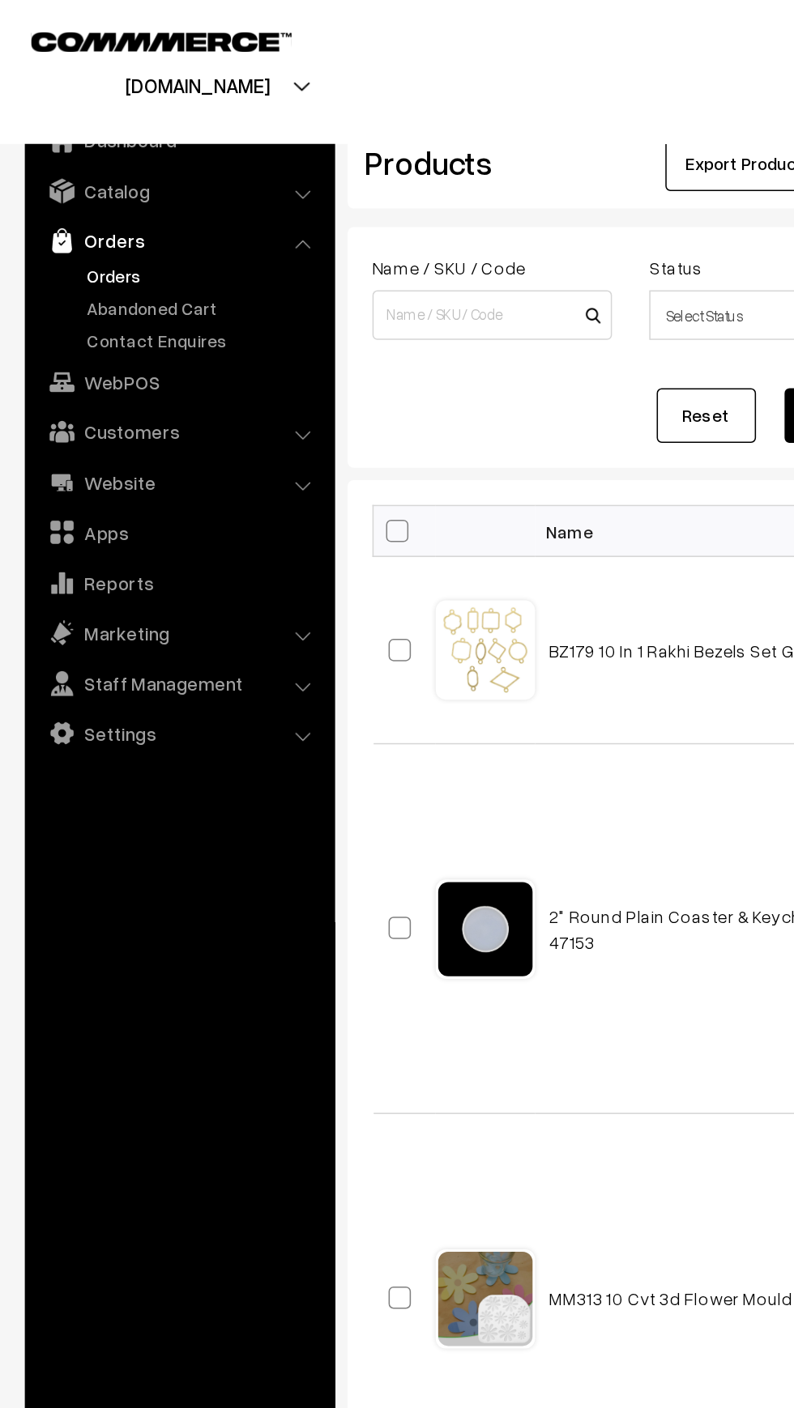
click at [62, 187] on link "Orders" at bounding box center [133, 180] width 160 height 17
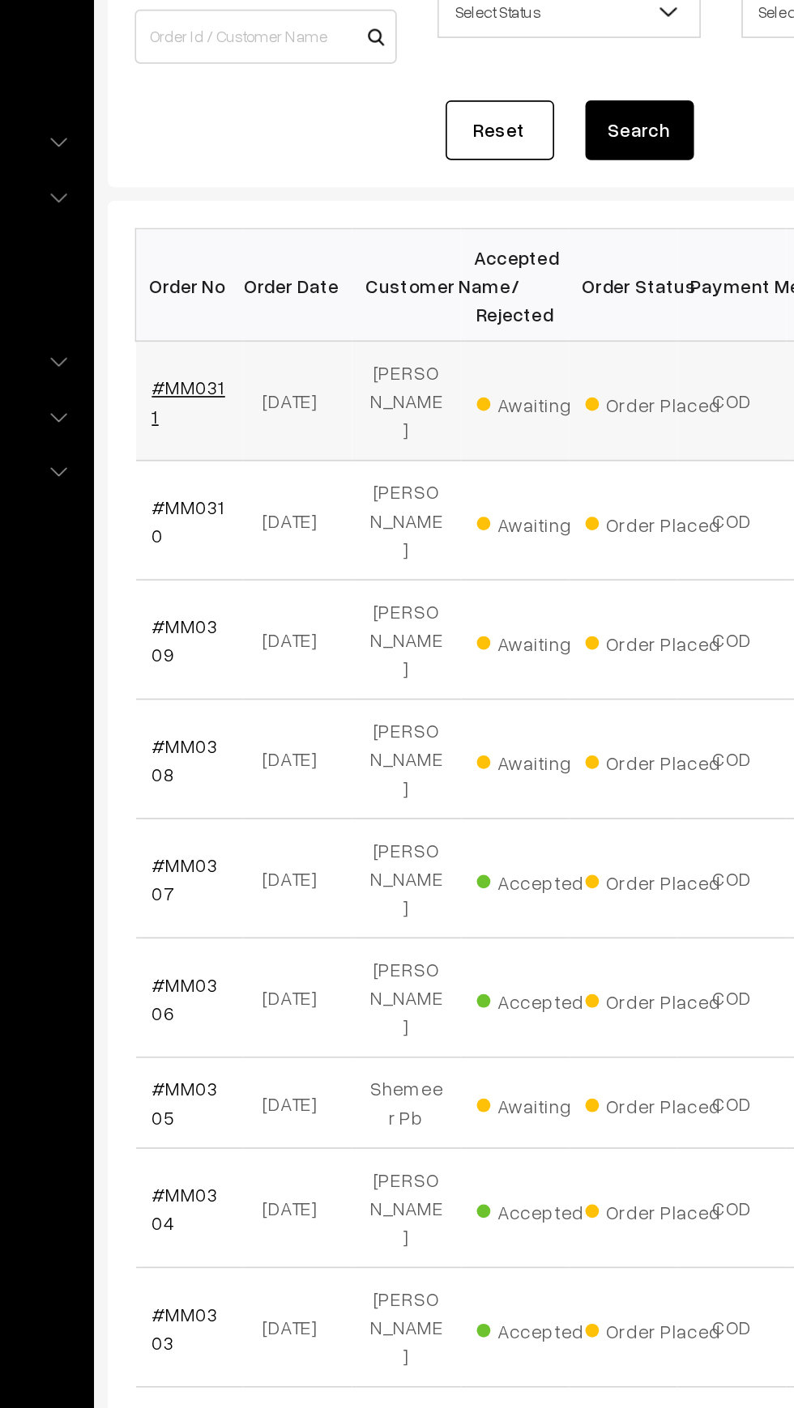
click at [271, 431] on link "#MM0311" at bounding box center [275, 438] width 44 height 31
click at [265, 495] on link "#MM0310" at bounding box center [275, 510] width 44 height 31
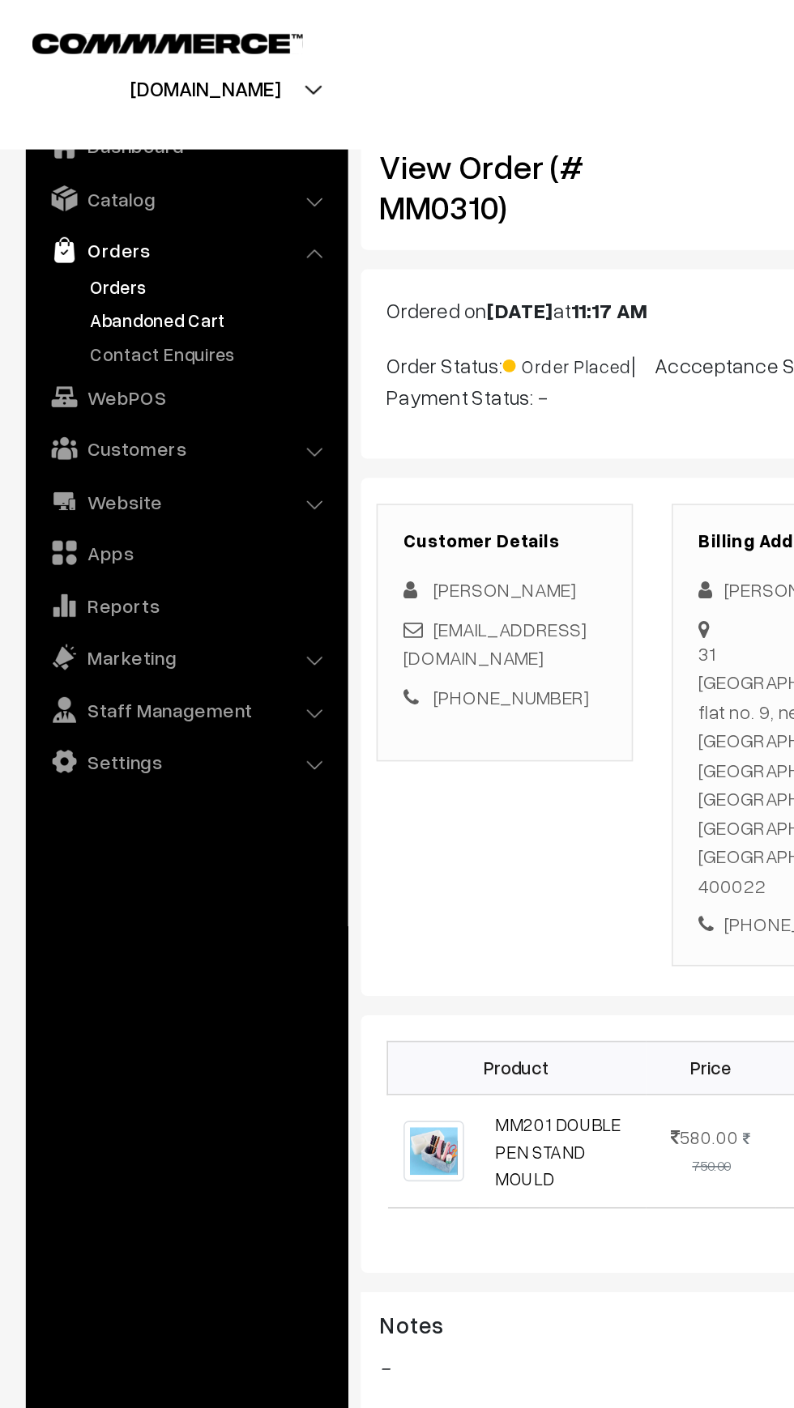
click at [63, 197] on link "Abandoned Cart" at bounding box center [133, 201] width 160 height 17
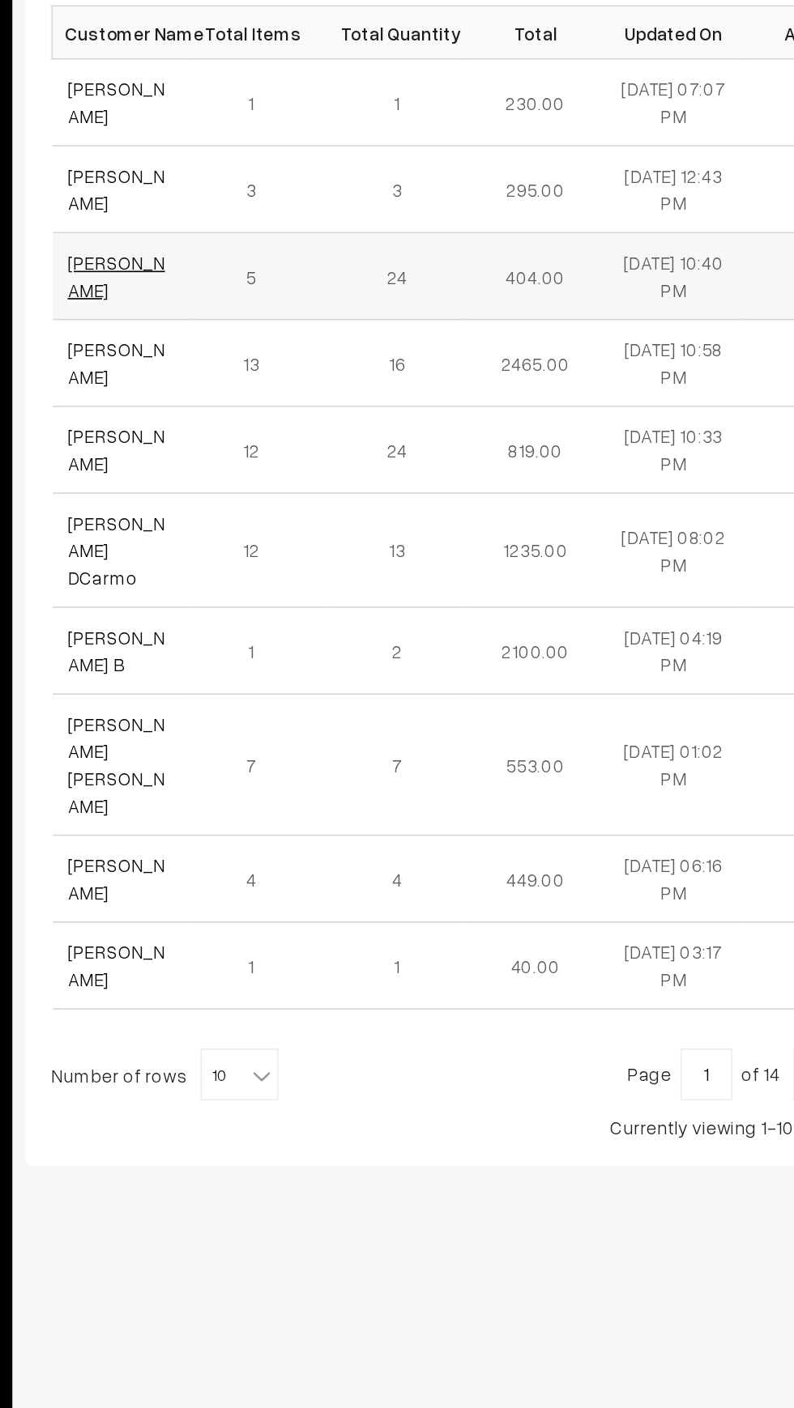
click at [261, 493] on link "[PERSON_NAME]" at bounding box center [283, 489] width 61 height 31
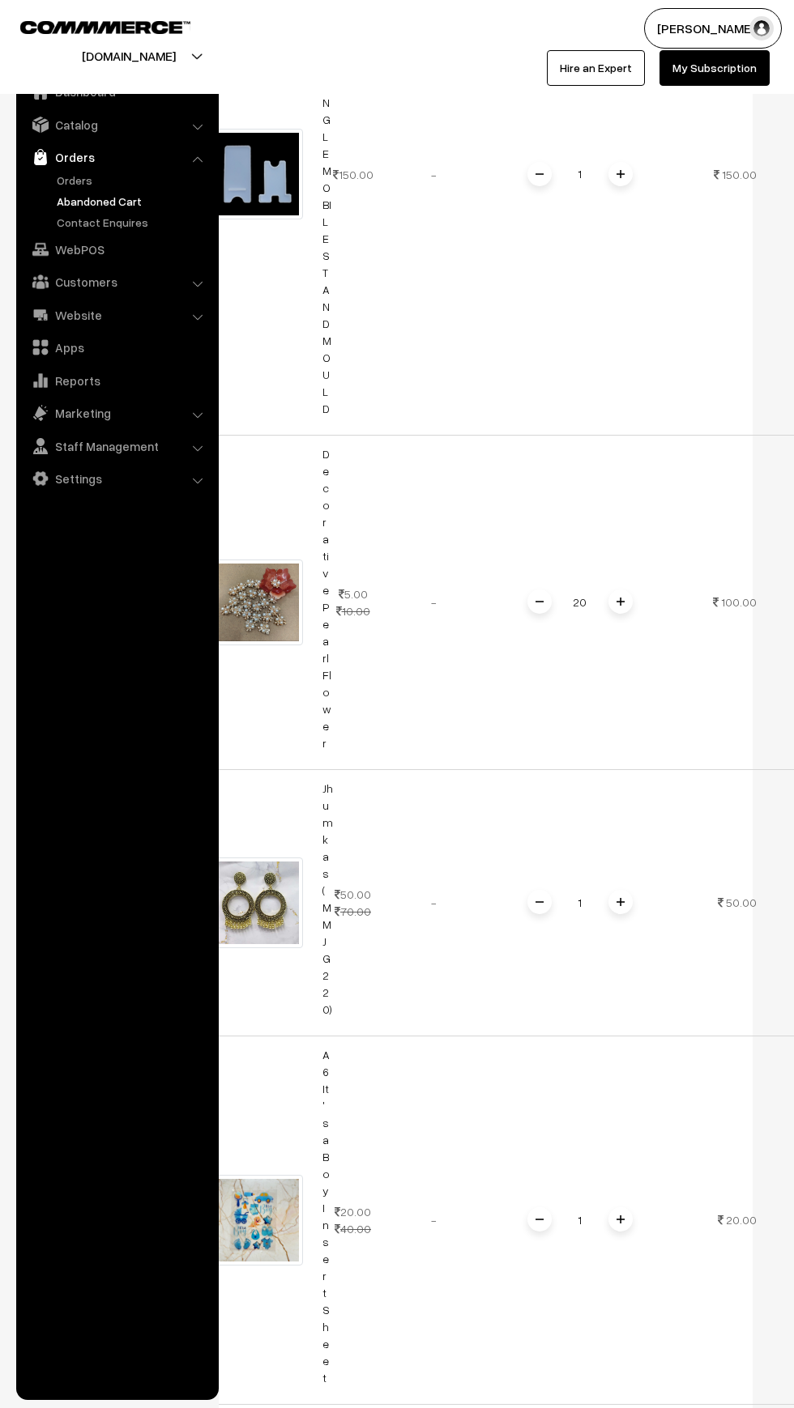
scroll to position [600, 0]
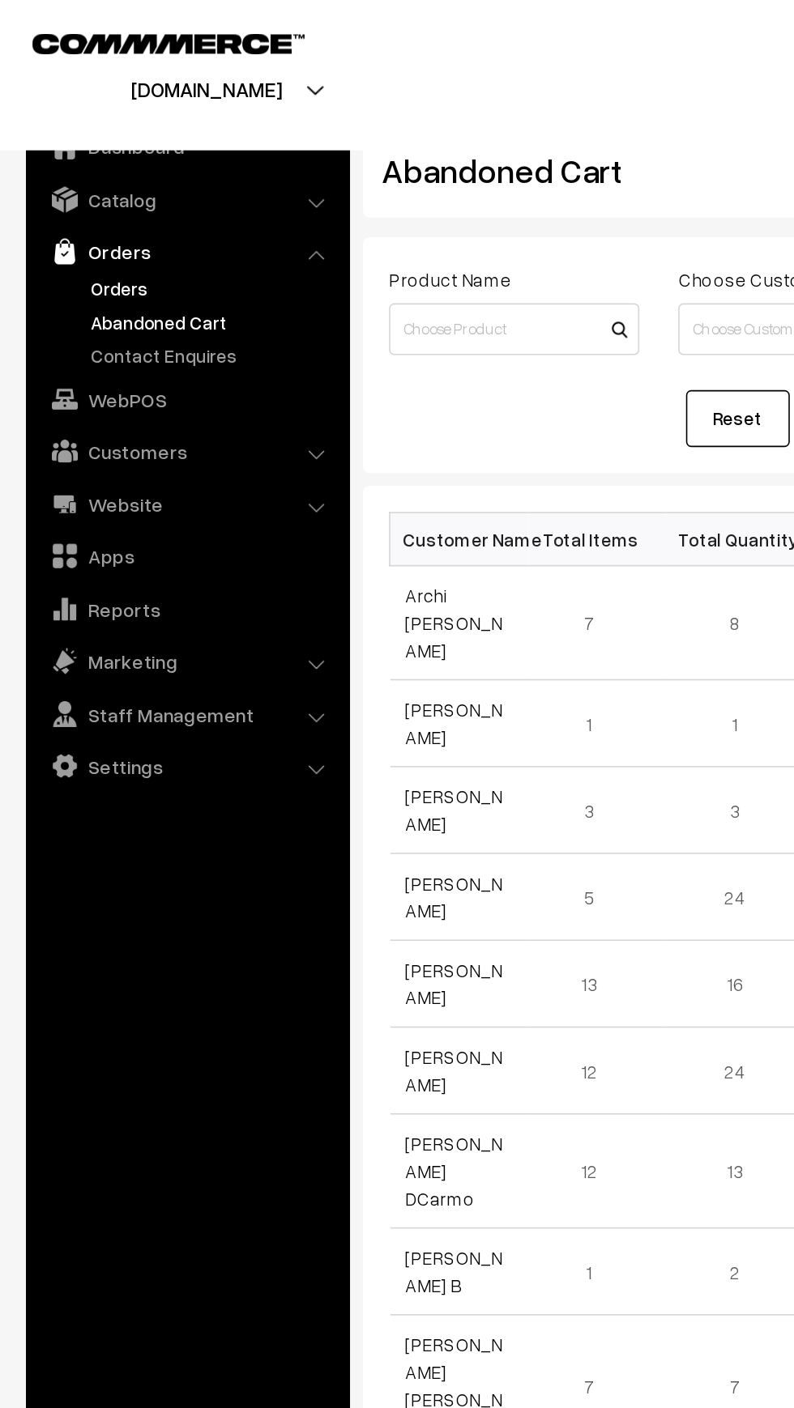
click at [77, 173] on link "Orders" at bounding box center [133, 180] width 160 height 17
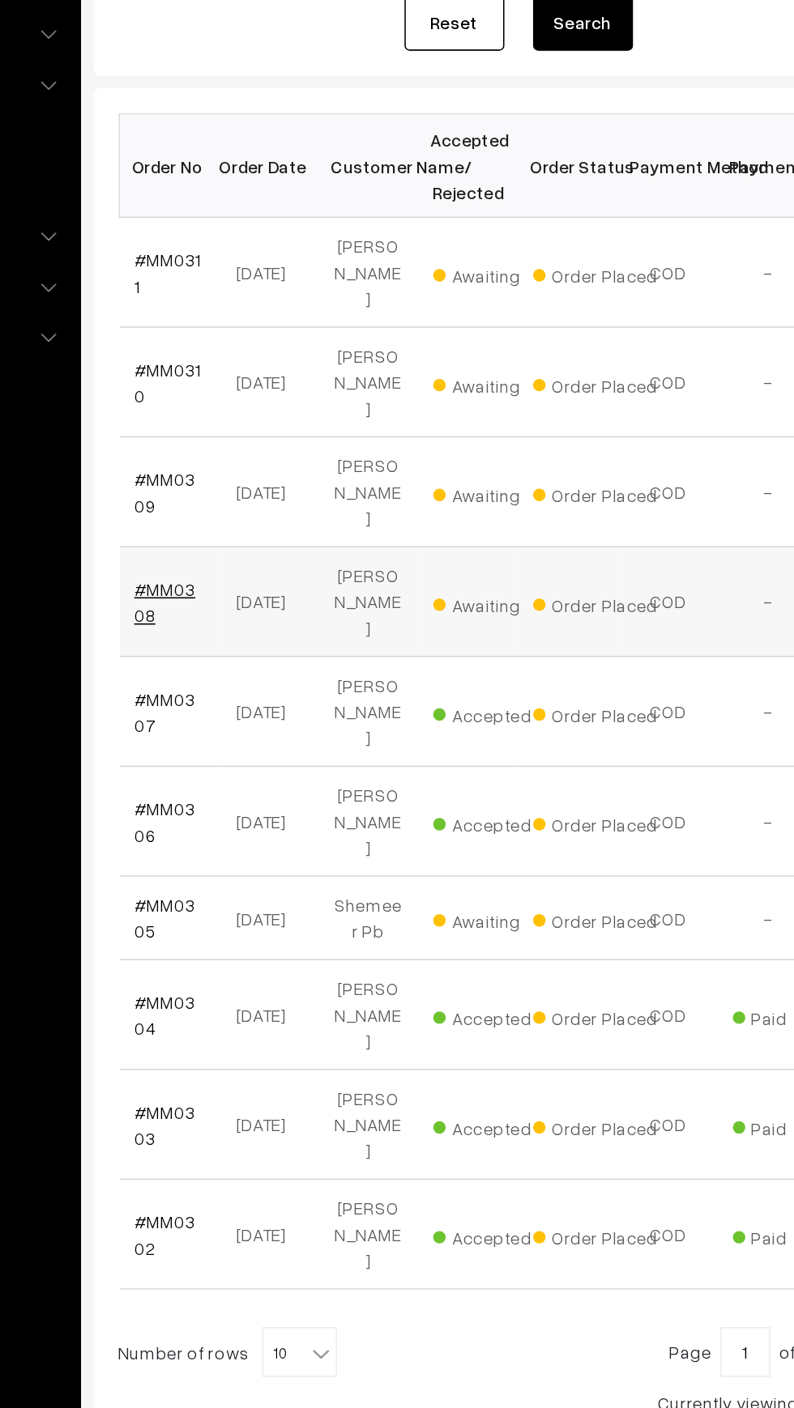
click at [269, 637] on link "#MM0308" at bounding box center [273, 652] width 40 height 31
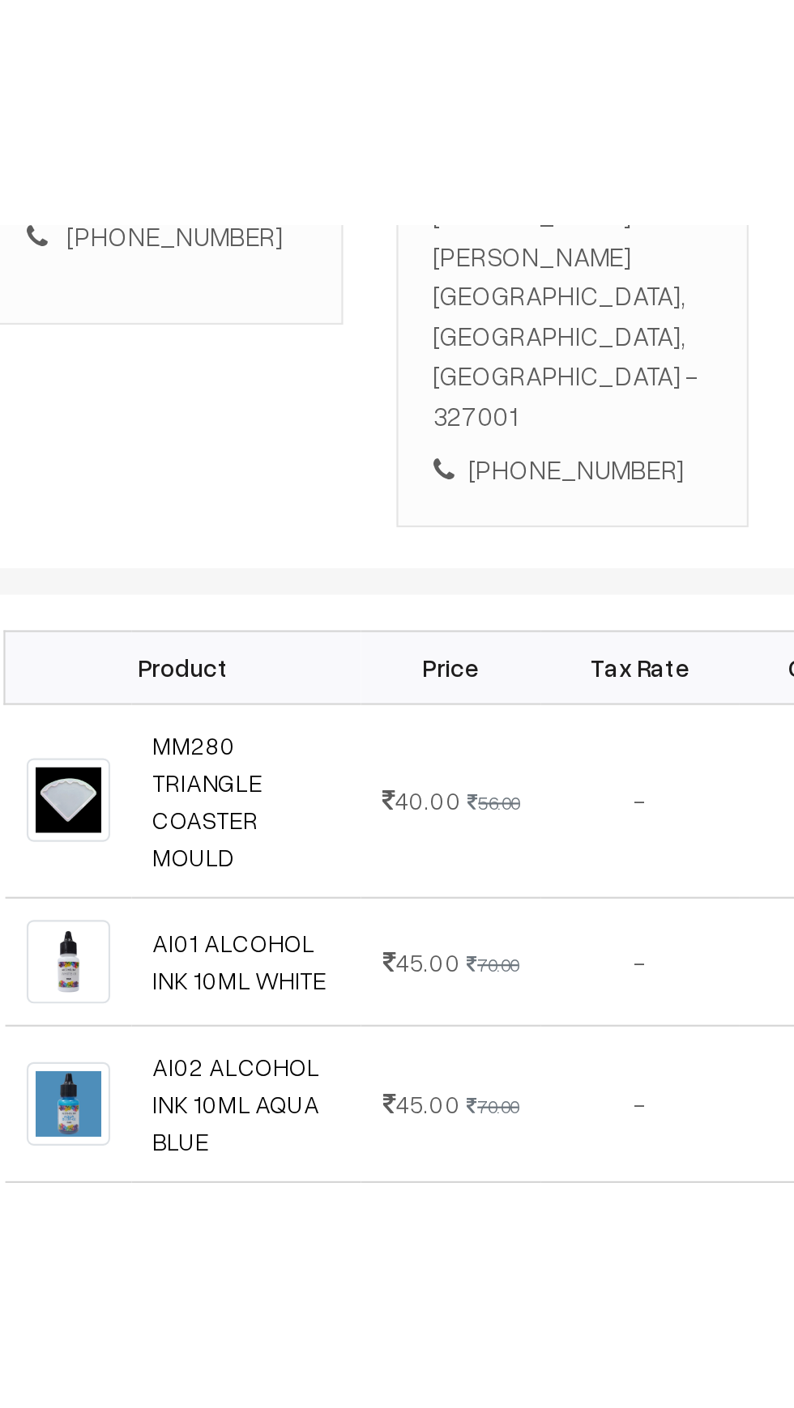
scroll to position [17, 0]
